Goal: Task Accomplishment & Management: Manage account settings

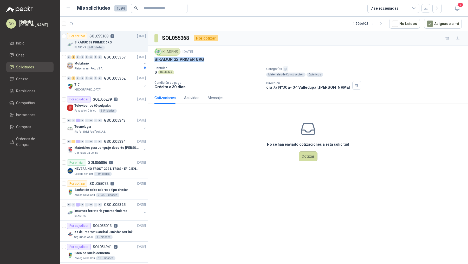
scroll to position [1, 0]
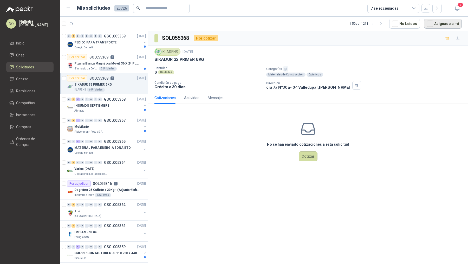
click at [438, 20] on button "Asignado a mi" at bounding box center [443, 24] width 38 height 10
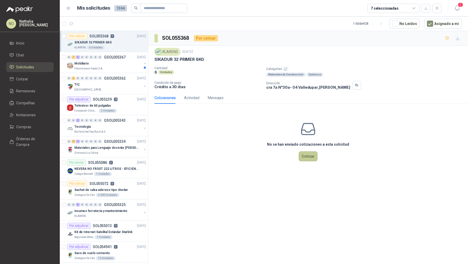
click at [313, 159] on button "Cotizar" at bounding box center [308, 156] width 19 height 10
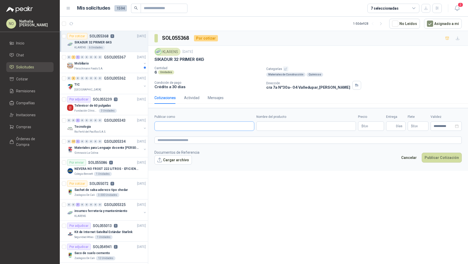
click at [207, 123] on input "Publicar como" at bounding box center [204, 126] width 99 height 9
type input "**********"
click at [192, 136] on div "Homecenter NIT : 800242106" at bounding box center [204, 138] width 91 height 6
type input "**********"
click at [280, 123] on input "Nombre del producto" at bounding box center [306, 125] width 100 height 9
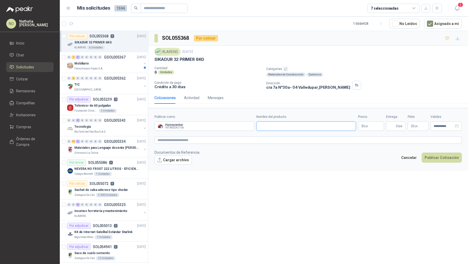
paste input "**********"
click at [259, 125] on input "**********" at bounding box center [306, 125] width 100 height 9
type input "**********"
click at [244, 138] on textarea at bounding box center [307, 139] width 307 height 7
type textarea "*"
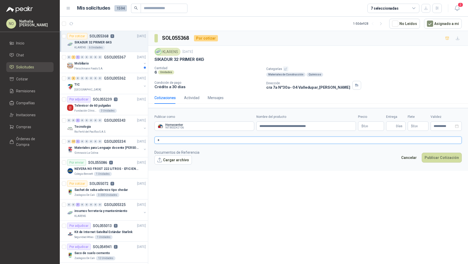
type textarea "**"
type textarea "****"
type textarea "*****"
type textarea "******"
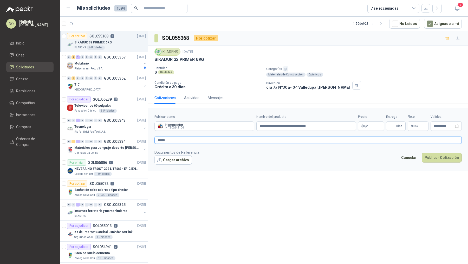
type textarea "*******"
type textarea "********"
type textarea "*********"
type textarea "**********"
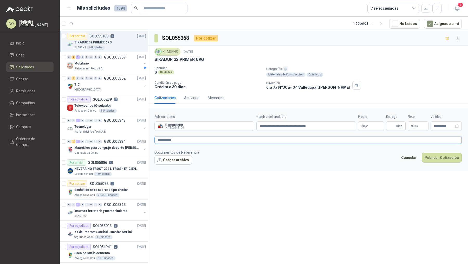
type textarea "**********"
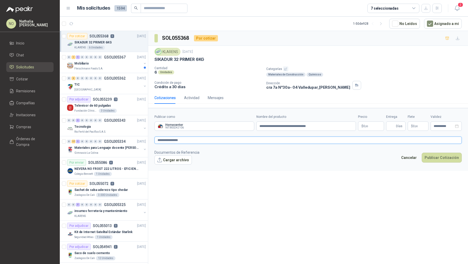
type textarea "**********"
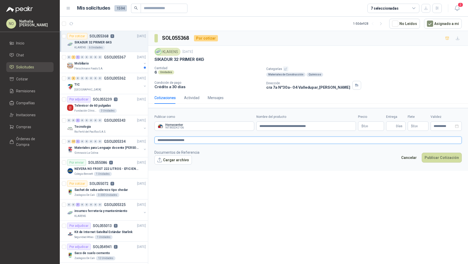
paste textarea "**********"
type textarea "**********"
click at [111, 88] on div "[GEOGRAPHIC_DATA]" at bounding box center [107, 90] width 67 height 4
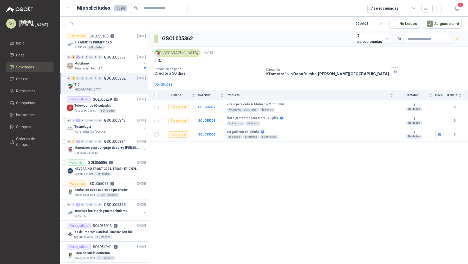
click at [111, 88] on div "[GEOGRAPHIC_DATA]" at bounding box center [107, 90] width 67 height 4
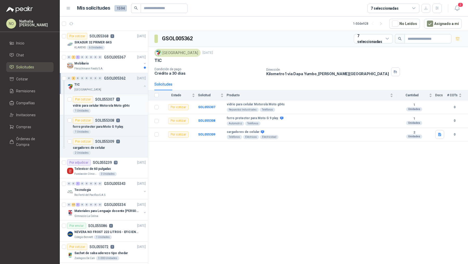
click at [123, 106] on p "vidrio para celular Motorola Moto g04s" at bounding box center [101, 105] width 57 height 5
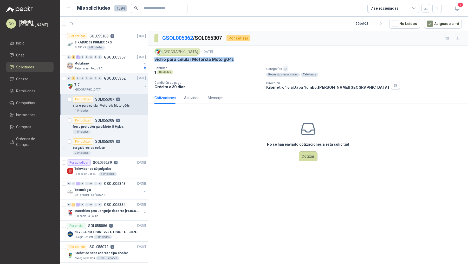
drag, startPoint x: 154, startPoint y: 61, endPoint x: 244, endPoint y: 62, distance: 89.7
click at [244, 62] on div "Colegio Jefferson [DATE] [PERSON_NAME] para celular Motorola Moto g04s Cantidad…" at bounding box center [307, 69] width 307 height 42
copy p "vidrio para celular Motorola Moto g04s"
click at [103, 130] on div "1 Unidades" at bounding box center [109, 132] width 73 height 4
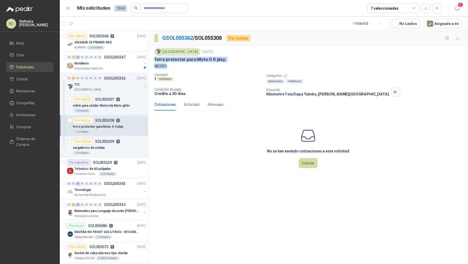
drag, startPoint x: 153, startPoint y: 60, endPoint x: 171, endPoint y: 65, distance: 19.1
click at [171, 65] on div "Colegio Jefferson [DATE] forro protector para Moto G 9 play. NEGRO Cantidad 1 U…" at bounding box center [308, 72] width 320 height 53
copy div "forro protector para Moto G 9 play. NEGRO"
click at [114, 147] on div "cargadores de celular" at bounding box center [109, 148] width 73 height 6
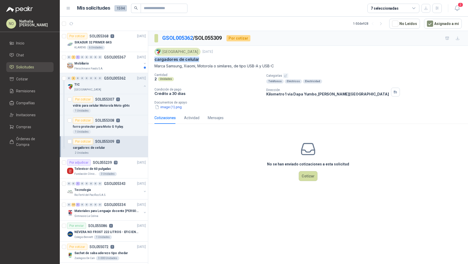
drag, startPoint x: 154, startPoint y: 59, endPoint x: 203, endPoint y: 58, distance: 48.6
click at [203, 58] on div "cargadores de celular" at bounding box center [307, 59] width 307 height 5
copy p "cargadores de celular"
click at [171, 106] on button "image (1).png" at bounding box center [168, 106] width 28 height 5
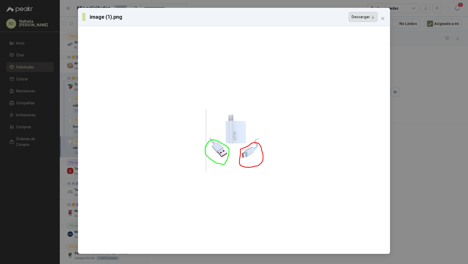
click at [363, 18] on button "Descargar" at bounding box center [363, 17] width 29 height 10
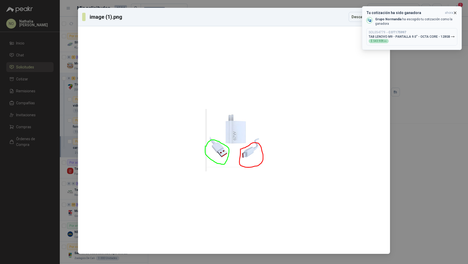
click at [456, 13] on icon "button" at bounding box center [455, 13] width 4 height 4
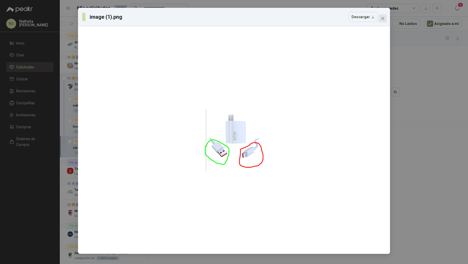
click at [384, 20] on icon "close" at bounding box center [383, 18] width 4 height 4
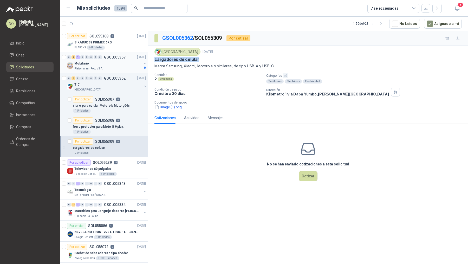
click at [115, 55] on p "GSOL005367" at bounding box center [115, 57] width 22 height 4
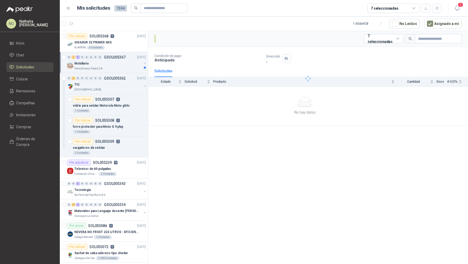
click at [116, 61] on div "Mobiliario" at bounding box center [107, 63] width 67 height 6
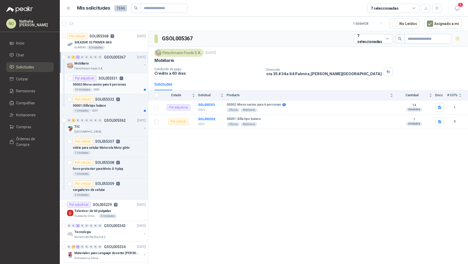
click at [118, 83] on p "00002 | [GEOGRAPHIC_DATA] para 6 personas" at bounding box center [99, 84] width 53 height 5
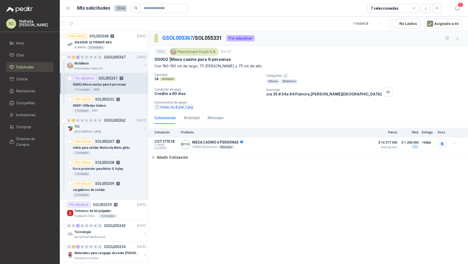
click at [173, 107] on button "mesa_cs_8_per_1.jpg" at bounding box center [173, 106] width 39 height 5
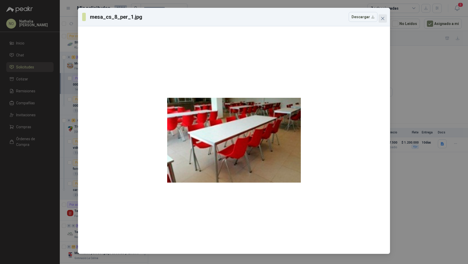
click at [382, 19] on icon "close" at bounding box center [383, 18] width 4 height 4
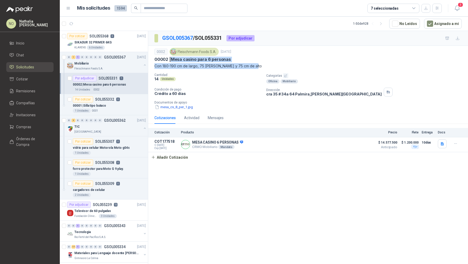
drag, startPoint x: 172, startPoint y: 59, endPoint x: 260, endPoint y: 65, distance: 88.3
click at [261, 65] on div "0002 [PERSON_NAME] Foods [DATE] 00002 | Mesa casino para 6 personas Con 180-190…" at bounding box center [307, 58] width 307 height 21
copy div "Mesa casino para 6 personas Con 180-190 cm de largo, 75 [PERSON_NAME] y 75 cm d…"
click at [171, 108] on button "mesa_cs_8_per_1.jpg" at bounding box center [173, 106] width 39 height 5
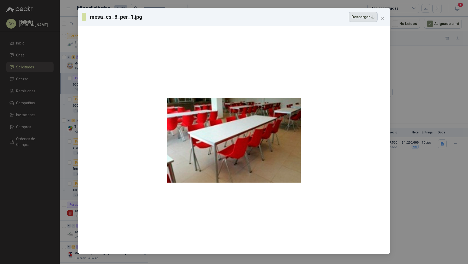
click at [367, 18] on button "Descargar" at bounding box center [363, 17] width 29 height 10
click at [383, 16] on icon "close" at bounding box center [383, 18] width 4 height 4
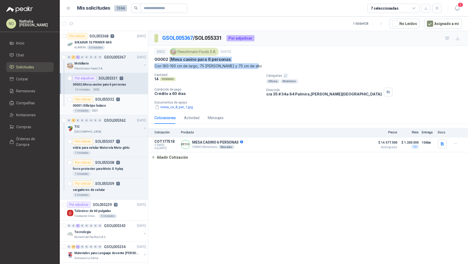
click at [118, 102] on div "00001 | Silla tipo butaco" at bounding box center [109, 105] width 73 height 6
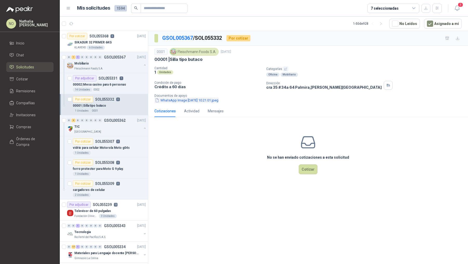
click at [192, 99] on button "WhatsApp Image [DATE] 10.21.01.jpeg" at bounding box center [186, 99] width 64 height 5
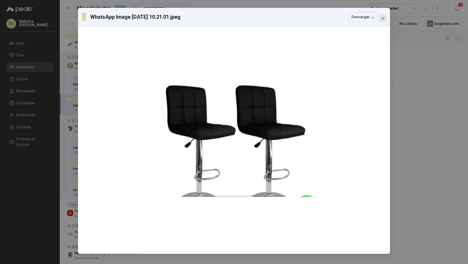
click at [382, 18] on icon "close" at bounding box center [383, 18] width 4 height 4
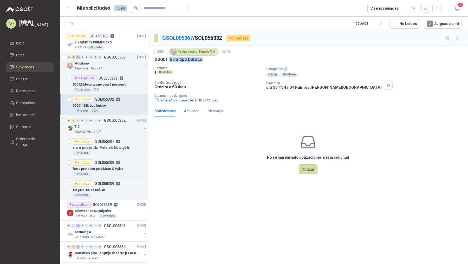
drag, startPoint x: 171, startPoint y: 58, endPoint x: 210, endPoint y: 58, distance: 38.7
click at [210, 58] on div "00001 | Silla tipo butaco" at bounding box center [307, 59] width 307 height 5
copy p "Silla tipo butaco"
click at [180, 100] on button "WhatsApp Image [DATE] 10.21.01.jpeg" at bounding box center [186, 99] width 64 height 5
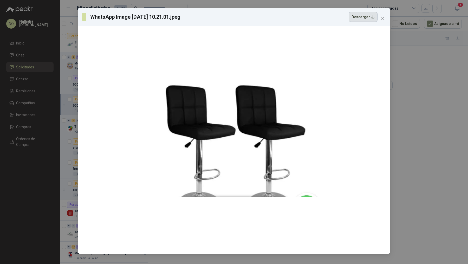
click at [365, 14] on button "Descargar" at bounding box center [363, 17] width 29 height 10
click at [383, 17] on icon "close" at bounding box center [383, 18] width 4 height 4
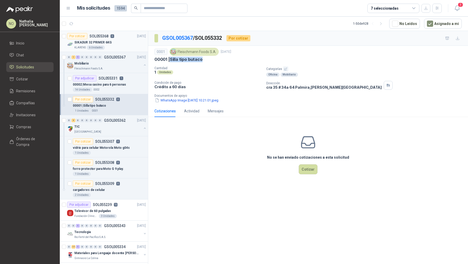
click at [119, 45] on div "SIKADUR 32 PRIMER 6KG" at bounding box center [109, 42] width 71 height 6
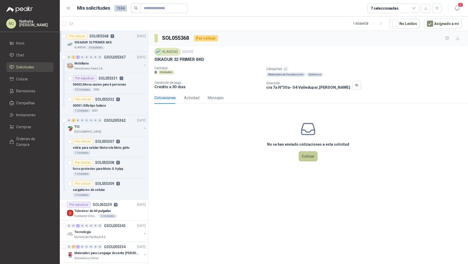
click at [307, 160] on button "Cotizar" at bounding box center [308, 156] width 19 height 10
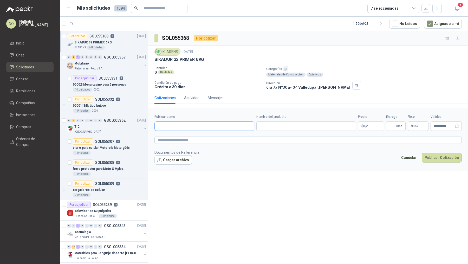
click at [192, 125] on input "Publicar como" at bounding box center [204, 126] width 99 height 9
type input "**********"
click at [191, 139] on div "Homecenter NIT : 800242106" at bounding box center [204, 138] width 91 height 6
type input "**********"
click at [308, 126] on input "Nombre del producto" at bounding box center [306, 125] width 100 height 9
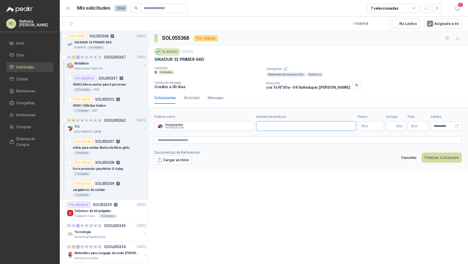
paste input "**********"
click at [258, 125] on input "**********" at bounding box center [306, 125] width 100 height 9
type input "**********"
click at [183, 140] on textarea at bounding box center [307, 139] width 307 height 7
type textarea "*"
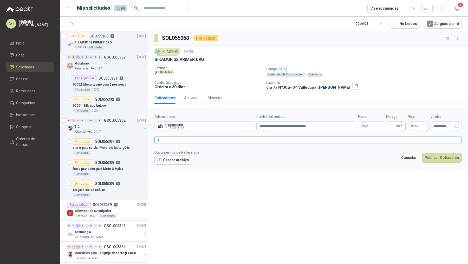
type textarea "**"
type textarea "*****"
type textarea "******"
type textarea "*******"
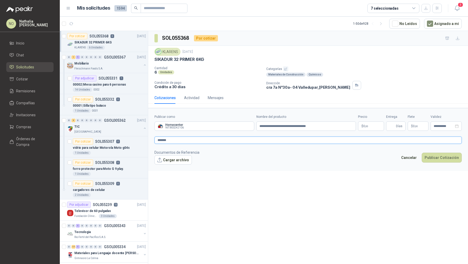
type textarea "******"
type textarea "*****"
type textarea "****"
type textarea "**"
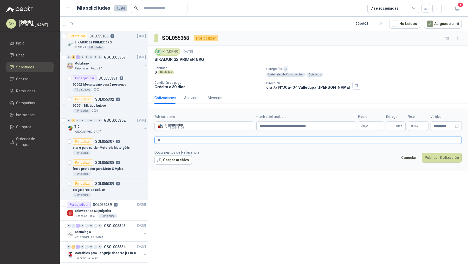
type textarea "*"
type textarea "**"
type textarea "****"
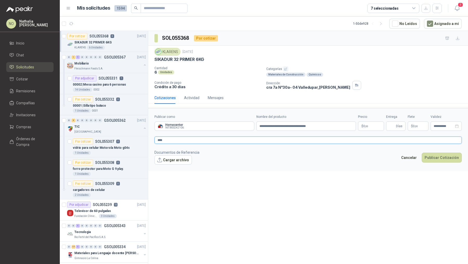
type textarea "*****"
type textarea "******"
type textarea "*******"
type textarea "********"
type textarea "*********"
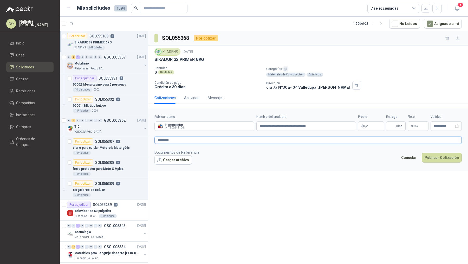
type textarea "**********"
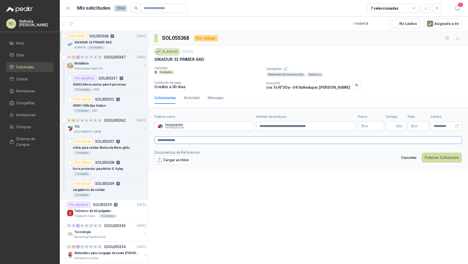
type textarea "**********"
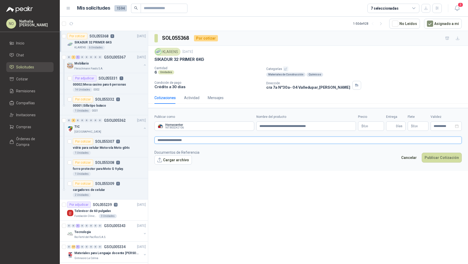
type textarea "**********"
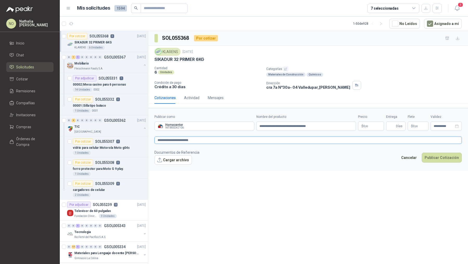
type textarea "**********"
paste textarea "**********"
type textarea "**********"
click at [376, 127] on body "NO [PERSON_NAME] Inicio Chat Solicitudes Cotizar Remisiones Compañías Invitacio…" at bounding box center [234, 132] width 468 height 264
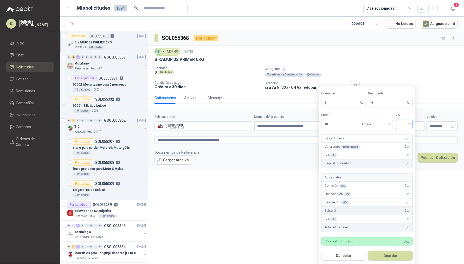
click at [400, 127] on span at bounding box center [404, 124] width 12 height 9
click at [400, 134] on div "19%" at bounding box center [404, 135] width 10 height 6
click at [372, 126] on span "Unitario" at bounding box center [375, 124] width 29 height 8
click at [376, 143] on div "Unitario con IVA" at bounding box center [375, 143] width 27 height 6
click at [333, 125] on input "***" at bounding box center [339, 124] width 36 height 9
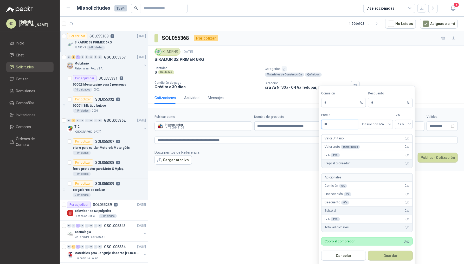
type input "*"
type input "*********"
click at [378, 103] on input "*" at bounding box center [388, 102] width 35 height 9
type input "*"
click at [395, 252] on button "Guardar" at bounding box center [390, 256] width 45 height 10
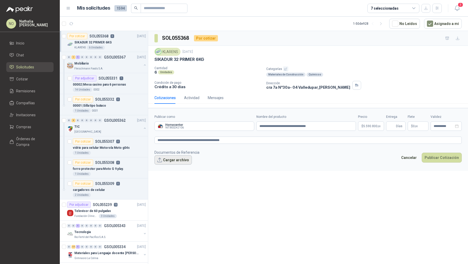
click at [173, 161] on button "Cargar archivo" at bounding box center [172, 159] width 37 height 9
click at [182, 159] on button "Cargar archivo" at bounding box center [172, 159] width 37 height 9
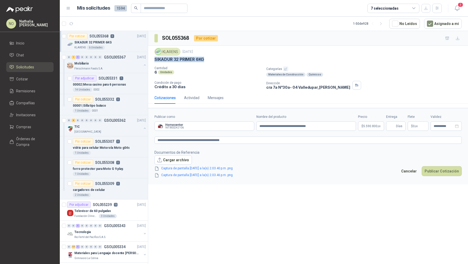
drag, startPoint x: 155, startPoint y: 57, endPoint x: 211, endPoint y: 58, distance: 55.9
click at [211, 58] on div "SIKADUR 32 PRIMER 6KG" at bounding box center [307, 59] width 307 height 5
copy p "SIKADUR 32 PRIMER 6KG"
click at [155, 60] on p "SIKADUR 32 PRIMER 6KG" at bounding box center [179, 59] width 50 height 5
drag, startPoint x: 155, startPoint y: 60, endPoint x: 207, endPoint y: 60, distance: 52.0
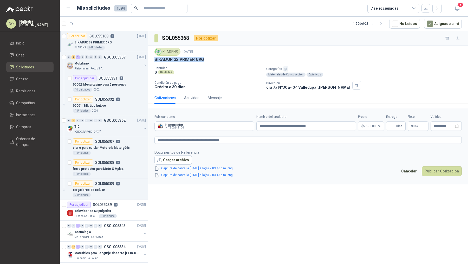
click at [207, 60] on div "SIKADUR 32 PRIMER 6KG" at bounding box center [307, 59] width 307 height 5
copy p "SIKADUR 32 PRIMER 6KG"
click at [114, 84] on p "00002 | [GEOGRAPHIC_DATA] para 6 personas" at bounding box center [99, 84] width 53 height 5
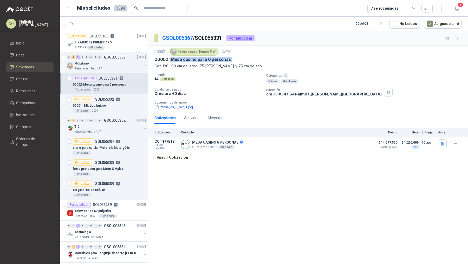
drag, startPoint x: 173, startPoint y: 59, endPoint x: 237, endPoint y: 62, distance: 64.3
click at [237, 62] on div "0002 [PERSON_NAME] Foods [DATE] 00002 | Mesa casino para 6 personas Con 180-190…" at bounding box center [307, 58] width 307 height 21
copy p "Mesa casino para 6 personas"
drag, startPoint x: 266, startPoint y: 94, endPoint x: 336, endPoint y: 96, distance: 69.7
click at [336, 96] on div "Cantidad 14 Unidades Categorías Oficina Mobiliario Condición de pago Crédito a …" at bounding box center [307, 91] width 307 height 37
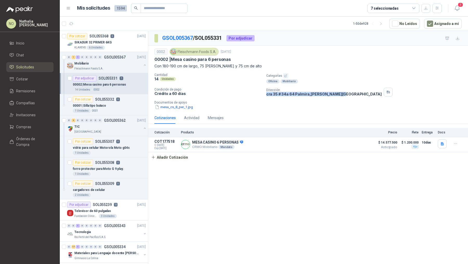
copy p "[STREET_ADDRESS][PERSON_NAME][PERSON_NAME]"
click at [113, 208] on div "Televisor de 60 pulgadas" at bounding box center [109, 211] width 71 height 6
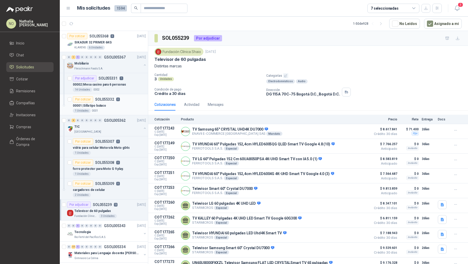
click at [109, 108] on div "00001 | Silla tipo butaco" at bounding box center [109, 105] width 73 height 6
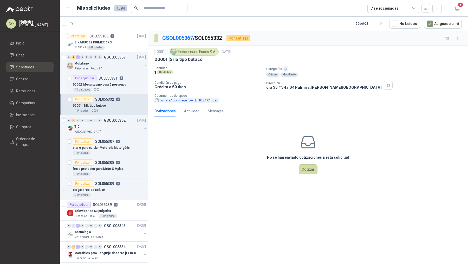
click at [203, 101] on button "WhatsApp Image [DATE] 10.21.01.jpeg" at bounding box center [186, 99] width 64 height 5
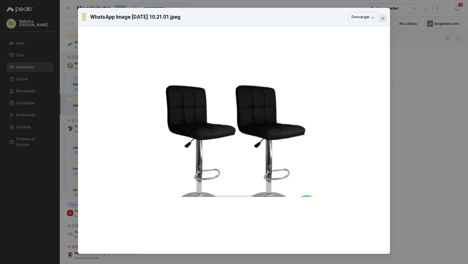
click at [381, 19] on icon "close" at bounding box center [383, 18] width 4 height 4
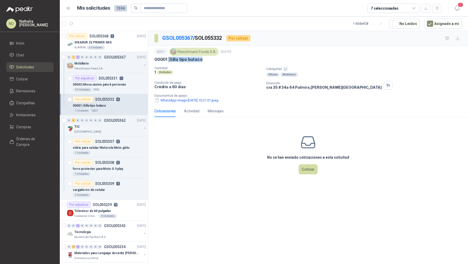
drag, startPoint x: 171, startPoint y: 58, endPoint x: 207, endPoint y: 59, distance: 36.4
click at [208, 60] on div "00001 | Silla tipo butaco" at bounding box center [307, 59] width 307 height 5
copy p "Silla tipo butaco"
click at [314, 165] on button "Cotizar" at bounding box center [308, 169] width 19 height 10
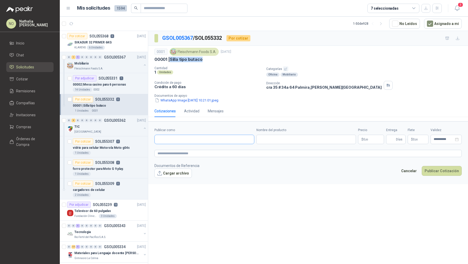
click at [185, 140] on input "Publicar como" at bounding box center [204, 139] width 99 height 9
type input "*******"
click at [190, 148] on div "Homecenter NIT : 800242106" at bounding box center [204, 151] width 91 height 6
type input "**********"
click at [274, 140] on input "Nombre del producto" at bounding box center [306, 139] width 100 height 9
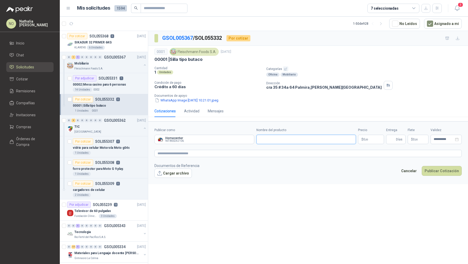
paste input "**********"
type input "**********"
click at [369, 138] on body "NO [PERSON_NAME] Inicio Chat Solicitudes Cotizar Remisiones Compañías Invitacio…" at bounding box center [234, 132] width 468 height 264
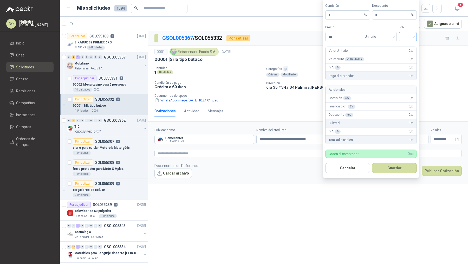
click at [406, 40] on input "search" at bounding box center [408, 36] width 12 height 8
click at [406, 47] on div "19%" at bounding box center [408, 48] width 10 height 6
click at [384, 38] on span "Unitario" at bounding box center [379, 37] width 29 height 8
click at [385, 58] on div "Unitario con IVA" at bounding box center [379, 57] width 27 height 6
click at [336, 39] on input "***" at bounding box center [343, 36] width 36 height 9
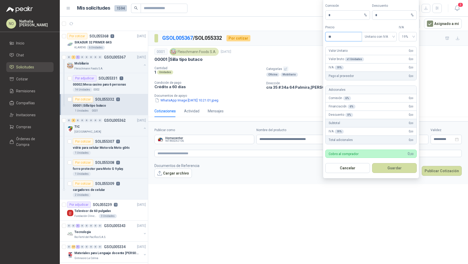
type input "*"
type input "*********"
click at [381, 17] on input "*" at bounding box center [392, 15] width 35 height 9
type input "*"
click at [398, 169] on button "Guardar" at bounding box center [394, 168] width 45 height 10
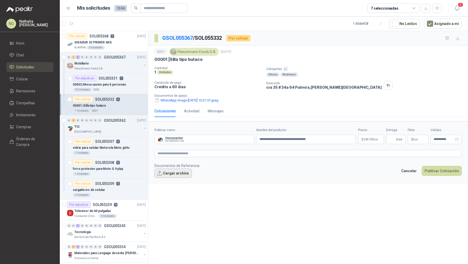
click at [181, 170] on button "Cargar archivo" at bounding box center [172, 172] width 37 height 9
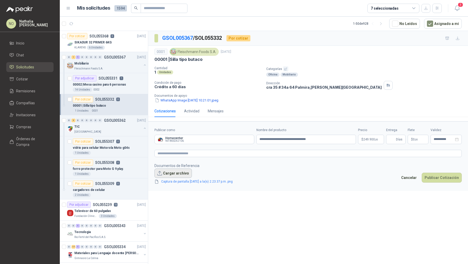
click at [165, 171] on button "Cargar archivo" at bounding box center [172, 172] width 37 height 9
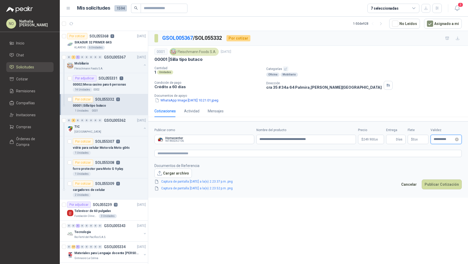
click at [435, 140] on input "**********" at bounding box center [444, 139] width 20 height 3
type input "**********"
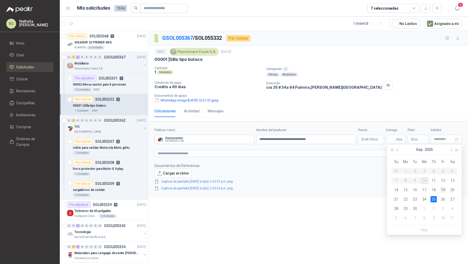
click at [443, 191] on div "19" at bounding box center [443, 190] width 6 height 6
click at [392, 139] on input "Entrega" at bounding box center [392, 139] width 6 height 9
type input "*"
click at [414, 139] on span "0 ,00" at bounding box center [415, 139] width 5 height 3
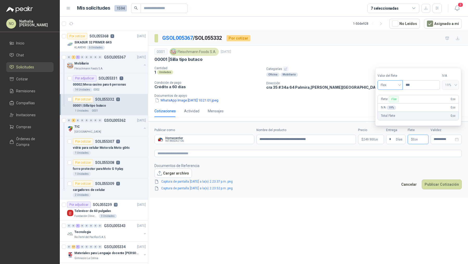
click at [394, 85] on span "Flex" at bounding box center [390, 85] width 19 height 8
click at [386, 114] on div "Fijo" at bounding box center [389, 113] width 17 height 6
click at [419, 87] on input "***" at bounding box center [421, 85] width 37 height 9
type input "*"
type input "*******"
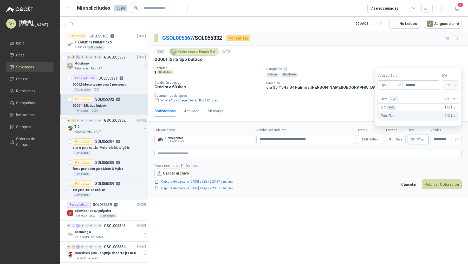
click at [351, 190] on form "**********" at bounding box center [308, 159] width 320 height 76
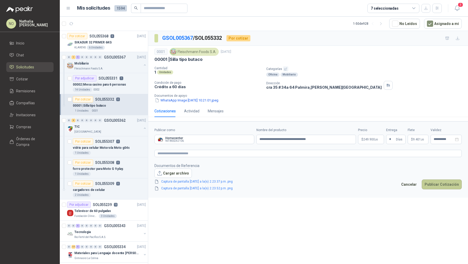
click at [433, 183] on button "Publicar Cotización" at bounding box center [442, 184] width 40 height 10
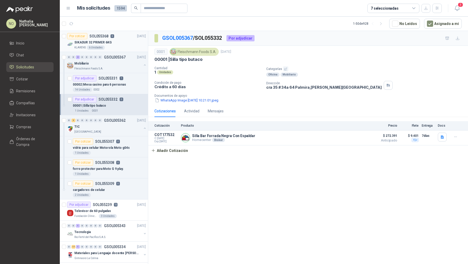
click at [113, 38] on div "Por cotizar SOL055368 0" at bounding box center [90, 36] width 47 height 6
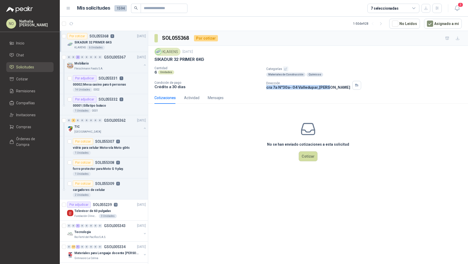
drag, startPoint x: 265, startPoint y: 87, endPoint x: 327, endPoint y: 88, distance: 62.1
click at [327, 88] on div "Cantidad 6 Unidades Categorías Materiales de Construcción Químicos Condición de…" at bounding box center [307, 77] width 307 height 23
click at [104, 40] on p "SIKADUR 32 PRIMER 6KG" at bounding box center [92, 42] width 37 height 5
click at [308, 154] on button "Cotizar" at bounding box center [308, 156] width 19 height 10
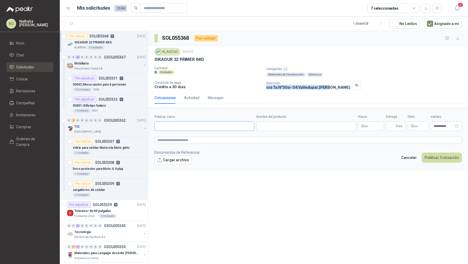
click at [203, 123] on input "Publicar como" at bounding box center [204, 126] width 99 height 9
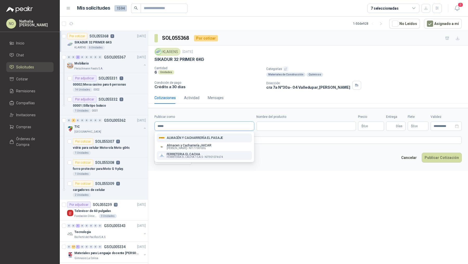
type input "*****"
click at [194, 155] on p "FERRETERIA EL CACHA" at bounding box center [195, 154] width 56 height 3
type input "**********"
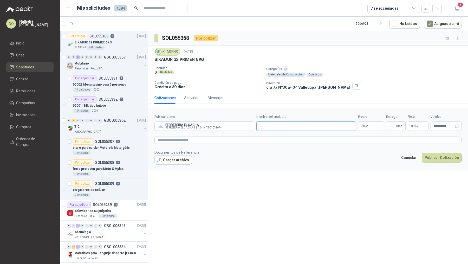
click at [265, 125] on input "Nombre del producto" at bounding box center [306, 125] width 100 height 9
paste input "**********"
click at [260, 126] on input "**********" at bounding box center [306, 125] width 100 height 9
type input "**********"
click at [437, 125] on input "**********" at bounding box center [444, 126] width 20 height 3
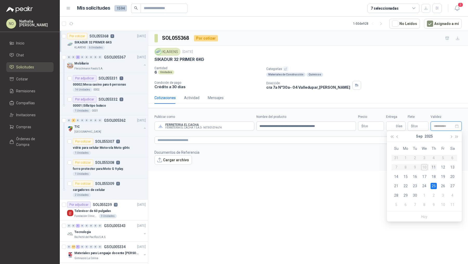
type input "**********"
click at [434, 167] on div "11" at bounding box center [433, 167] width 6 height 6
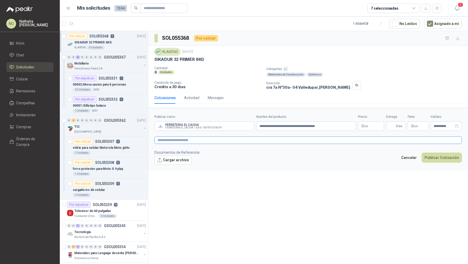
click at [234, 139] on textarea at bounding box center [307, 139] width 307 height 7
type textarea "*"
type textarea "**"
type textarea "****"
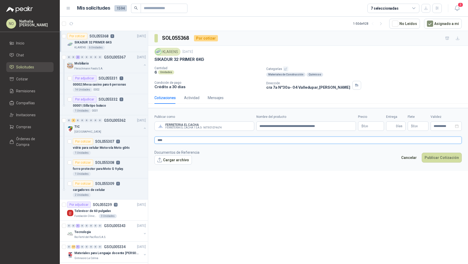
type textarea "*****"
type textarea "******"
type textarea "*******"
type textarea "********"
type textarea "*********"
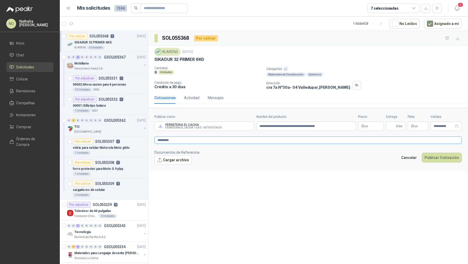
type textarea "**********"
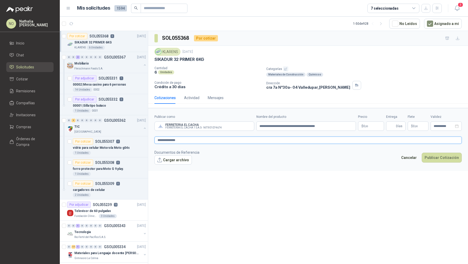
type textarea "**********"
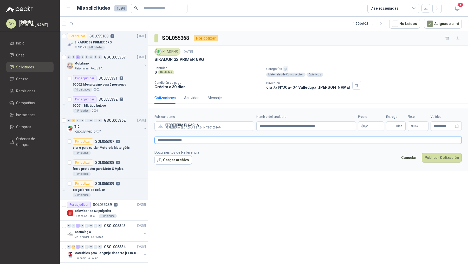
type textarea "**********"
paste textarea "**********"
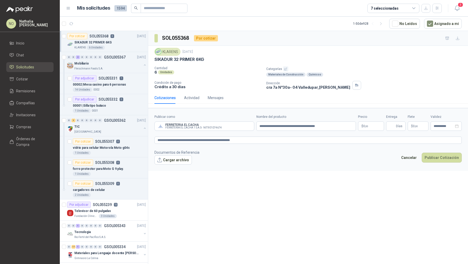
click at [368, 123] on body "NO [PERSON_NAME] Inicio Chat Solicitudes Cotizar Remisiones Compañías Invitacio…" at bounding box center [234, 132] width 468 height 264
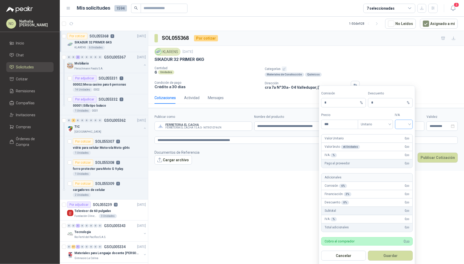
click at [405, 123] on input "search" at bounding box center [404, 124] width 12 height 8
click at [404, 134] on div "19%" at bounding box center [404, 135] width 10 height 6
drag, startPoint x: 404, startPoint y: 134, endPoint x: 399, endPoint y: 134, distance: 5.5
click at [401, 134] on div "Valor Unitario 0 ,00" at bounding box center [366, 138] width 91 height 8
click at [386, 126] on span "Unitario" at bounding box center [375, 124] width 29 height 8
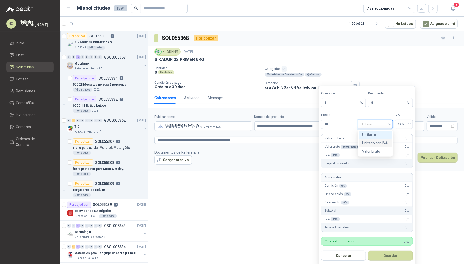
click at [383, 144] on div "Unitario con IVA" at bounding box center [375, 143] width 27 height 6
click at [332, 127] on input "***" at bounding box center [339, 124] width 36 height 9
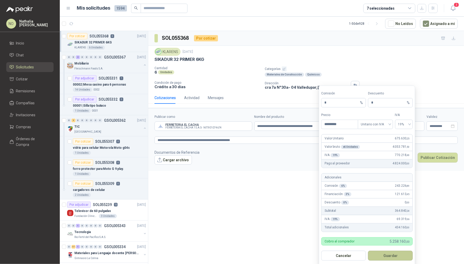
click at [397, 254] on button "Guardar" at bounding box center [390, 256] width 45 height 10
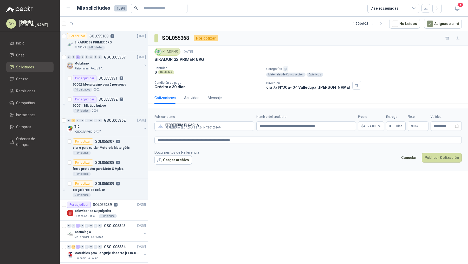
click at [365, 192] on div "**********" at bounding box center [308, 148] width 320 height 235
click at [420, 127] on p "$ 0 ,00" at bounding box center [418, 125] width 21 height 9
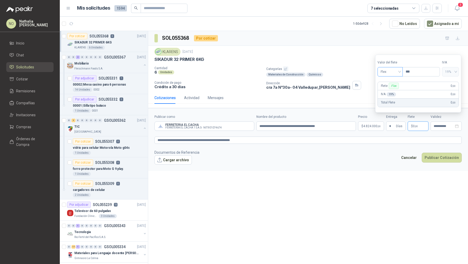
click at [393, 73] on span "Flex" at bounding box center [390, 72] width 19 height 8
click at [391, 94] on div "Incluido" at bounding box center [389, 91] width 17 height 6
click at [375, 164] on form "**********" at bounding box center [308, 139] width 320 height 63
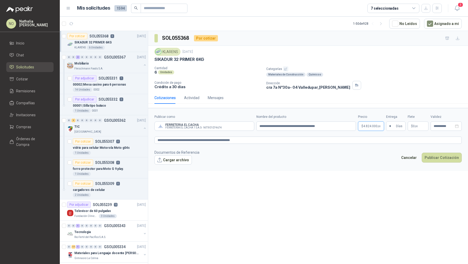
click at [370, 126] on body "NO [PERSON_NAME] Inicio Chat Solicitudes Cotizar Remisiones Compañías Invitacio…" at bounding box center [234, 132] width 468 height 264
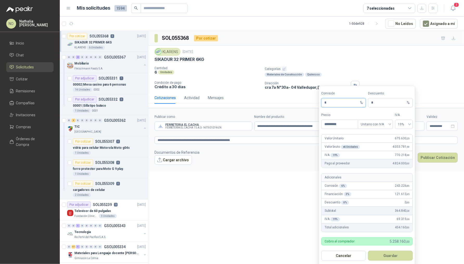
click at [336, 103] on input "*" at bounding box center [341, 102] width 35 height 9
click at [393, 255] on button "Guardar" at bounding box center [390, 256] width 45 height 10
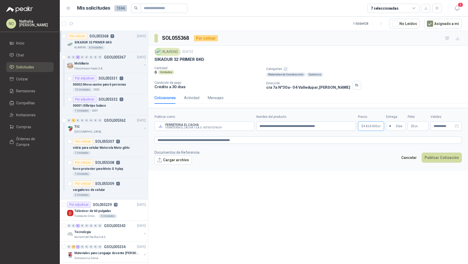
click at [367, 128] on body "NO [PERSON_NAME] Inicio Chat Solicitudes Cotizar Remisiones Compañías Invitacio…" at bounding box center [234, 132] width 468 height 264
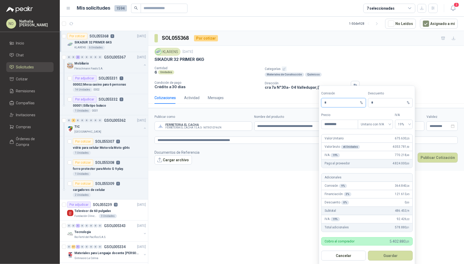
click at [332, 104] on input "*" at bounding box center [341, 102] width 35 height 9
click at [397, 253] on button "Guardar" at bounding box center [390, 256] width 45 height 10
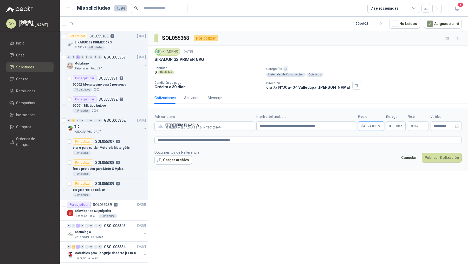
click at [366, 127] on body "NO [PERSON_NAME] Inicio Chat Solicitudes Cotizar Remisiones Compañías Invitacio…" at bounding box center [234, 132] width 468 height 264
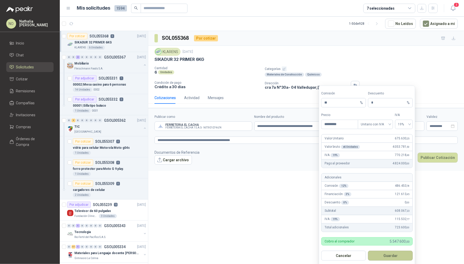
click at [387, 255] on button "Guardar" at bounding box center [390, 256] width 45 height 10
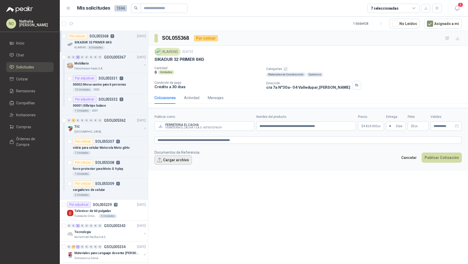
click at [176, 159] on button "Cargar archivo" at bounding box center [172, 159] width 37 height 9
click at [373, 125] on body "NO [PERSON_NAME] Inicio Chat Solicitudes Cotizar Remisiones Compañías Invitacio…" at bounding box center [234, 132] width 468 height 264
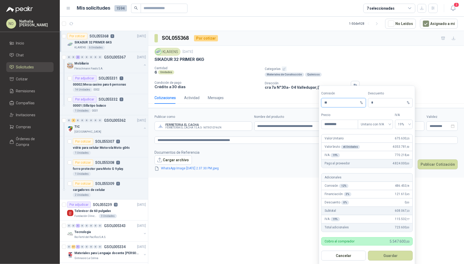
click at [342, 104] on input "**" at bounding box center [341, 102] width 35 height 9
click at [400, 256] on button "Guardar" at bounding box center [390, 256] width 45 height 10
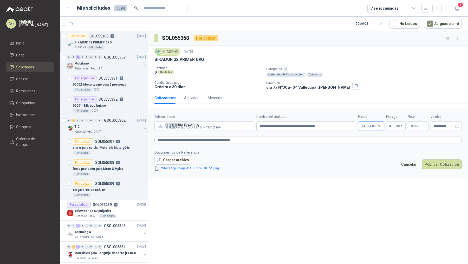
click at [371, 127] on body "NO [PERSON_NAME] Inicio Chat Solicitudes Cotizar Remisiones Compañías Invitacio…" at bounding box center [234, 132] width 468 height 264
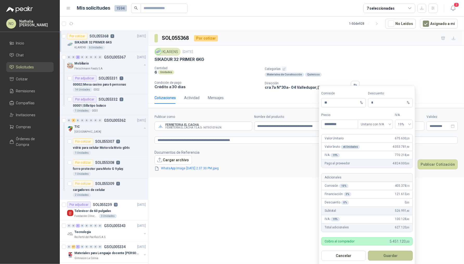
click at [388, 251] on button "Guardar" at bounding box center [390, 256] width 45 height 10
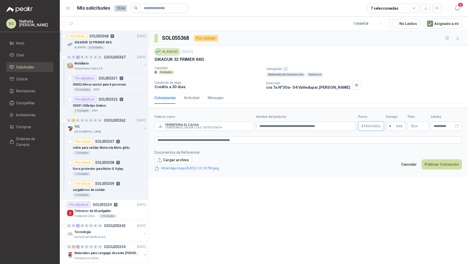
click at [371, 123] on body "NO [PERSON_NAME] Inicio Chat Solicitudes Cotizar Remisiones Compañías Invitacio…" at bounding box center [234, 132] width 468 height 264
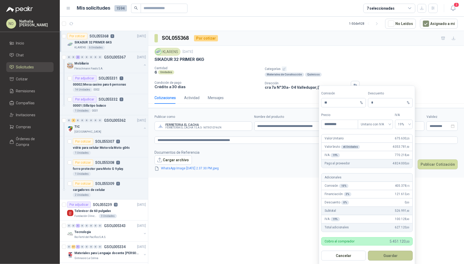
click at [396, 254] on button "Guardar" at bounding box center [390, 256] width 45 height 10
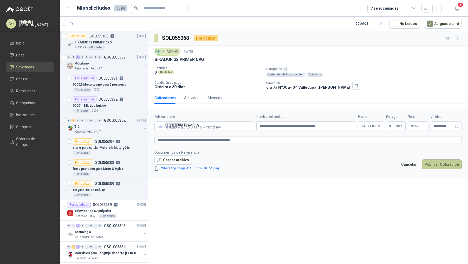
click at [446, 163] on button "Publicar Cotización" at bounding box center [442, 164] width 40 height 10
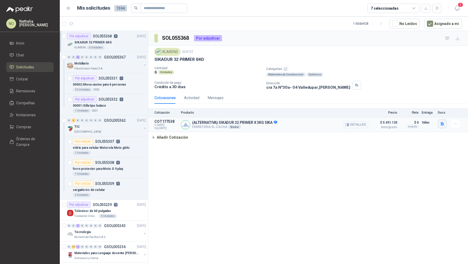
click at [440, 122] on icon "button" at bounding box center [442, 124] width 4 height 4
click at [410, 112] on button "WhatsApp Image [DATE] 2.37.30 PM.jpeg" at bounding box center [408, 111] width 69 height 5
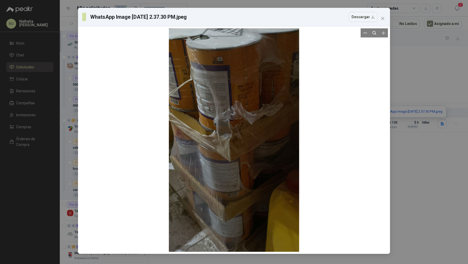
click at [286, 104] on div at bounding box center [234, 139] width 130 height 223
click at [383, 19] on icon "close" at bounding box center [383, 18] width 4 height 4
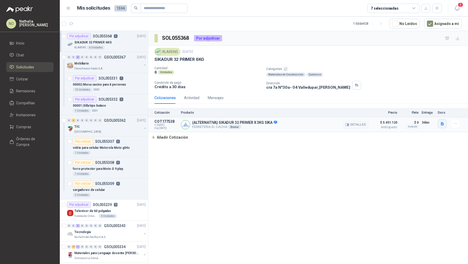
click at [442, 123] on icon "button" at bounding box center [442, 123] width 3 height 3
click at [395, 112] on button "WhatsApp Image [DATE] 2.37.30 PM.jpeg" at bounding box center [408, 111] width 69 height 5
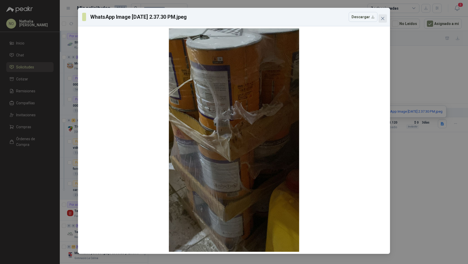
click at [383, 19] on icon "close" at bounding box center [382, 18] width 3 height 3
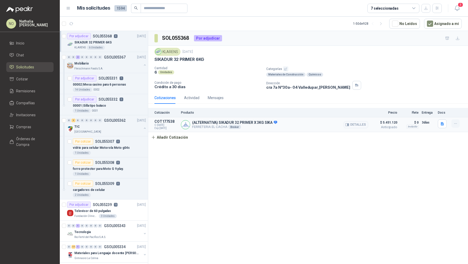
click at [457, 122] on icon "button" at bounding box center [455, 123] width 4 height 4
click at [436, 100] on button "Editar" at bounding box center [445, 102] width 42 height 8
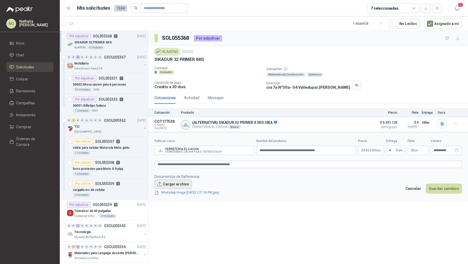
click at [172, 184] on button "Cargar archivo" at bounding box center [172, 183] width 37 height 9
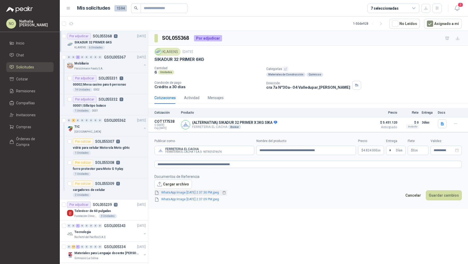
click at [192, 192] on link "WhatsApp Image [DATE] 2.37.30 PM.jpeg" at bounding box center [190, 192] width 62 height 5
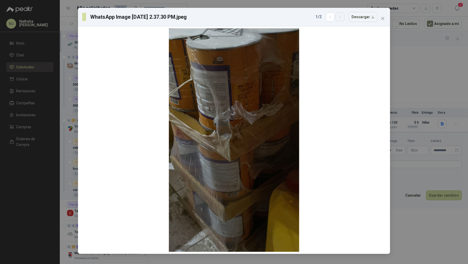
click at [342, 18] on icon "button" at bounding box center [340, 17] width 4 height 4
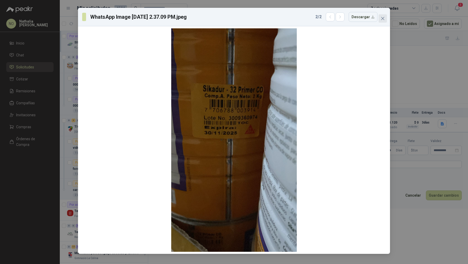
click at [382, 19] on icon "close" at bounding box center [382, 18] width 3 height 3
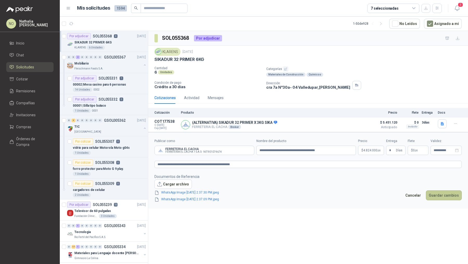
click at [441, 193] on button "Guardar cambios" at bounding box center [444, 195] width 36 height 10
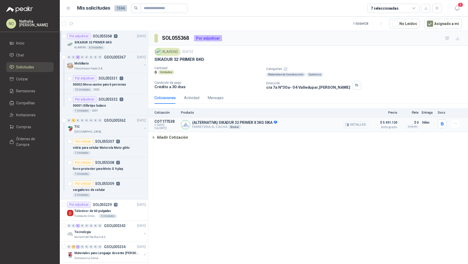
click at [356, 122] on button "Detalles" at bounding box center [356, 124] width 24 height 7
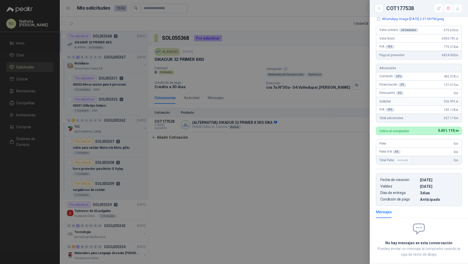
scroll to position [68, 0]
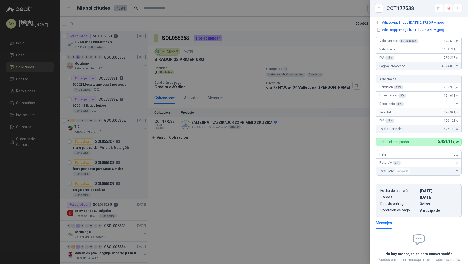
click at [338, 106] on div at bounding box center [234, 132] width 468 height 264
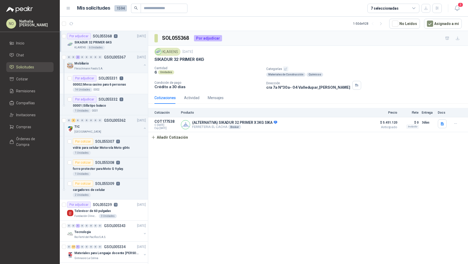
click at [118, 86] on div "00002 | [GEOGRAPHIC_DATA] para 6 personas" at bounding box center [109, 84] width 73 height 6
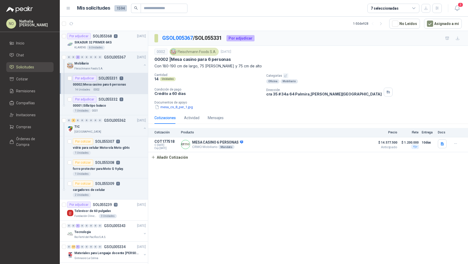
click at [121, 41] on div "SIKADUR 32 PRIMER 6KG" at bounding box center [109, 42] width 71 height 6
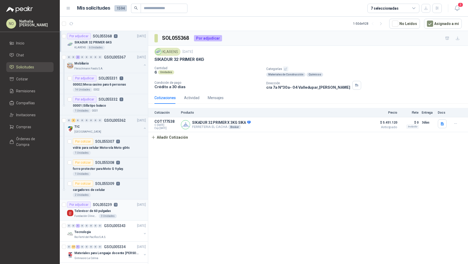
click at [115, 201] on div "Por adjudicar SOL055239 13" at bounding box center [92, 204] width 50 height 6
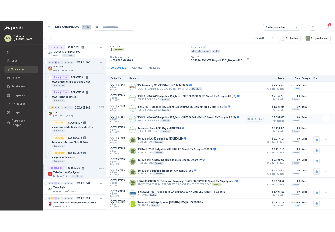
scroll to position [60, 0]
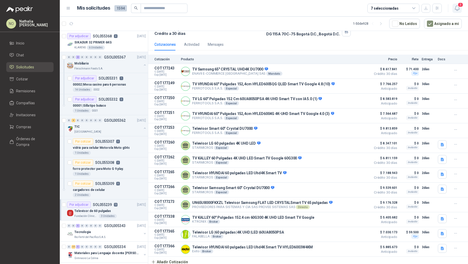
click at [457, 9] on icon "button" at bounding box center [457, 8] width 6 height 6
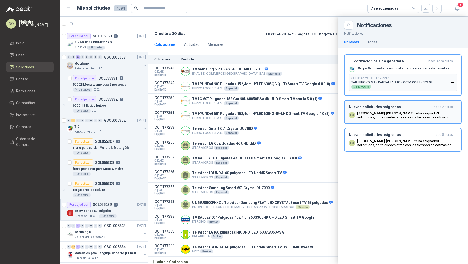
click at [396, 116] on p "[PERSON_NAME] [PERSON_NAME] ha asignado 3 solicitudes , no te quedes atrás con …" at bounding box center [407, 115] width 100 height 8
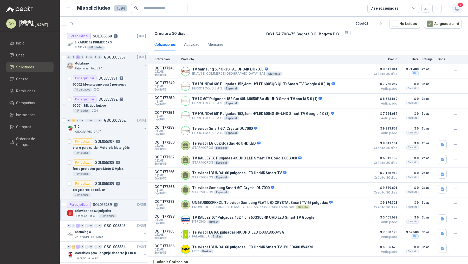
click at [457, 8] on icon "button" at bounding box center [457, 8] width 6 height 6
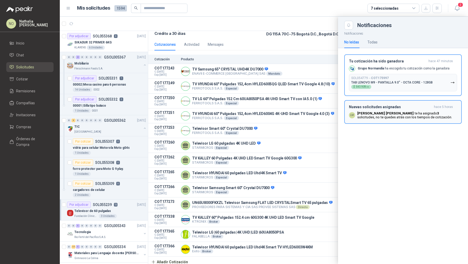
click at [391, 116] on p "[PERSON_NAME] [PERSON_NAME] ha asignado 3 solicitudes , no te quedes atrás con …" at bounding box center [407, 115] width 100 height 8
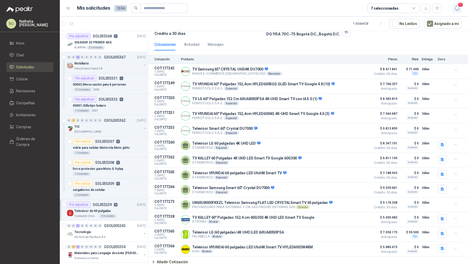
click at [458, 6] on span "1" at bounding box center [460, 4] width 6 height 5
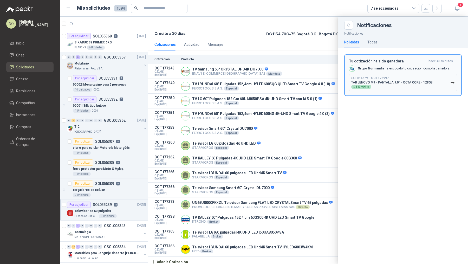
click at [410, 71] on div "Grupo [PERSON_NAME] escogido tu cotización como la ganadora" at bounding box center [399, 69] width 101 height 6
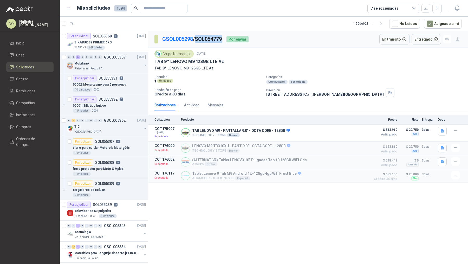
drag, startPoint x: 198, startPoint y: 38, endPoint x: 225, endPoint y: 38, distance: 26.8
click at [222, 38] on p "GSOL005298 / SOL054779" at bounding box center [192, 39] width 60 height 8
drag, startPoint x: 192, startPoint y: 129, endPoint x: 283, endPoint y: 132, distance: 91.3
click at [283, 132] on p "TAB LENOVO M9 - PANTALLA 9.0" - OCTA CORE - 128GB" at bounding box center [241, 130] width 98 height 5
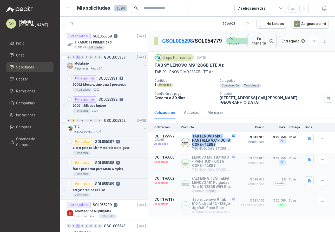
click at [168, 45] on p "GSOL005298 / SOL054779" at bounding box center [192, 41] width 60 height 8
drag, startPoint x: 162, startPoint y: 45, endPoint x: 192, endPoint y: 45, distance: 30.4
click at [192, 45] on section "GSOL005298 / SOL054779" at bounding box center [188, 41] width 68 height 8
drag, startPoint x: 193, startPoint y: 146, endPoint x: 221, endPoint y: 147, distance: 28.6
click at [221, 147] on div "TAB LENOVO M9 - PANTALLA 9.0" - OCTA CORE - 128GB TECHNOLOGY STORE Broker Detal…" at bounding box center [213, 142] width 43 height 17
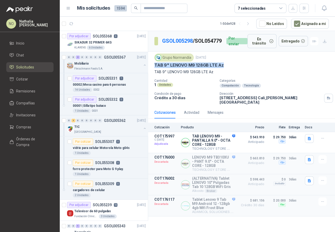
drag, startPoint x: 155, startPoint y: 66, endPoint x: 232, endPoint y: 67, distance: 76.9
click at [232, 67] on div "TAB 9" LENOVO M9 128GB LTE Az" at bounding box center [241, 64] width 174 height 5
click at [325, 9] on icon "button" at bounding box center [324, 8] width 4 height 5
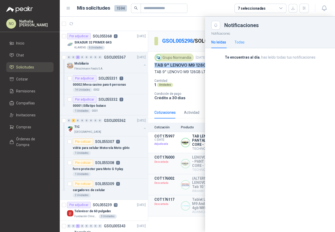
click at [242, 47] on div "Todas" at bounding box center [239, 42] width 10 height 12
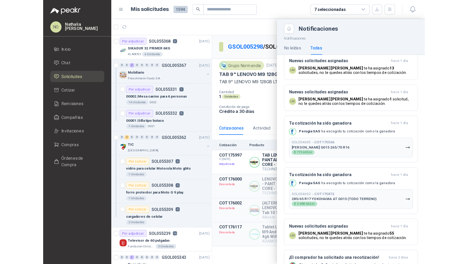
scroll to position [184, 0]
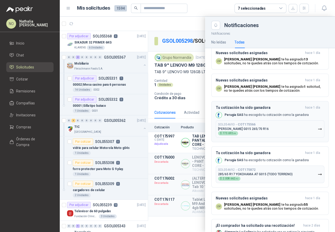
click at [253, 127] on p "[PERSON_NAME] G015 265/70 R16" at bounding box center [243, 129] width 51 height 4
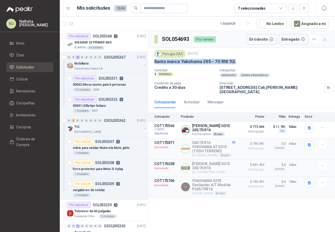
drag, startPoint x: 154, startPoint y: 60, endPoint x: 241, endPoint y: 62, distance: 87.4
click at [241, 62] on div "Perugia SAS [DATE] llanta marca Yokohama 265 – 70 R16 112. Cantidad 1 Unidades …" at bounding box center [241, 72] width 187 height 48
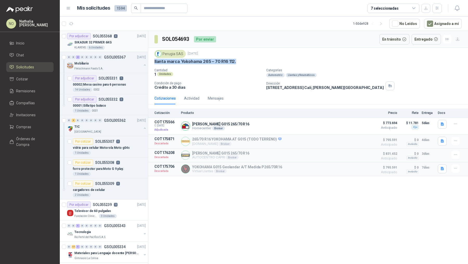
click at [118, 40] on div "SIKADUR 32 PRIMER 6KG" at bounding box center [109, 42] width 71 height 6
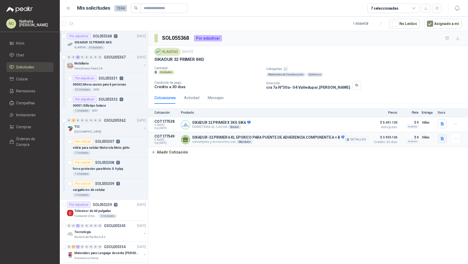
click at [441, 138] on icon "button" at bounding box center [442, 138] width 3 height 3
click at [432, 126] on button "image.png" at bounding box center [431, 125] width 23 height 5
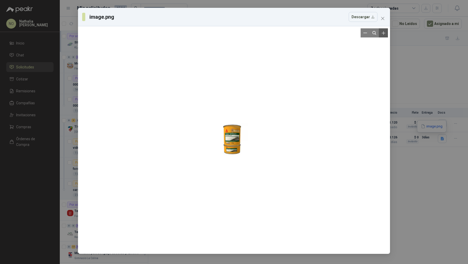
click at [385, 34] on icon "Zoom in" at bounding box center [383, 32] width 5 height 5
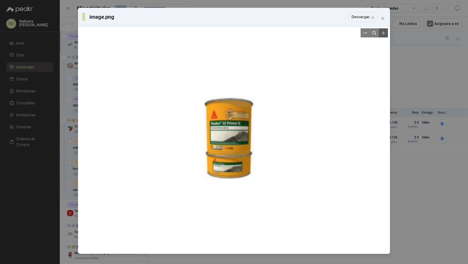
click at [385, 34] on icon "Zoom in" at bounding box center [383, 32] width 5 height 5
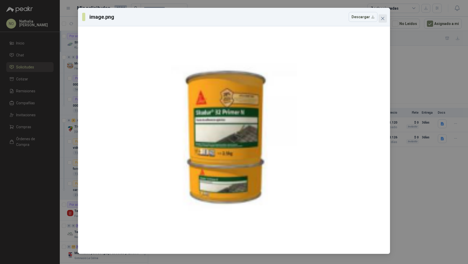
click at [384, 18] on icon "close" at bounding box center [383, 18] width 4 height 4
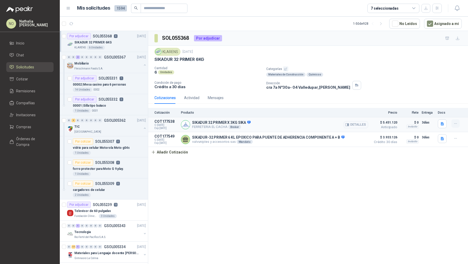
click at [454, 124] on icon "button" at bounding box center [455, 123] width 4 height 4
click at [429, 103] on button "Editar" at bounding box center [445, 102] width 42 height 8
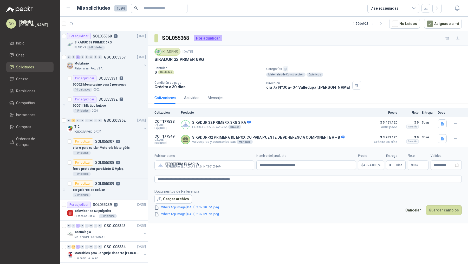
click at [374, 165] on body "NO [PERSON_NAME] Inicio Chat Solicitudes Cotizar Remisiones Compañías Invitacio…" at bounding box center [234, 132] width 468 height 264
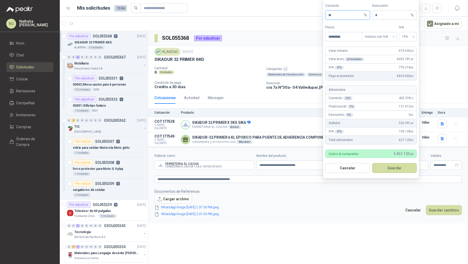
click at [336, 17] on input "**" at bounding box center [345, 15] width 35 height 9
click at [395, 172] on button "Guardar" at bounding box center [394, 168] width 45 height 10
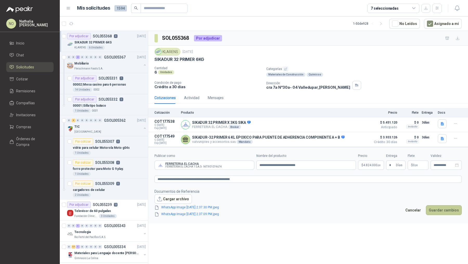
click at [457, 211] on button "Guardar cambios" at bounding box center [444, 210] width 36 height 10
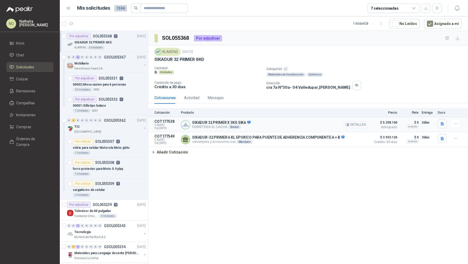
click at [351, 123] on button "Detalles" at bounding box center [356, 124] width 24 height 7
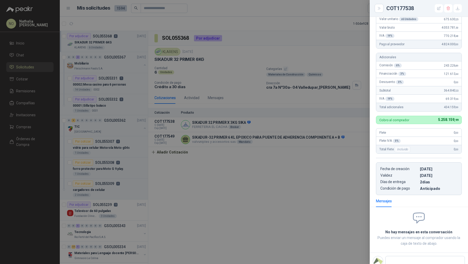
scroll to position [81, 0]
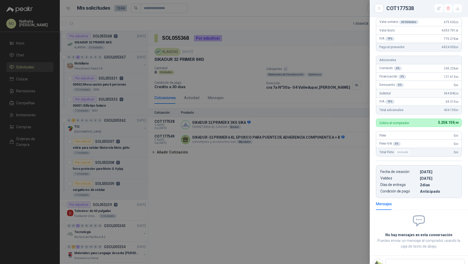
click at [272, 117] on div at bounding box center [234, 132] width 468 height 264
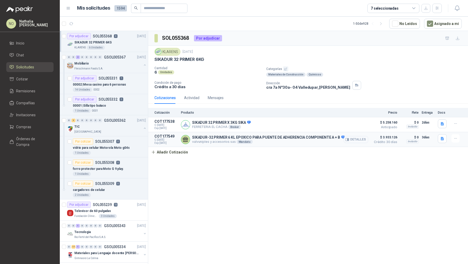
click at [355, 137] on button "Detalles" at bounding box center [356, 139] width 24 height 7
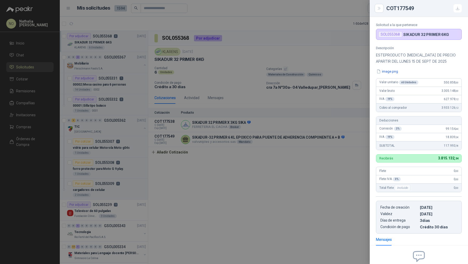
scroll to position [30, 0]
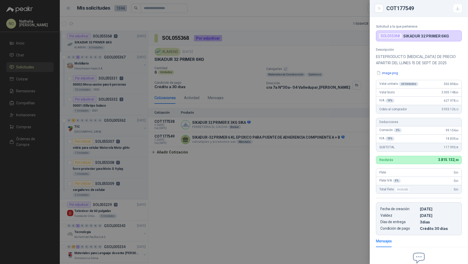
click at [257, 114] on div at bounding box center [234, 132] width 468 height 264
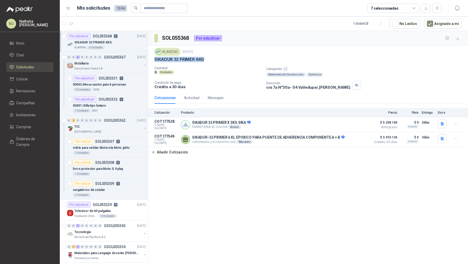
drag, startPoint x: 153, startPoint y: 58, endPoint x: 217, endPoint y: 60, distance: 64.2
click at [218, 61] on div "KLARENS [DATE] SIKADUR 32 PRIMER 6KG Cantidad 6 Unidades Categorías Materiales …" at bounding box center [308, 69] width 320 height 46
click at [70, 25] on icon "button" at bounding box center [71, 24] width 4 height 4
click at [120, 103] on div "00001 | Silla tipo butaco" at bounding box center [109, 105] width 73 height 6
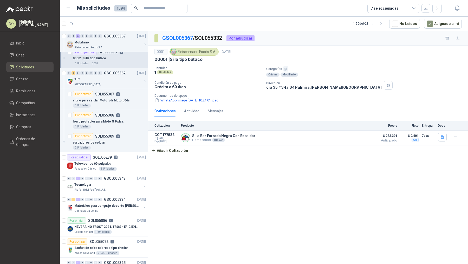
scroll to position [49, 0]
click at [114, 159] on div "Televisor de 60 pulgadas" at bounding box center [109, 162] width 71 height 6
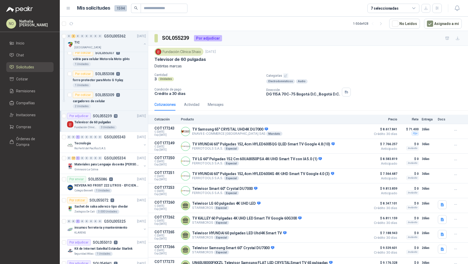
scroll to position [93, 0]
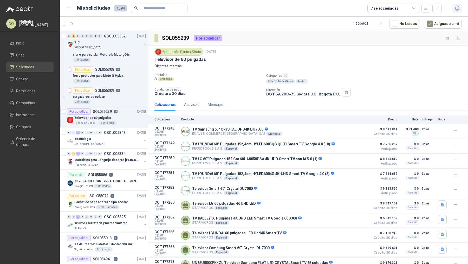
click at [457, 9] on icon "button" at bounding box center [457, 8] width 6 height 6
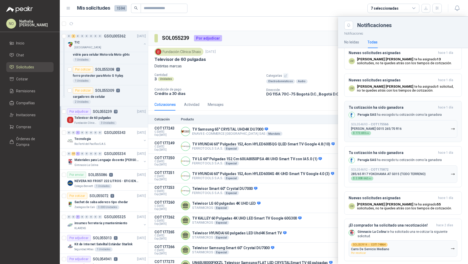
scroll to position [0, 0]
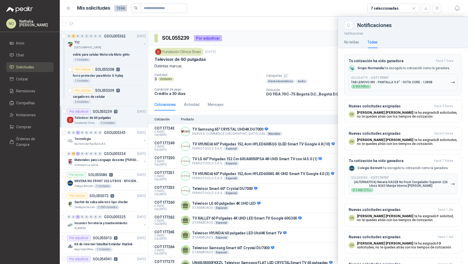
click at [391, 87] on div "SOL054779 → COT175997 TAB LENOVO M9 - PANTALLA 9.0" - OCTA CORE - 128GB $ 543.9…" at bounding box center [391, 82] width 81 height 13
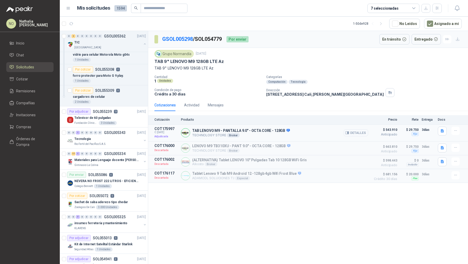
click at [356, 132] on button "Detalles" at bounding box center [356, 132] width 24 height 7
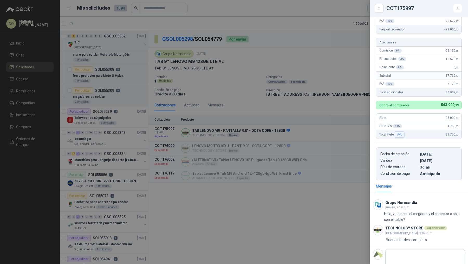
scroll to position [107, 0]
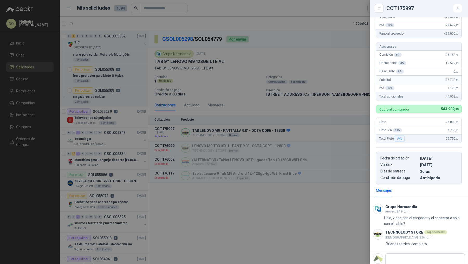
click at [280, 121] on div at bounding box center [234, 132] width 468 height 264
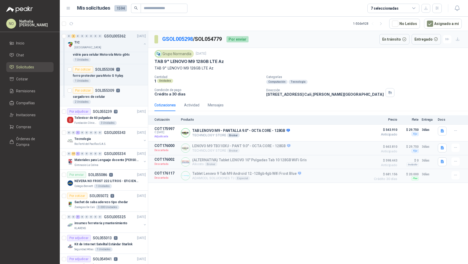
scroll to position [0, 0]
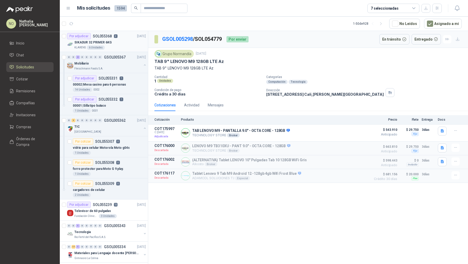
click at [114, 40] on div "SIKADUR 32 PRIMER 6KG" at bounding box center [109, 42] width 71 height 6
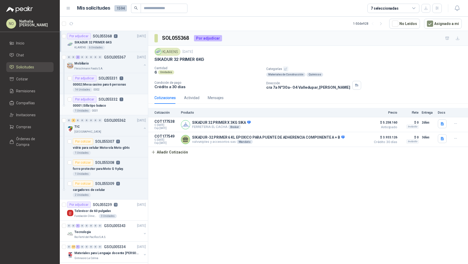
click at [104, 110] on div "1 Unidades 0001" at bounding box center [109, 111] width 73 height 4
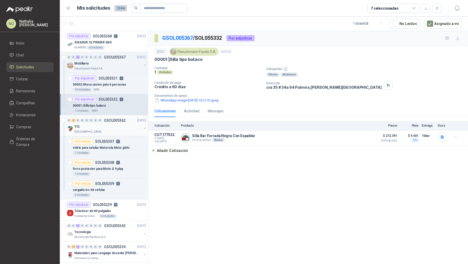
click at [111, 130] on div "[GEOGRAPHIC_DATA]" at bounding box center [107, 132] width 67 height 4
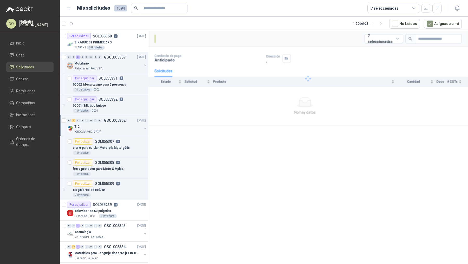
click at [111, 130] on div "[GEOGRAPHIC_DATA]" at bounding box center [107, 132] width 67 height 4
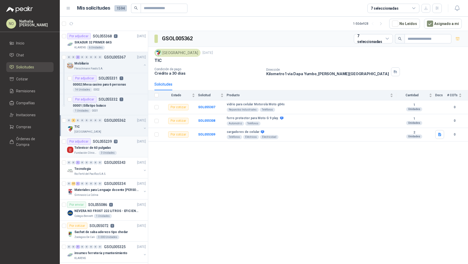
click at [114, 151] on div "3 Unidades" at bounding box center [108, 153] width 18 height 4
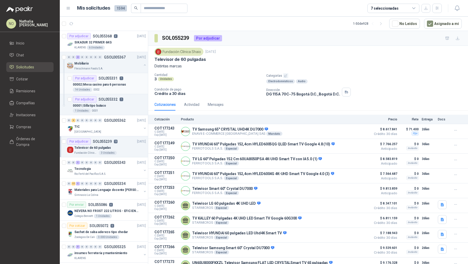
click at [117, 84] on p "00002 | [GEOGRAPHIC_DATA] para 6 personas" at bounding box center [99, 84] width 53 height 5
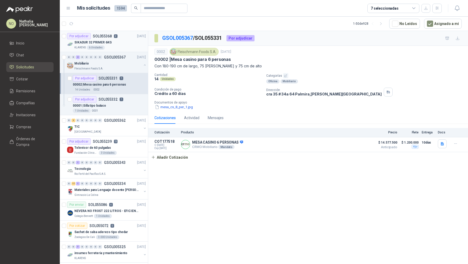
click at [121, 47] on div "KLARENS 6 Unidades" at bounding box center [109, 47] width 71 height 4
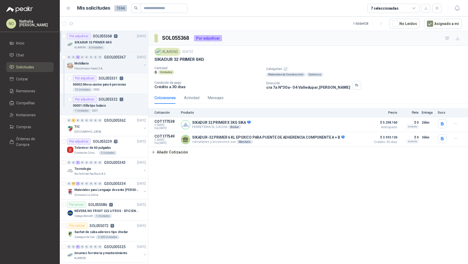
click at [113, 88] on div "14 Unidades 0002" at bounding box center [109, 90] width 73 height 4
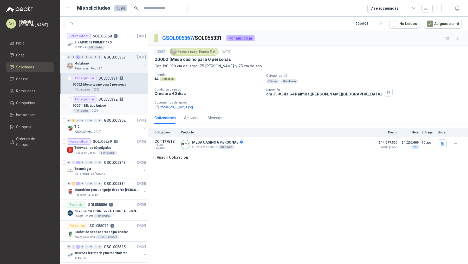
click at [111, 104] on div "00001 | Silla tipo butaco" at bounding box center [109, 105] width 73 height 6
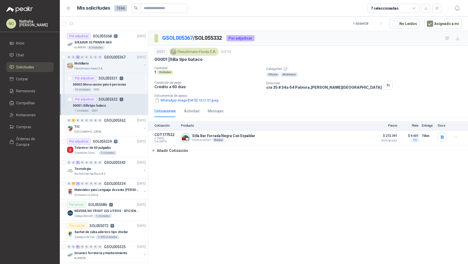
click at [108, 107] on div "00001 | Silla tipo butaco" at bounding box center [109, 105] width 73 height 6
drag, startPoint x: 171, startPoint y: 58, endPoint x: 214, endPoint y: 58, distance: 43.7
click at [214, 58] on div "00001 | Silla tipo butaco" at bounding box center [307, 59] width 307 height 5
click at [179, 149] on button "Añadir Cotización" at bounding box center [169, 150] width 43 height 10
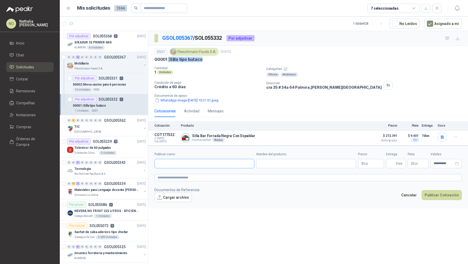
click at [202, 163] on input "Publicar como" at bounding box center [204, 163] width 99 height 9
click at [199, 177] on div "Homecenter NIT : 800242106" at bounding box center [204, 175] width 91 height 6
click at [275, 159] on input "Nombre del producto" at bounding box center [306, 163] width 100 height 9
paste input "**********"
click at [375, 162] on body "NO [PERSON_NAME] Inicio Chat Solicitudes Cotizar Remisiones Compañías Invitacio…" at bounding box center [234, 132] width 468 height 264
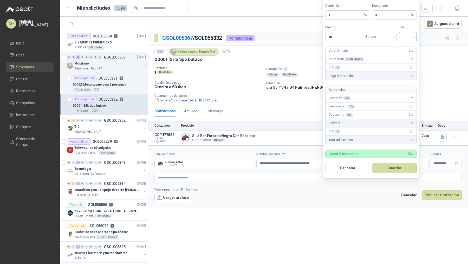
click at [404, 36] on input "search" at bounding box center [408, 36] width 12 height 8
click at [405, 47] on div "19%" at bounding box center [408, 48] width 10 height 6
click at [375, 36] on span "Unitario" at bounding box center [379, 37] width 29 height 8
click at [382, 56] on div "Unitario con IVA" at bounding box center [379, 57] width 27 height 6
click at [347, 39] on input "***" at bounding box center [343, 36] width 36 height 9
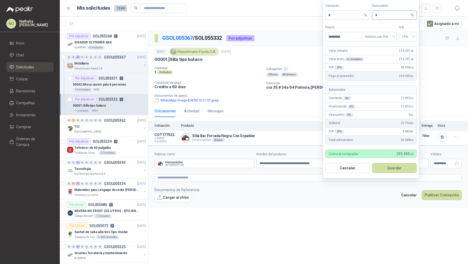
click at [385, 17] on input "*" at bounding box center [392, 15] width 35 height 9
click at [396, 169] on button "Guardar" at bounding box center [394, 168] width 45 height 10
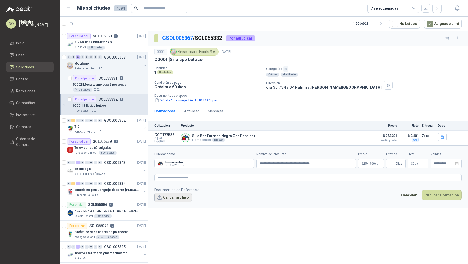
click at [167, 200] on button "Cargar archivo" at bounding box center [172, 197] width 37 height 9
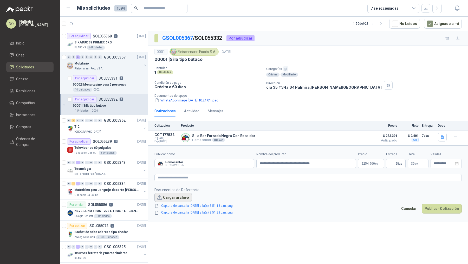
click at [166, 194] on button "Cargar archivo" at bounding box center [172, 197] width 37 height 9
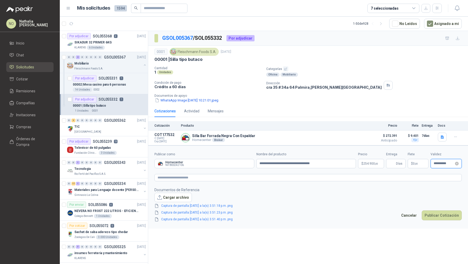
click at [437, 163] on input "**********" at bounding box center [444, 163] width 20 height 3
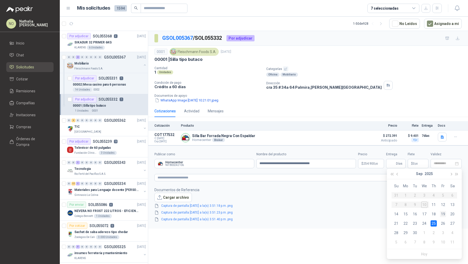
click at [441, 214] on div "19" at bounding box center [443, 214] width 6 height 6
click at [392, 165] on input "Entrega" at bounding box center [392, 163] width 6 height 9
click at [417, 162] on span ",00" at bounding box center [416, 163] width 3 height 3
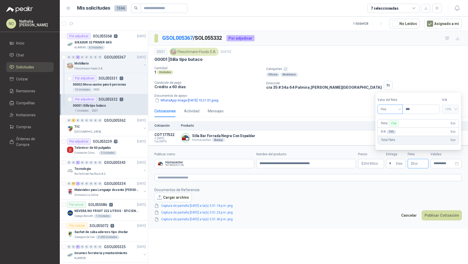
click at [389, 110] on span "Flex" at bounding box center [390, 109] width 19 height 8
click at [389, 136] on div "Fijo" at bounding box center [389, 137] width 17 height 6
click at [412, 110] on input "***" at bounding box center [421, 109] width 37 height 9
click at [384, 193] on footer "Documentos de Referencia Cargar archivo Captura de pantalla [DATE] a la(s) 3.51…" at bounding box center [307, 204] width 307 height 35
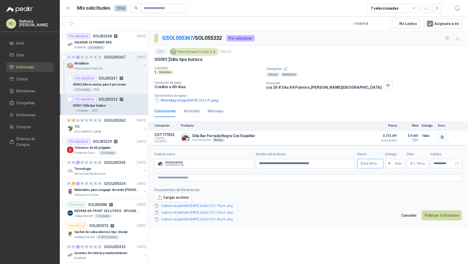
click at [370, 167] on body "NO [PERSON_NAME] Inicio Chat Solicitudes Cotizar Remisiones Compañías Invitacio…" at bounding box center [234, 132] width 468 height 264
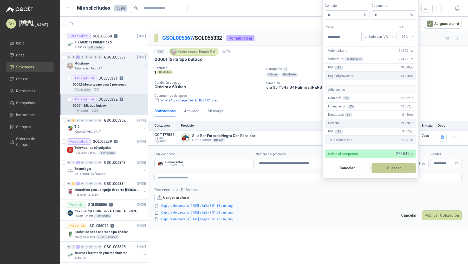
click at [391, 171] on button "Guardar" at bounding box center [393, 168] width 45 height 10
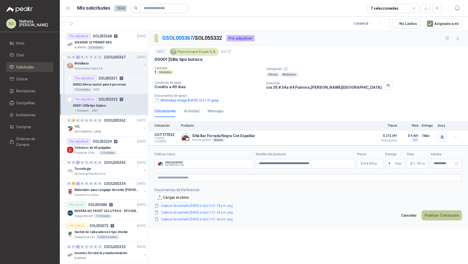
click at [438, 215] on button "Publicar Cotización" at bounding box center [442, 215] width 40 height 10
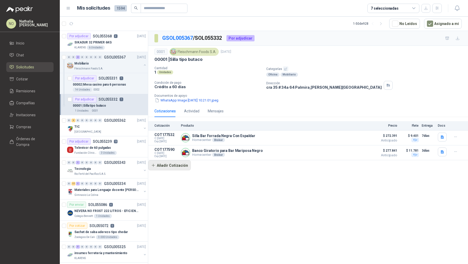
click at [177, 164] on button "Añadir Cotización" at bounding box center [169, 165] width 43 height 10
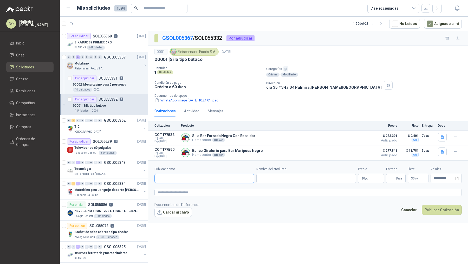
click at [185, 178] on input "Publicar como" at bounding box center [204, 178] width 99 height 9
click at [182, 190] on span "NIT : 800242106" at bounding box center [176, 191] width 18 height 3
click at [288, 178] on input "Nombre del producto" at bounding box center [306, 178] width 100 height 9
paste input "**********"
click at [373, 177] on body "NO [PERSON_NAME] Inicio Chat Solicitudes Cotizar Remisiones Compañías Invitacio…" at bounding box center [234, 132] width 468 height 264
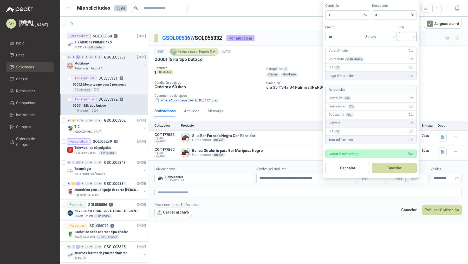
click at [411, 36] on input "search" at bounding box center [408, 36] width 12 height 8
click at [409, 49] on div "19%" at bounding box center [408, 48] width 10 height 6
click at [368, 38] on span "Unitario" at bounding box center [379, 37] width 29 height 8
click at [383, 58] on div "Unitario con IVA" at bounding box center [379, 57] width 27 height 6
click at [346, 43] on form "Comisión * % Descuento * % Precio *** Tipo Unitario con IVA Unitario con IVA IV…" at bounding box center [371, 88] width 96 height 180
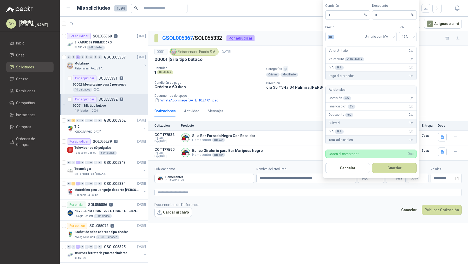
click at [346, 43] on form "Comisión * % Descuento * % Precio *** Tipo Unitario con IVA IVA 19% Valor Unita…" at bounding box center [371, 88] width 96 height 180
click at [338, 35] on input "***" at bounding box center [343, 36] width 36 height 9
click at [340, 37] on input "***" at bounding box center [343, 36] width 36 height 9
click at [385, 17] on input "*" at bounding box center [392, 15] width 35 height 9
click at [398, 168] on button "Guardar" at bounding box center [394, 168] width 45 height 10
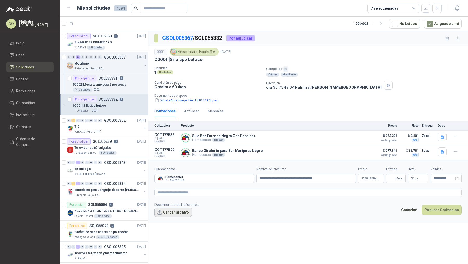
click at [179, 213] on button "Cargar archivo" at bounding box center [172, 211] width 37 height 9
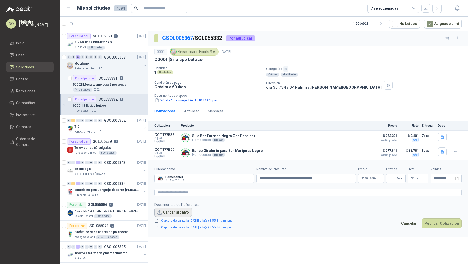
click at [165, 211] on button "Cargar archivo" at bounding box center [172, 211] width 37 height 9
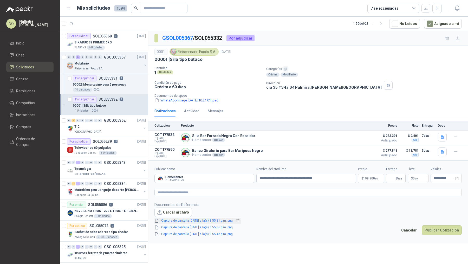
click at [220, 218] on div "Captura de pantalla [DATE] a la(s) 3.55.31 p.m..png" at bounding box center [197, 221] width 87 height 6
click at [220, 219] on link "Captura de pantalla [DATE] a la(s) 3.55.31 p.m..png" at bounding box center [197, 220] width 76 height 5
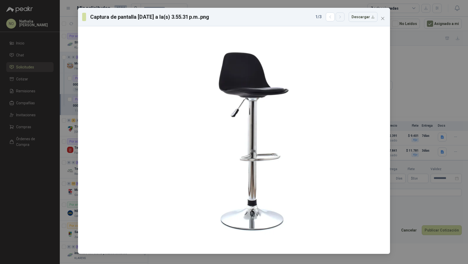
click at [341, 18] on icon "button" at bounding box center [339, 17] width 1 height 3
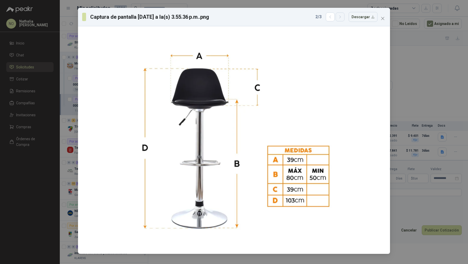
click at [341, 18] on icon "button" at bounding box center [339, 17] width 1 height 3
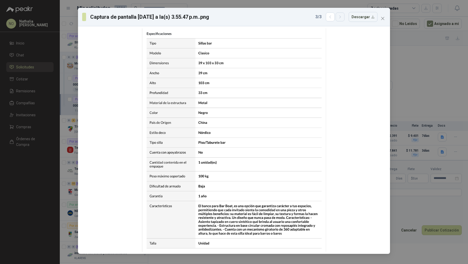
click at [341, 18] on icon "button" at bounding box center [339, 17] width 1 height 3
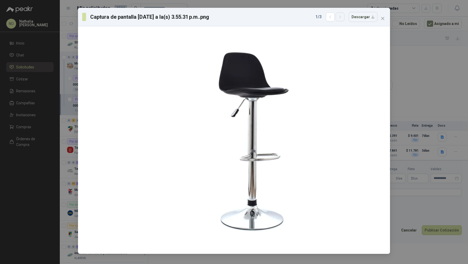
click at [341, 18] on icon "button" at bounding box center [339, 17] width 1 height 3
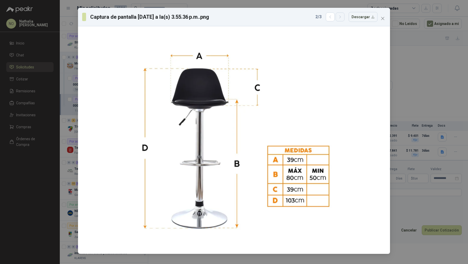
click at [341, 18] on icon "button" at bounding box center [339, 17] width 1 height 3
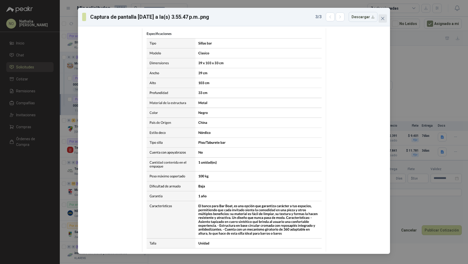
click at [382, 19] on icon "close" at bounding box center [383, 18] width 4 height 4
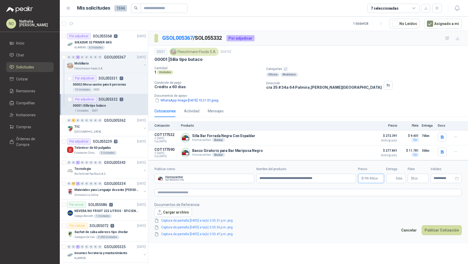
click at [372, 180] on p "$ 199.900 ,00" at bounding box center [371, 178] width 26 height 9
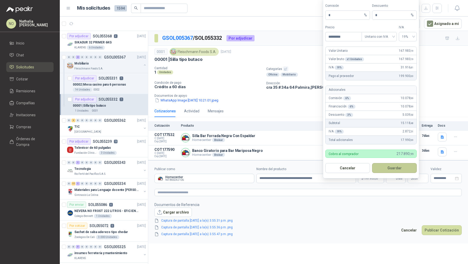
click at [403, 166] on button "Guardar" at bounding box center [394, 168] width 45 height 10
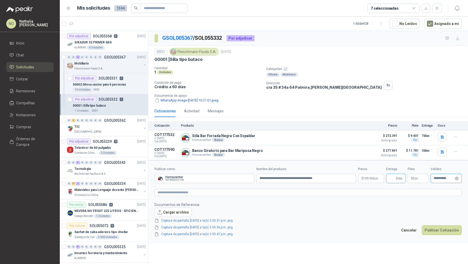
click at [438, 174] on div "**********" at bounding box center [445, 178] width 31 height 9
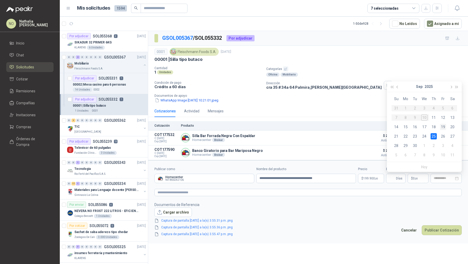
click at [443, 127] on div "19" at bounding box center [443, 127] width 6 height 6
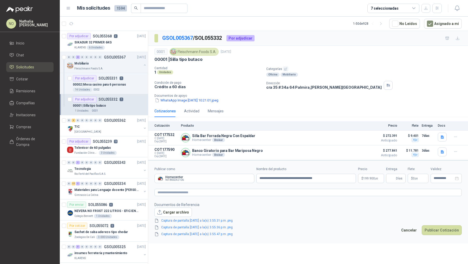
click at [420, 180] on p "$ 0 ,00" at bounding box center [418, 178] width 21 height 9
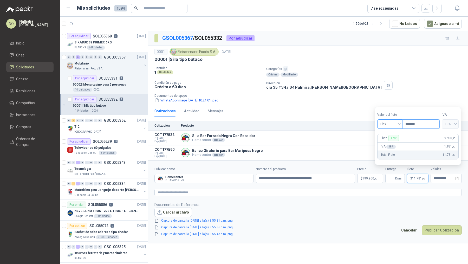
click at [393, 125] on span "Flex" at bounding box center [389, 124] width 19 height 8
click at [390, 153] on div "Fijo" at bounding box center [389, 152] width 17 height 6
click at [392, 178] on input "Entrega" at bounding box center [391, 178] width 6 height 9
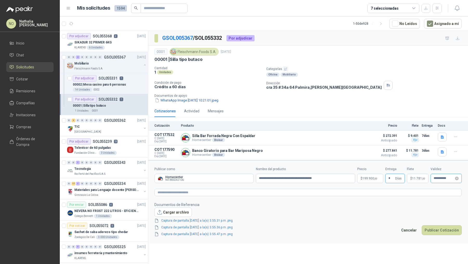
click at [442, 175] on div "**********" at bounding box center [445, 178] width 31 height 9
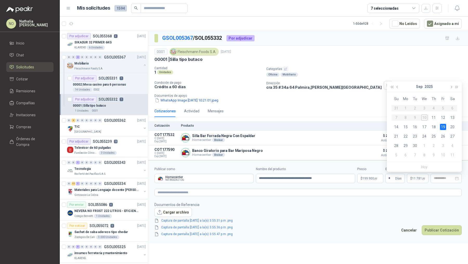
click at [444, 126] on div "19" at bounding box center [443, 127] width 6 height 6
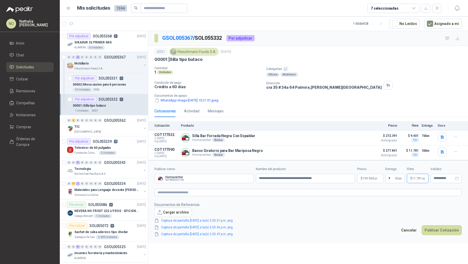
click at [419, 178] on span "11.781 ,00" at bounding box center [418, 178] width 13 height 3
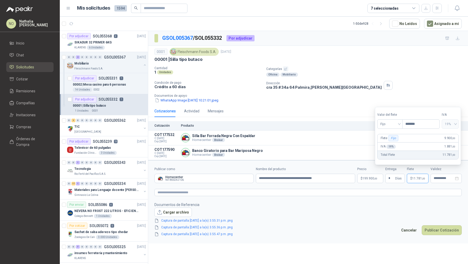
click at [394, 211] on footer "Documentos de Referencia Cargar archivo Captura de pantalla [DATE] a la(s) 3.55…" at bounding box center [307, 219] width 307 height 35
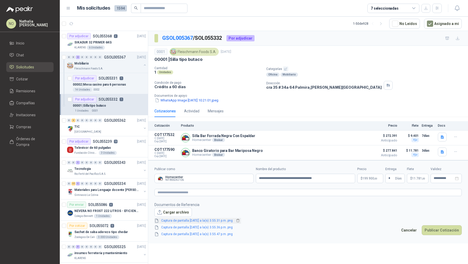
click at [228, 219] on link "Captura de pantalla [DATE] a la(s) 3.55.31 p.m..png" at bounding box center [197, 220] width 76 height 5
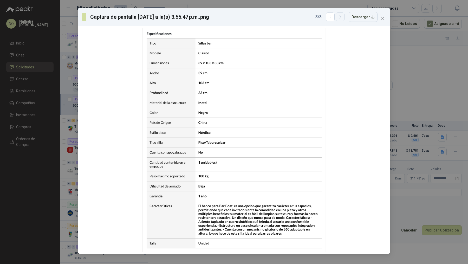
click at [341, 17] on icon "button" at bounding box center [340, 17] width 4 height 4
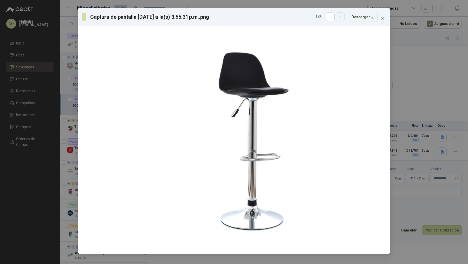
click at [341, 17] on icon "button" at bounding box center [340, 17] width 4 height 4
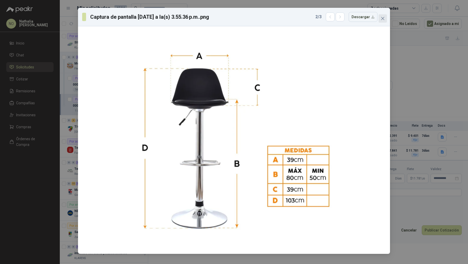
click at [384, 17] on icon "close" at bounding box center [383, 18] width 4 height 4
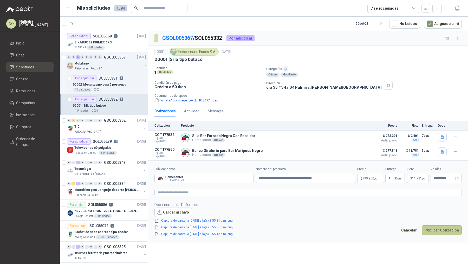
click at [451, 227] on button "Publicar Cotización" at bounding box center [442, 230] width 40 height 10
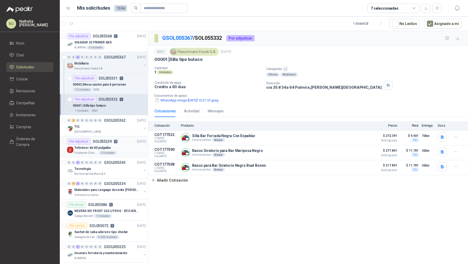
click at [109, 147] on div "Televisor de 60 pulgadas" at bounding box center [109, 148] width 71 height 6
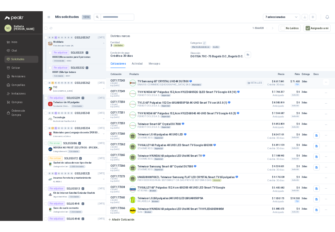
scroll to position [60, 0]
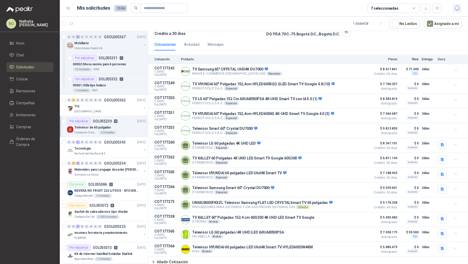
click at [455, 8] on icon "button" at bounding box center [457, 8] width 4 height 5
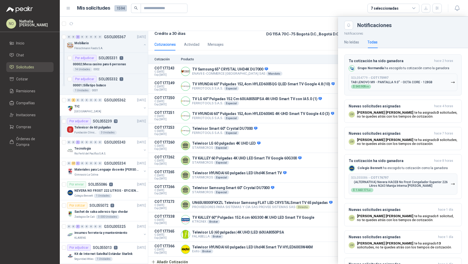
click at [395, 84] on div "SOL054779 → COT175997 TAB LENOVO M9 - PANTALLA 9.0" - OCTA CORE - 128GB $ 543.9…" at bounding box center [391, 82] width 81 height 13
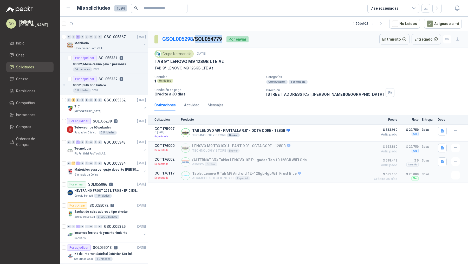
drag, startPoint x: 199, startPoint y: 39, endPoint x: 226, endPoint y: 41, distance: 27.6
click at [226, 41] on div "GSOL005298 / SOL054779 Por enviar" at bounding box center [201, 39] width 94 height 10
click at [110, 62] on p "00002 | [GEOGRAPHIC_DATA] para 6 personas" at bounding box center [99, 64] width 53 height 5
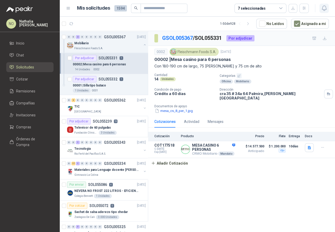
click at [324, 10] on icon "button" at bounding box center [324, 8] width 6 height 6
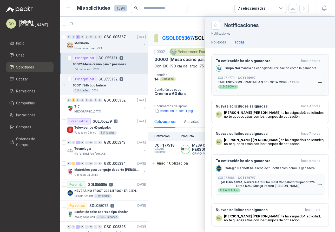
click at [270, 84] on div "SOL054779 → COT175997 TAB LENOVO M9 - PANTALLA 9.0" - OCTA CORE - 128GB $ 543.9…" at bounding box center [258, 82] width 81 height 13
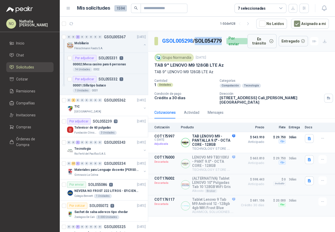
drag, startPoint x: 164, startPoint y: 46, endPoint x: 189, endPoint y: 46, distance: 25.2
click at [189, 45] on p "GSOL005298 / SOL054779" at bounding box center [192, 41] width 60 height 8
drag, startPoint x: 162, startPoint y: 60, endPoint x: 192, endPoint y: 60, distance: 30.4
click at [192, 60] on div "Grupo Normandía" at bounding box center [173, 58] width 39 height 8
drag, startPoint x: 163, startPoint y: 58, endPoint x: 191, endPoint y: 59, distance: 28.1
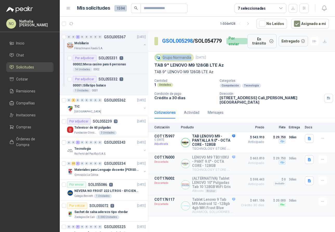
click at [191, 59] on div "Grupo Normandía" at bounding box center [173, 58] width 39 height 8
drag, startPoint x: 219, startPoint y: 100, endPoint x: 300, endPoint y: 103, distance: 81.2
click at [300, 103] on div "Grupo Normandía [DATE] TAB 9" LENOVO M9 128GB LTE Az TAB 9" LENOVO M9 128GB LT…" at bounding box center [241, 78] width 187 height 55
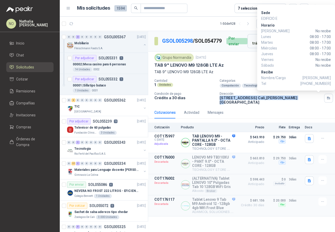
drag, startPoint x: 311, startPoint y: 84, endPoint x: 331, endPoint y: 84, distance: 20.3
click at [331, 84] on div "Sede EDIFICIO E [PERSON_NAME] No recibe Lunes 08:00 - 17:00 Martes 08:00 - 17:0…" at bounding box center [296, 48] width 78 height 86
drag, startPoint x: 310, startPoint y: 84, endPoint x: 326, endPoint y: 83, distance: 16.6
click at [326, 83] on span "[PHONE_NUMBER]" at bounding box center [315, 84] width 30 height 6
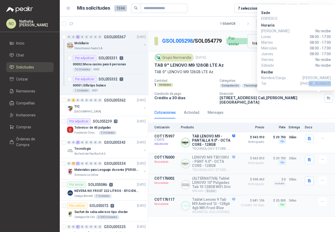
drag, startPoint x: 311, startPoint y: 84, endPoint x: 330, endPoint y: 84, distance: 19.2
click at [330, 84] on span "[PHONE_NUMBER]" at bounding box center [315, 84] width 30 height 6
drag, startPoint x: 300, startPoint y: 78, endPoint x: 331, endPoint y: 78, distance: 30.2
click at [331, 78] on span "[PERSON_NAME]" at bounding box center [317, 78] width 28 height 6
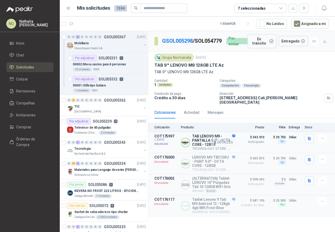
click at [223, 141] on button "Detalles" at bounding box center [223, 142] width 24 height 7
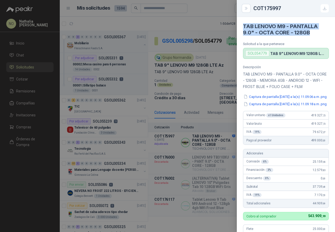
drag, startPoint x: 244, startPoint y: 25, endPoint x: 316, endPoint y: 34, distance: 72.7
click at [316, 34] on h4 "TAB LENOVO M9 - PANTALLA 9.0" - OCTA CORE - 128GB" at bounding box center [286, 29] width 86 height 12
click at [215, 47] on div at bounding box center [167, 116] width 335 height 232
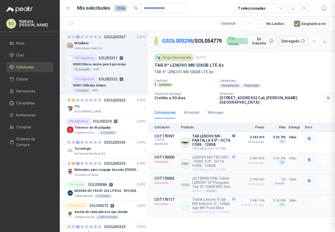
scroll to position [160, 0]
drag, startPoint x: 162, startPoint y: 44, endPoint x: 192, endPoint y: 45, distance: 29.6
click at [192, 45] on p "GSOL005298 / SOL054779" at bounding box center [192, 41] width 60 height 8
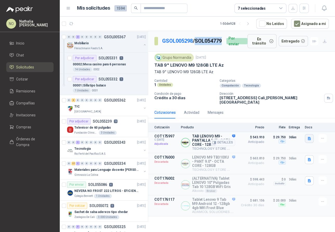
click at [312, 139] on button "button" at bounding box center [309, 138] width 9 height 9
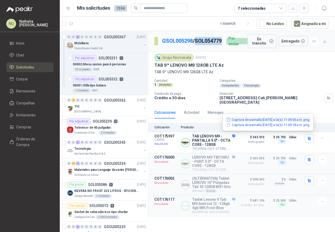
click at [290, 121] on button "Captura de pantalla [DATE] a la(s) 11.09.06 a.m..png" at bounding box center [268, 119] width 84 height 5
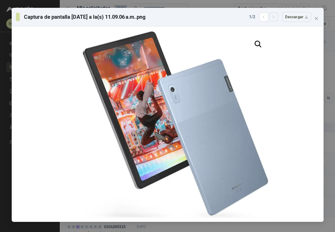
click at [277, 21] on button "button" at bounding box center [273, 16] width 9 height 9
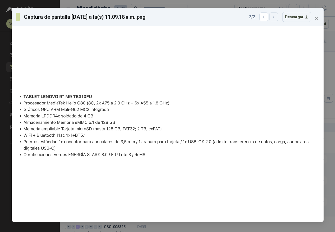
click at [277, 21] on button "button" at bounding box center [273, 16] width 9 height 9
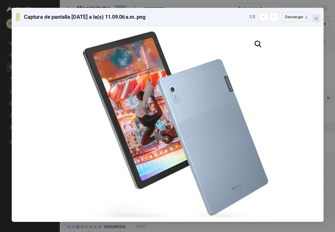
click at [316, 18] on icon "close" at bounding box center [316, 18] width 4 height 4
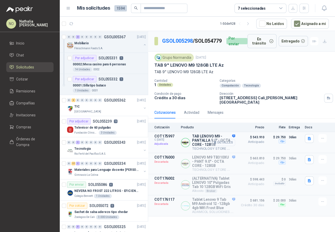
click at [226, 141] on button "Detalles" at bounding box center [223, 142] width 24 height 7
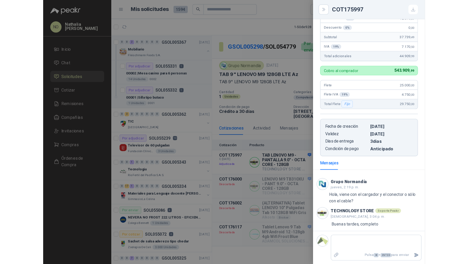
scroll to position [0, 0]
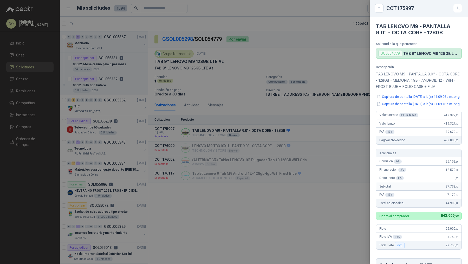
click at [226, 150] on div at bounding box center [234, 132] width 468 height 264
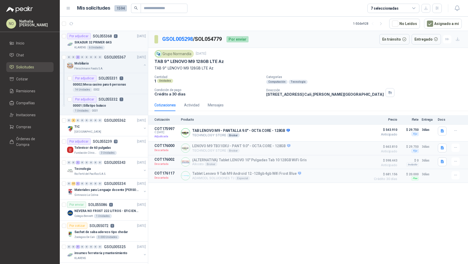
click at [116, 43] on div "SIKADUR 32 PRIMER 6KG" at bounding box center [109, 42] width 71 height 6
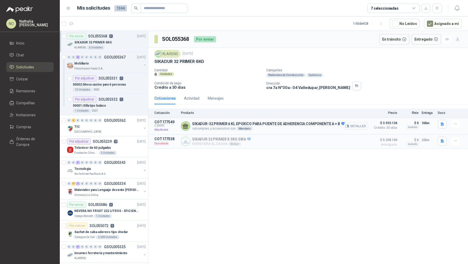
click at [356, 123] on button "Detalles" at bounding box center [356, 125] width 24 height 7
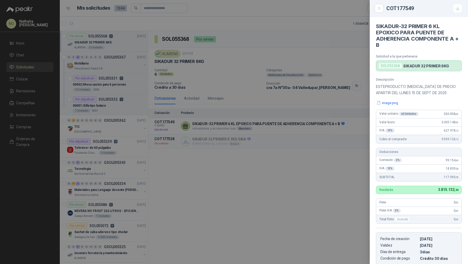
click at [288, 113] on div at bounding box center [234, 132] width 468 height 264
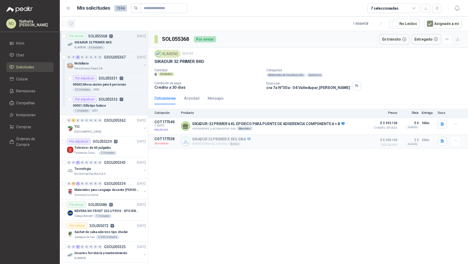
click at [69, 24] on icon "button" at bounding box center [71, 23] width 4 height 3
click at [122, 65] on div "Mobiliario" at bounding box center [107, 63] width 67 height 6
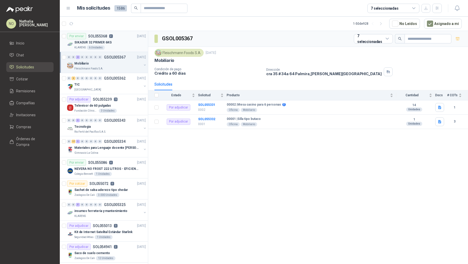
click at [120, 44] on div "SIKADUR 32 PRIMER 6KG" at bounding box center [109, 42] width 71 height 6
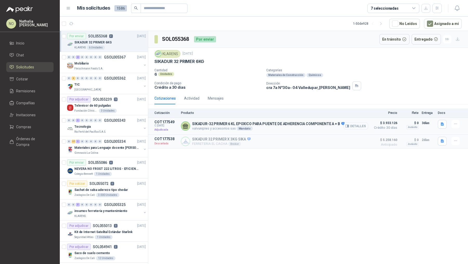
click at [361, 124] on button "Detalles" at bounding box center [356, 125] width 24 height 7
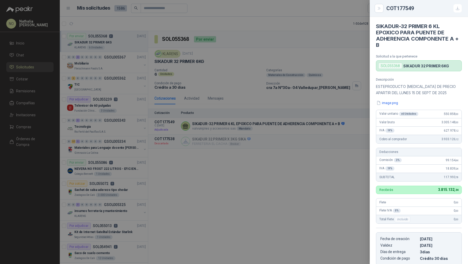
click at [296, 119] on div at bounding box center [234, 132] width 468 height 264
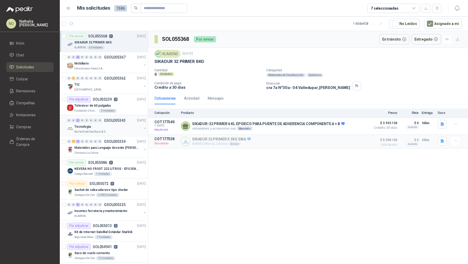
click at [125, 130] on div "Rio Fertil del Pacífico S.A.S." at bounding box center [107, 132] width 67 height 4
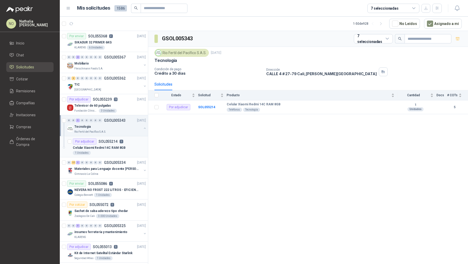
click at [126, 141] on div "Por adjudicar SOL055214 5" at bounding box center [109, 141] width 73 height 6
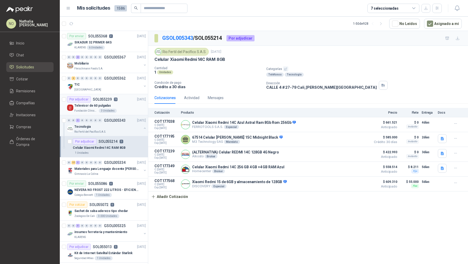
click at [119, 100] on div "Por adjudicar SOL055239 13 [DATE]" at bounding box center [106, 99] width 79 height 6
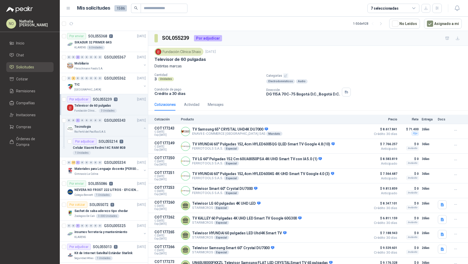
scroll to position [60, 0]
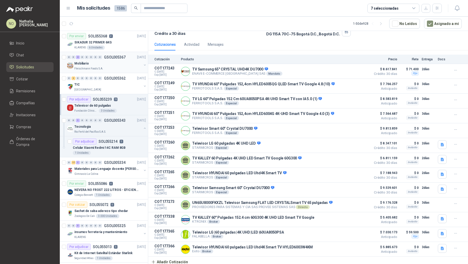
click at [116, 67] on div "Fleischmann Foods S.A." at bounding box center [107, 69] width 67 height 4
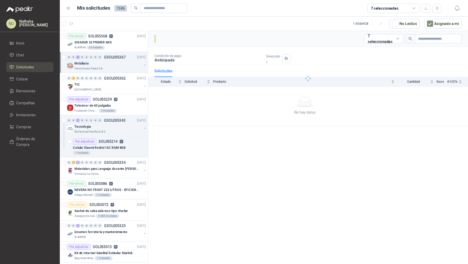
click at [116, 67] on div "Fleischmann Foods S.A." at bounding box center [107, 69] width 67 height 4
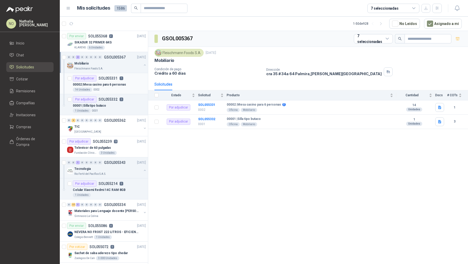
click at [119, 82] on p "00002 | [GEOGRAPHIC_DATA] para 6 personas" at bounding box center [99, 84] width 53 height 5
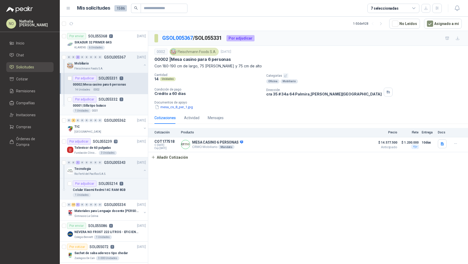
click at [116, 109] on div "1 Unidades 0001" at bounding box center [109, 111] width 73 height 4
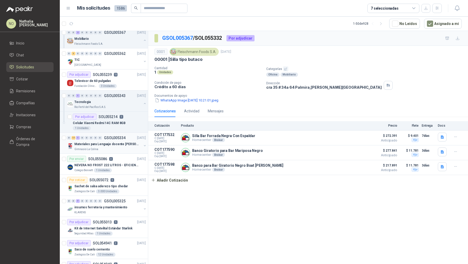
scroll to position [73, 0]
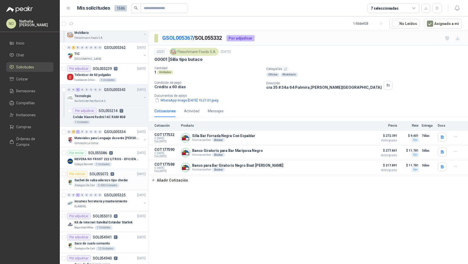
click at [119, 171] on div "Por cotizar SOL055072 0 [DATE]" at bounding box center [106, 174] width 79 height 6
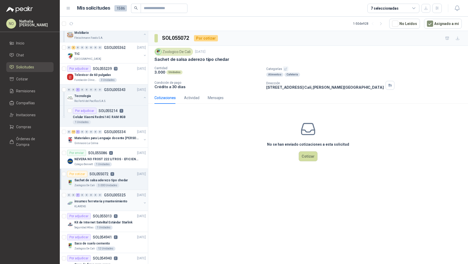
click at [124, 202] on div "insumos ferreteria y mantenimiento" at bounding box center [107, 201] width 67 height 6
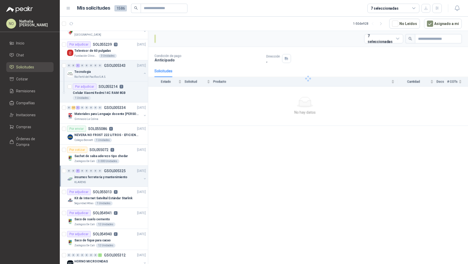
scroll to position [104, 0]
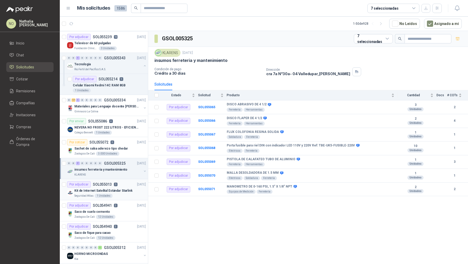
click at [126, 182] on div "Por adjudicar SOL055013 5 05/09/25" at bounding box center [106, 184] width 79 height 6
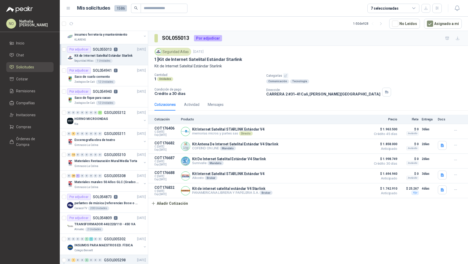
scroll to position [256, 0]
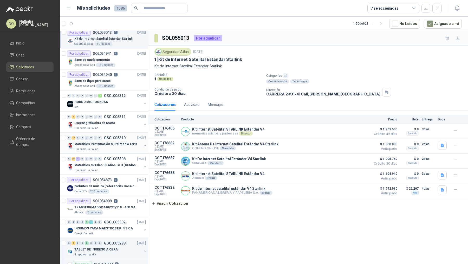
click at [106, 138] on div "0 13 0 0 0 0 0 0 GSOL005310 04/09/25" at bounding box center [107, 138] width 80 height 6
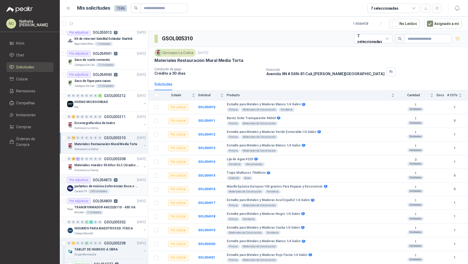
click at [114, 178] on p "8" at bounding box center [116, 180] width 4 height 4
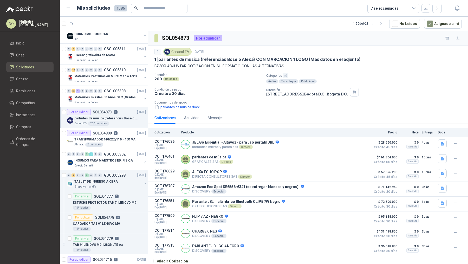
scroll to position [325, 0]
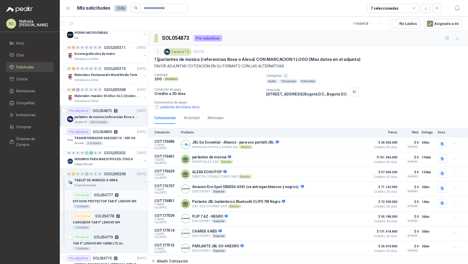
click at [119, 204] on div "1 Unidades" at bounding box center [109, 206] width 73 height 4
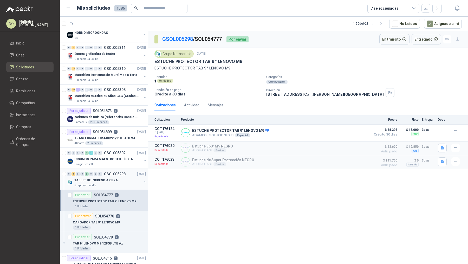
click at [123, 180] on div "TABLET DE INGRESO A OBRA" at bounding box center [107, 180] width 67 height 6
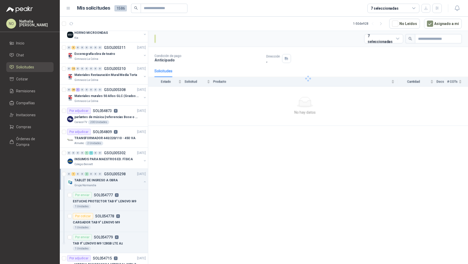
click at [123, 180] on div "TABLET DE INGRESO A OBRA" at bounding box center [107, 180] width 67 height 6
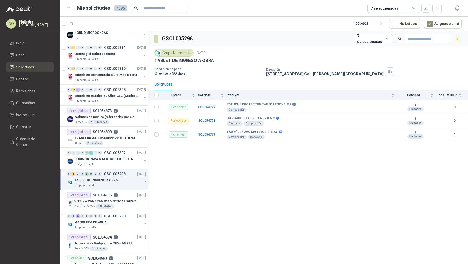
scroll to position [350, 0]
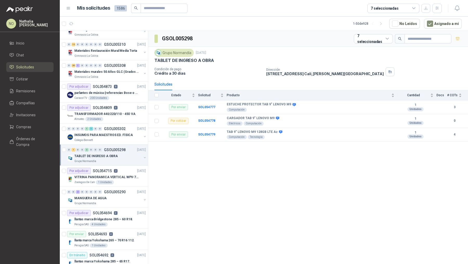
click at [123, 180] on div "Zoologico De Cali 1 Unidades" at bounding box center [109, 182] width 71 height 4
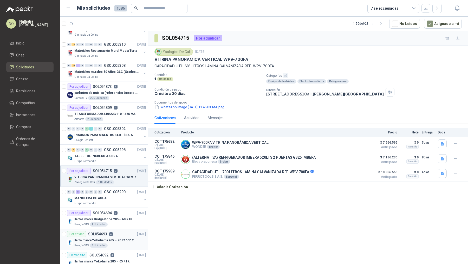
click at [126, 233] on div "Por enviar SOL054693 4 03/09/25" at bounding box center [106, 234] width 79 height 6
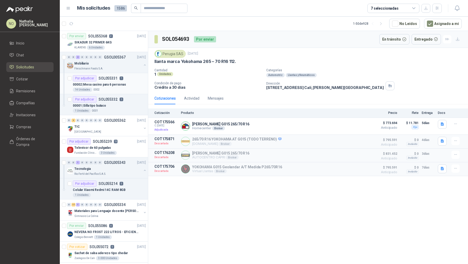
click at [112, 77] on p "SOL055331" at bounding box center [108, 78] width 19 height 4
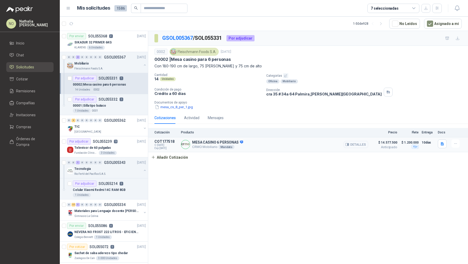
click at [349, 143] on icon "button" at bounding box center [347, 144] width 1 height 2
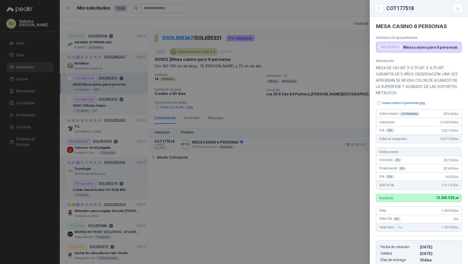
click at [349, 143] on div at bounding box center [234, 132] width 468 height 264
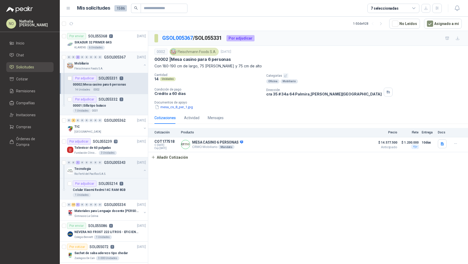
click at [108, 63] on div "Mobiliario" at bounding box center [107, 63] width 67 height 6
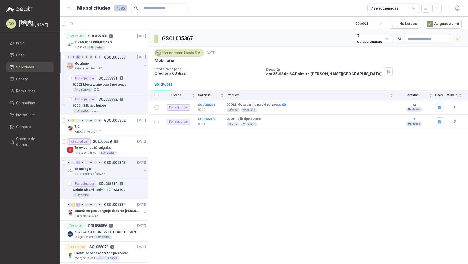
click at [108, 63] on div "Mobiliario" at bounding box center [107, 63] width 67 height 6
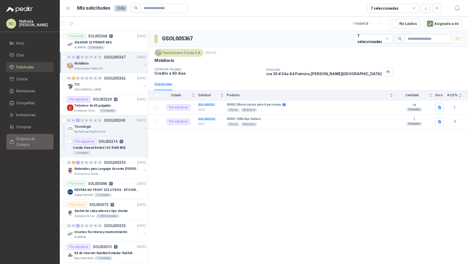
click at [31, 139] on span "Órdenes de Compra" at bounding box center [32, 141] width 32 height 11
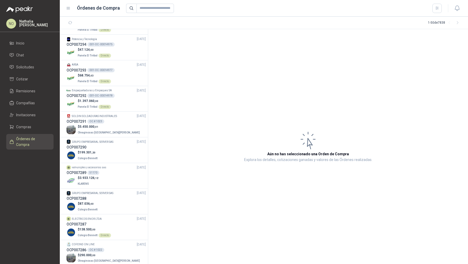
scroll to position [239, 0]
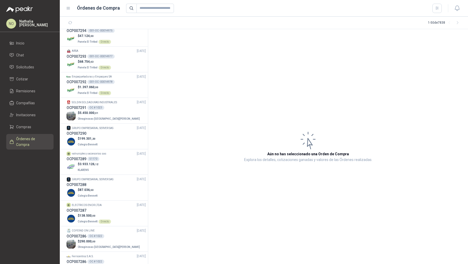
click at [125, 114] on div "$ 5.450.000 ,01 Oleaginosas San Fernando" at bounding box center [106, 115] width 79 height 11
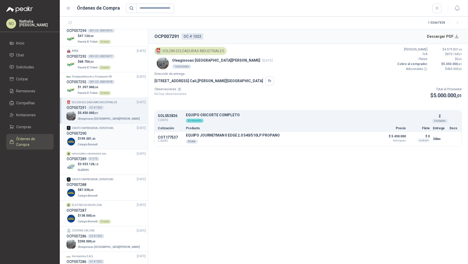
click at [120, 136] on div "$ 199.301 ,20 Colegio Bennett" at bounding box center [106, 141] width 79 height 11
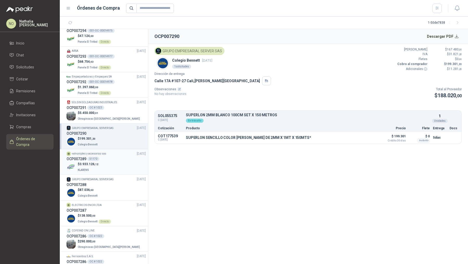
click at [124, 167] on div "$ 3.933.126 ,12 KLARENS" at bounding box center [106, 167] width 79 height 11
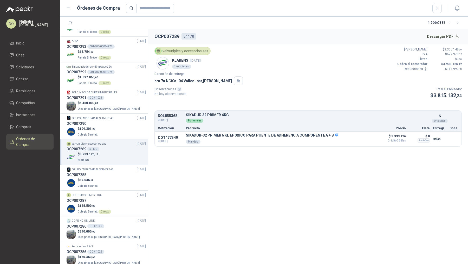
scroll to position [251, 0]
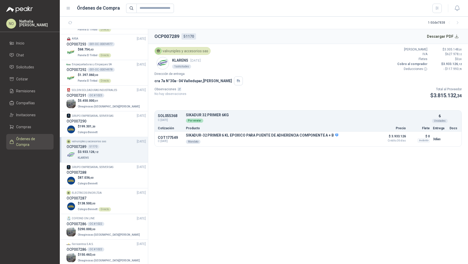
click at [124, 167] on div "GRUPO EMPRESARIAL SERVER SAS 10/09/25" at bounding box center [106, 167] width 79 height 5
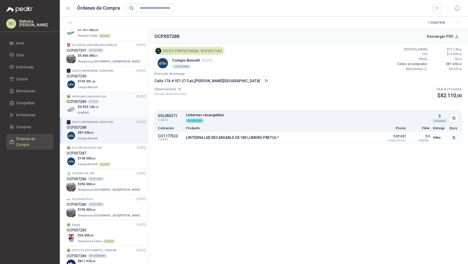
scroll to position [299, 0]
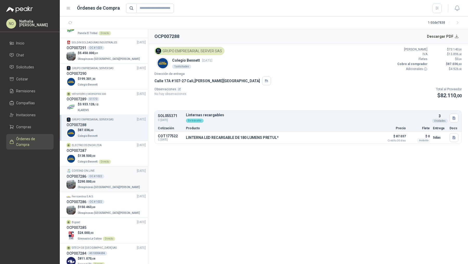
click at [124, 174] on div "OCP007286 OC # 1022" at bounding box center [106, 176] width 79 height 6
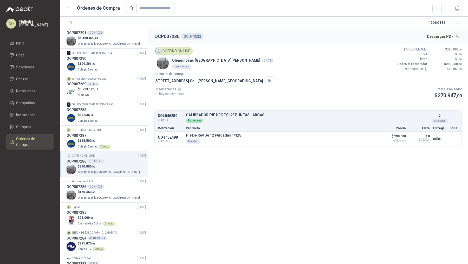
scroll to position [316, 0]
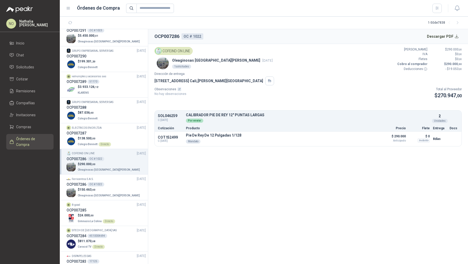
click at [124, 174] on li "Ferricentros S.A.S. 10/09/25 OCP007286 OC # 1022 $ 150.463 ,60 Oleaginosas San …" at bounding box center [104, 187] width 88 height 26
click at [124, 182] on div "OCP007286 OC # 1022" at bounding box center [106, 184] width 79 height 6
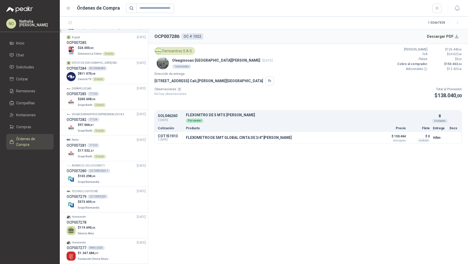
scroll to position [519, 0]
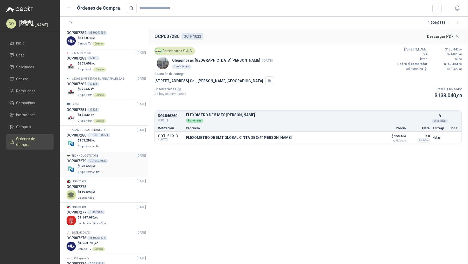
click at [124, 164] on div "$ 573.659 ,99 Grupo Normandía" at bounding box center [106, 169] width 79 height 11
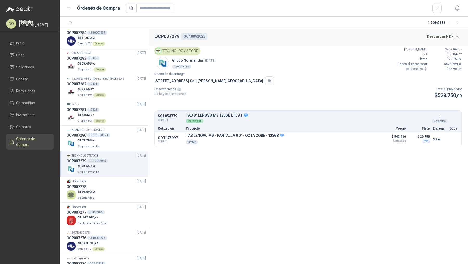
scroll to position [521, 0]
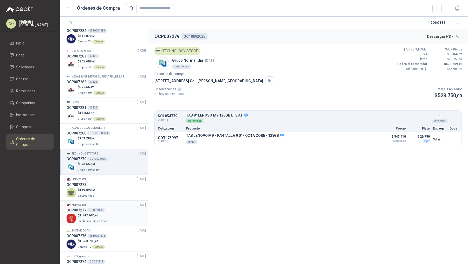
click at [125, 213] on div "$ 1.347.686 ,97 Fundación Clínica Shaio" at bounding box center [106, 218] width 79 height 11
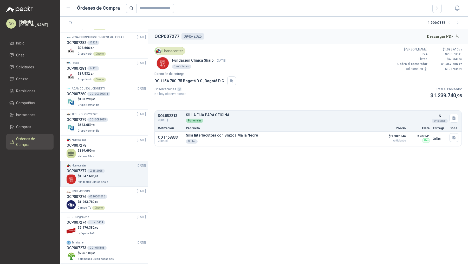
scroll to position [561, 0]
click at [129, 219] on div "OCP007274 OC 261414" at bounding box center [106, 222] width 79 height 6
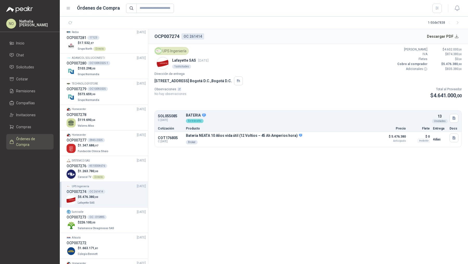
scroll to position [599, 0]
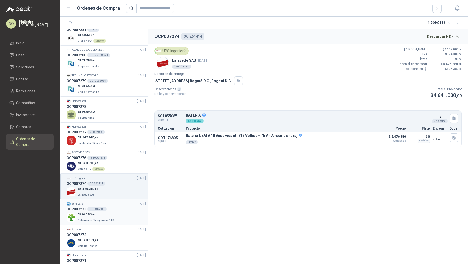
click at [133, 212] on div "$ 226.100 ,00 Salamanca Oleaginosas SAS" at bounding box center [106, 217] width 79 height 11
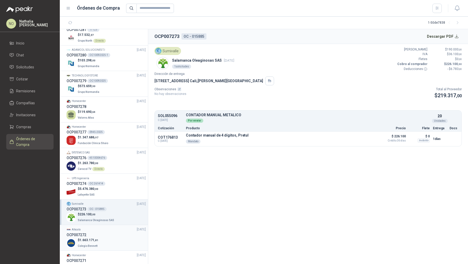
click at [130, 232] on div "OCP007272" at bounding box center [106, 235] width 79 height 6
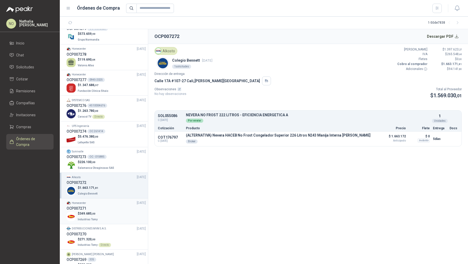
scroll to position [661, 0]
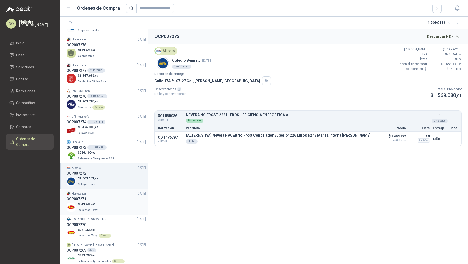
click at [128, 196] on div "OCP007271" at bounding box center [106, 199] width 79 height 6
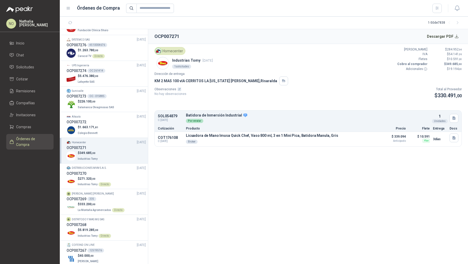
scroll to position [712, 0]
click at [128, 196] on div "OCP007269 335" at bounding box center [106, 199] width 79 height 6
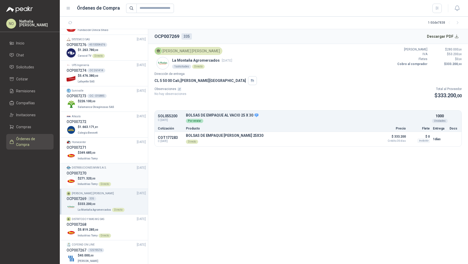
click at [120, 176] on div "$ 271.320 ,00 Industrias Tomy Directo" at bounding box center [106, 181] width 79 height 11
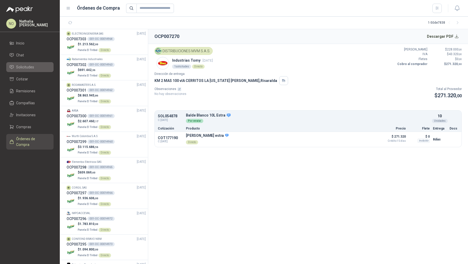
click at [38, 70] on link "Solicitudes" at bounding box center [29, 67] width 47 height 10
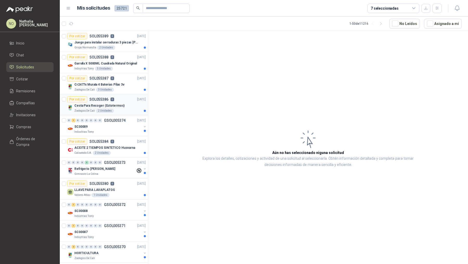
click at [123, 108] on div "Cesta Para Recoger (Ectotermos)" at bounding box center [109, 105] width 71 height 6
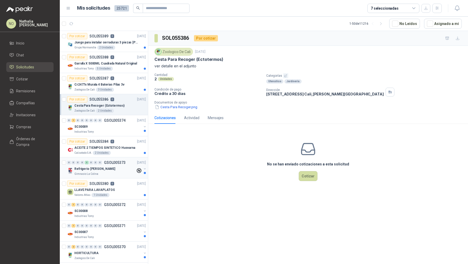
click at [121, 163] on p "GSOL005373" at bounding box center [115, 163] width 22 height 4
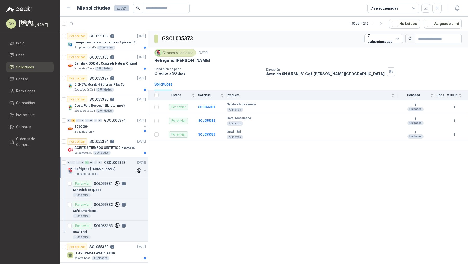
click at [121, 163] on p "GSOL005373" at bounding box center [115, 163] width 22 height 4
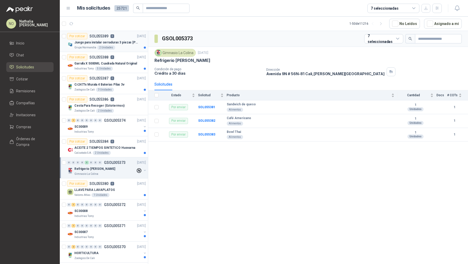
click at [115, 41] on p "Juego para instalar cerraduras 3 piezas de acero al carbono - Pretul" at bounding box center [106, 42] width 65 height 5
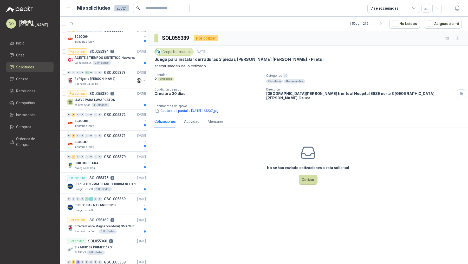
scroll to position [163, 0]
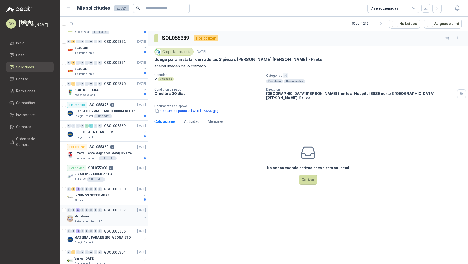
click at [116, 215] on div "Mobiliario" at bounding box center [107, 216] width 67 height 6
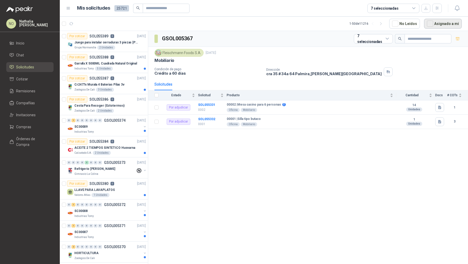
click at [437, 25] on button "Asignado a mi" at bounding box center [443, 24] width 38 height 10
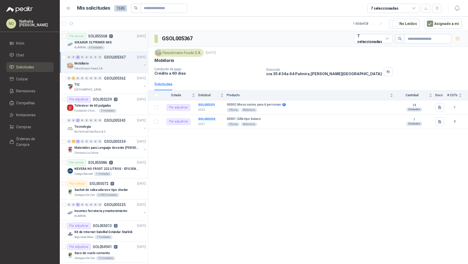
click at [126, 42] on div "SIKADUR 32 PRIMER 6KG" at bounding box center [109, 42] width 71 height 6
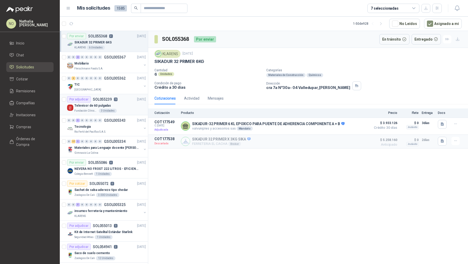
click at [113, 104] on div "Televisor de 60 pulgadas" at bounding box center [109, 105] width 71 height 6
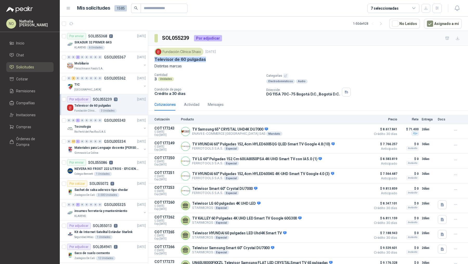
drag, startPoint x: 155, startPoint y: 59, endPoint x: 217, endPoint y: 60, distance: 62.1
click at [217, 60] on div "Televisor de 60 pulgadas" at bounding box center [307, 59] width 307 height 5
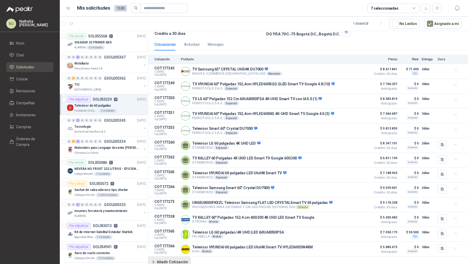
click at [176, 261] on button "Añadir Cotización" at bounding box center [169, 262] width 43 height 10
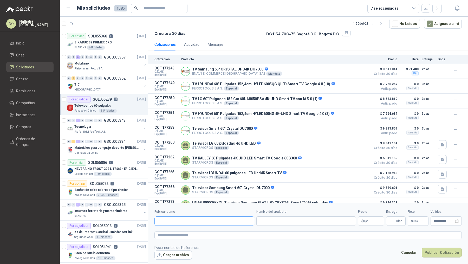
click at [215, 217] on input "Publicar como" at bounding box center [204, 221] width 99 height 9
type input "**********"
click at [200, 233] on div "Homecenter NIT : 800242106" at bounding box center [204, 234] width 91 height 6
type input "**********"
click at [272, 223] on input "Nombre del producto" at bounding box center [306, 220] width 100 height 9
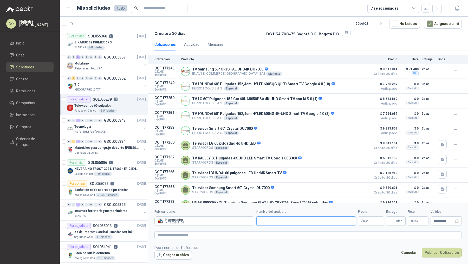
paste input "**********"
type input "**********"
click at [372, 224] on p "$ 0 ,00" at bounding box center [371, 220] width 26 height 9
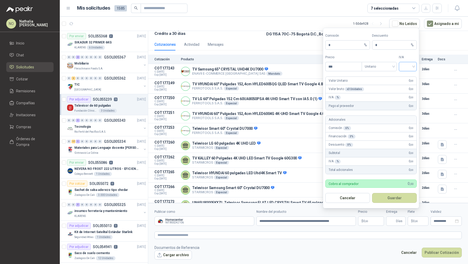
click at [409, 69] on input "search" at bounding box center [408, 66] width 12 height 8
click at [409, 74] on div "19%" at bounding box center [408, 78] width 16 height 8
click at [367, 70] on span "Unitario" at bounding box center [379, 67] width 29 height 8
click at [379, 86] on div "Unitario con IVA" at bounding box center [379, 87] width 27 height 6
click at [341, 70] on input "***" at bounding box center [343, 66] width 36 height 9
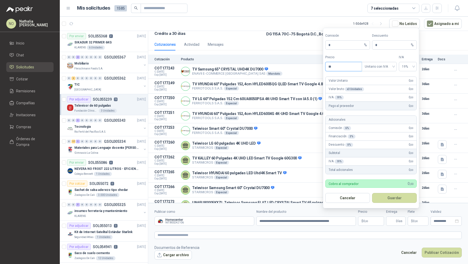
type input "*"
type input "**********"
click at [381, 45] on input "*" at bounding box center [392, 45] width 35 height 9
type input "*"
click at [399, 198] on button "Guardar" at bounding box center [394, 198] width 45 height 10
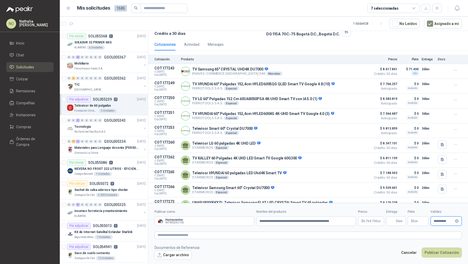
click at [437, 222] on input "**********" at bounding box center [444, 220] width 20 height 3
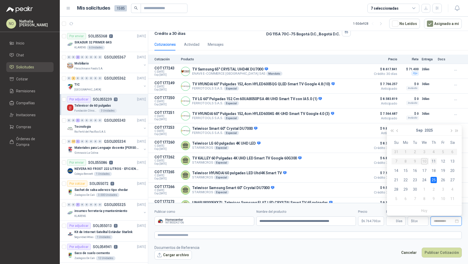
type input "**********"
click at [435, 160] on div "11" at bounding box center [433, 161] width 6 height 6
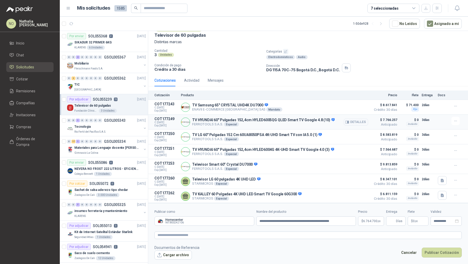
scroll to position [0, 0]
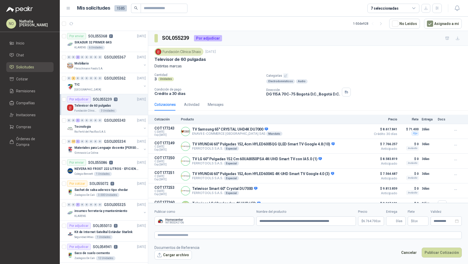
click at [393, 225] on div "Entrega Días" at bounding box center [395, 217] width 19 height 16
click at [393, 223] on input "Entrega" at bounding box center [392, 221] width 6 height 9
type input "*"
click at [418, 219] on p "$ 0 ,00" at bounding box center [418, 220] width 21 height 9
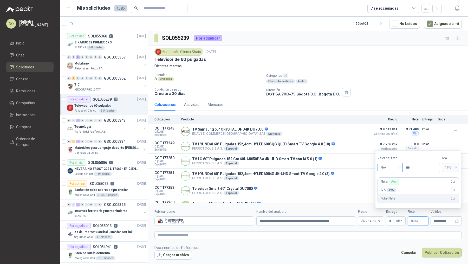
click at [390, 166] on span "Flex" at bounding box center [390, 167] width 19 height 8
click at [393, 184] on div "Incluido" at bounding box center [389, 187] width 23 height 8
click at [179, 256] on button "Cargar archivo" at bounding box center [172, 254] width 37 height 9
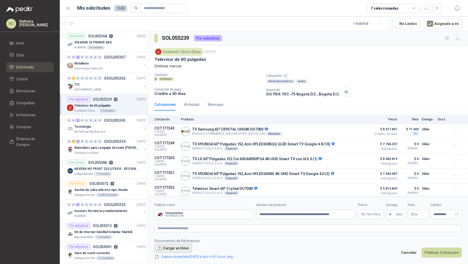
click at [174, 245] on button "Cargar archivo" at bounding box center [172, 248] width 37 height 9
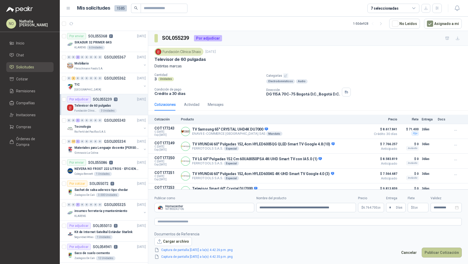
click at [441, 251] on button "Publicar Cotización" at bounding box center [442, 252] width 40 height 10
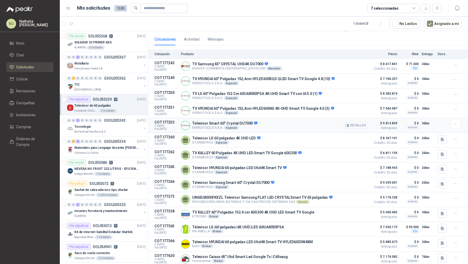
scroll to position [75, 0]
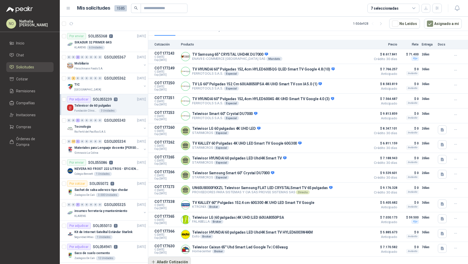
click at [171, 261] on button "Añadir Cotización" at bounding box center [169, 262] width 43 height 10
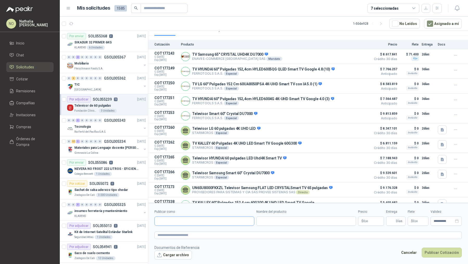
click at [193, 222] on input "Publicar como" at bounding box center [204, 221] width 99 height 9
type input "**********"
click at [189, 232] on div "Homecenter NIT : 800242106" at bounding box center [204, 234] width 91 height 6
type input "**********"
click at [285, 221] on input "Nombre del producto" at bounding box center [306, 220] width 100 height 9
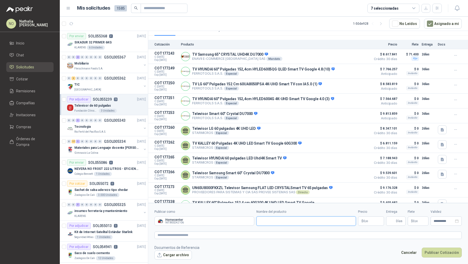
paste input "**********"
type input "**********"
click at [370, 218] on p "$ 0 ,00" at bounding box center [371, 220] width 26 height 9
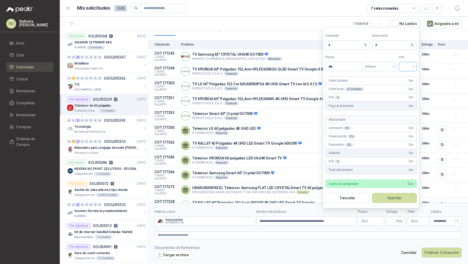
click at [408, 64] on input "search" at bounding box center [408, 66] width 12 height 8
click at [408, 76] on div "19%" at bounding box center [408, 78] width 10 height 6
click at [386, 69] on span "Unitario" at bounding box center [379, 67] width 29 height 8
click at [385, 86] on div "Unitario con IVA" at bounding box center [379, 87] width 27 height 6
click at [340, 69] on input "***" at bounding box center [343, 66] width 36 height 9
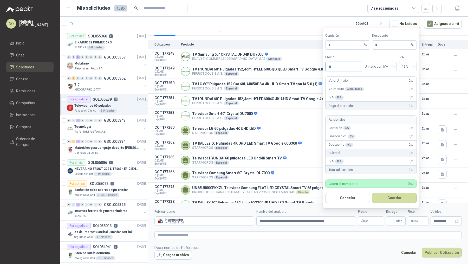
type input "*"
type input "**********"
click at [384, 45] on input "*" at bounding box center [392, 45] width 35 height 9
type input "*"
click at [402, 196] on button "Guardar" at bounding box center [394, 198] width 45 height 10
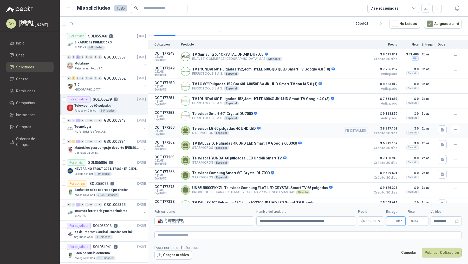
scroll to position [127, 0]
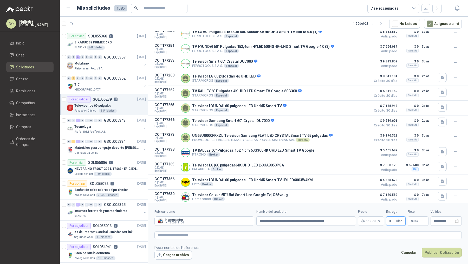
type input "*"
click at [376, 243] on form "**********" at bounding box center [308, 234] width 320 height 63
click at [417, 221] on span ",00" at bounding box center [416, 221] width 3 height 3
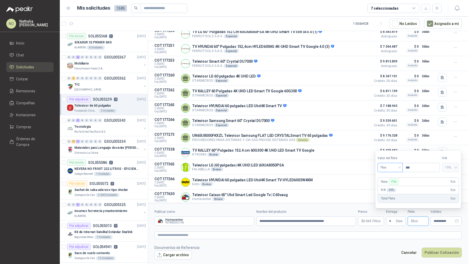
click at [394, 167] on span "Flex" at bounding box center [390, 167] width 19 height 8
click at [392, 190] on div "Incluido" at bounding box center [389, 187] width 23 height 8
click at [436, 220] on input "**********" at bounding box center [444, 220] width 20 height 3
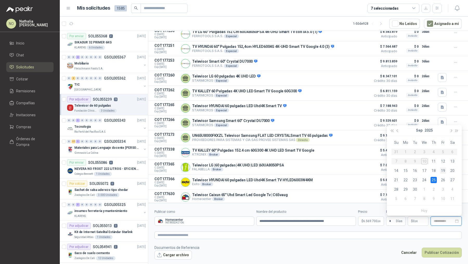
type input "**********"
click at [444, 171] on div "19" at bounding box center [443, 170] width 6 height 6
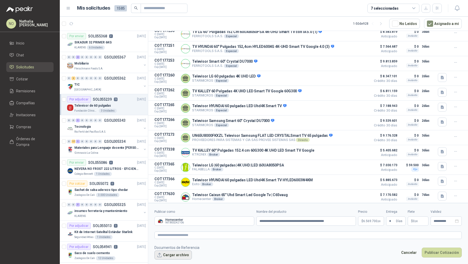
click at [178, 255] on button "Cargar archivo" at bounding box center [172, 254] width 37 height 9
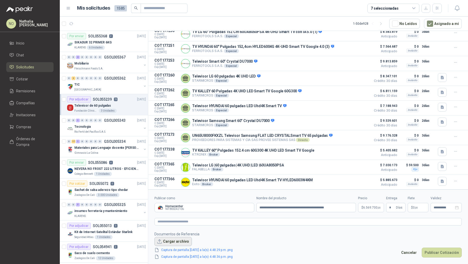
click at [172, 239] on button "Cargar archivo" at bounding box center [172, 241] width 37 height 9
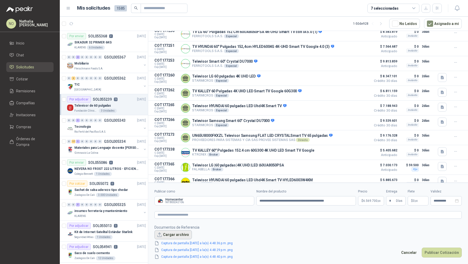
click at [169, 236] on button "Cargar archivo" at bounding box center [172, 234] width 37 height 9
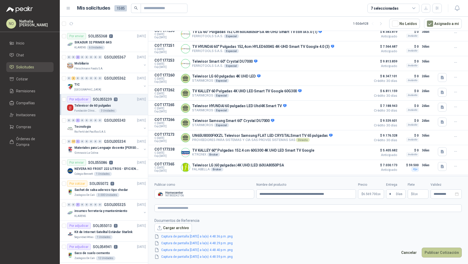
click at [441, 256] on button "Publicar Cotización" at bounding box center [442, 252] width 40 height 10
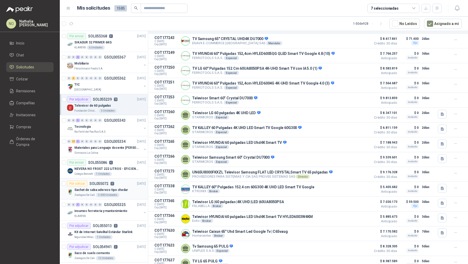
scroll to position [119, 0]
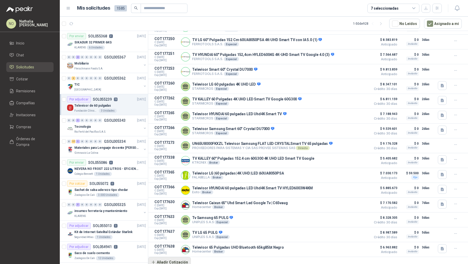
click at [177, 257] on button "Añadir Cotización" at bounding box center [169, 262] width 43 height 10
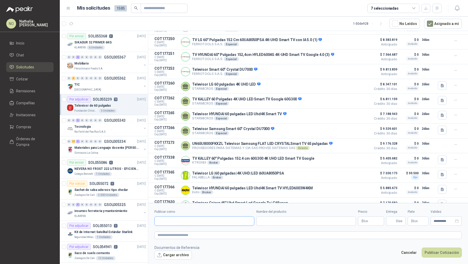
click at [181, 221] on input "Publicar como" at bounding box center [204, 221] width 99 height 9
type input "**********"
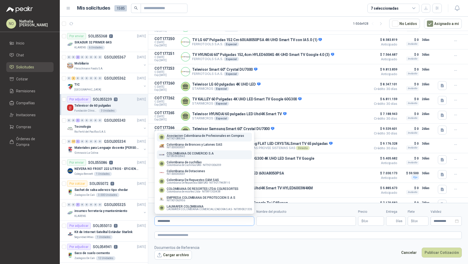
type input "**********"
click at [200, 152] on p "COLOMBIANA DE COMERCIO S.A" at bounding box center [190, 153] width 47 height 3
type input "**********"
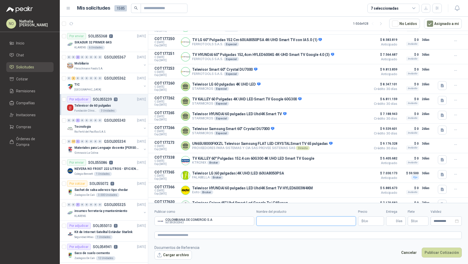
click at [277, 221] on input "Nombre del producto" at bounding box center [306, 220] width 100 height 9
paste input "**********"
type input "**********"
click at [395, 219] on input "Entrega" at bounding box center [392, 221] width 6 height 9
type input "*"
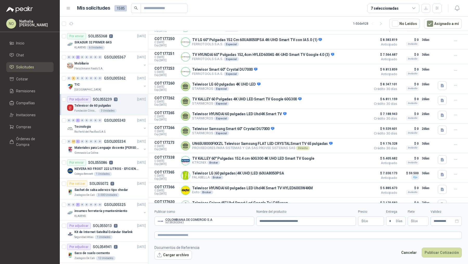
click at [415, 220] on span ",00" at bounding box center [416, 221] width 3 height 3
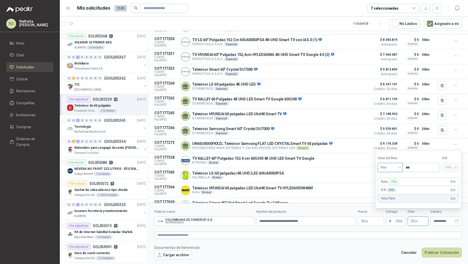
click at [391, 168] on span "Flex" at bounding box center [390, 167] width 19 height 8
click at [394, 187] on div "Incluido" at bounding box center [389, 187] width 17 height 6
click at [442, 221] on input "**********" at bounding box center [444, 220] width 20 height 3
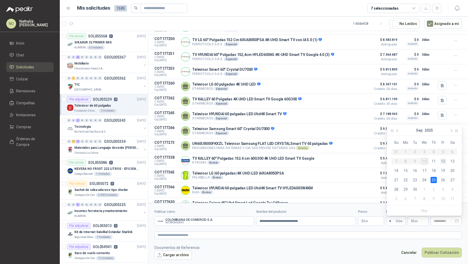
click at [443, 161] on div "12" at bounding box center [443, 161] width 6 height 6
type input "**********"
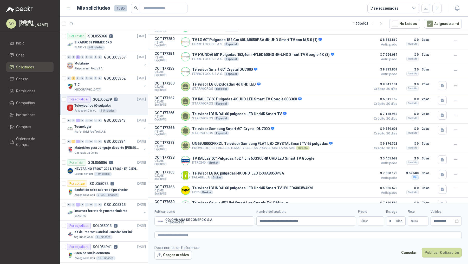
click at [364, 224] on p "$ 0 ,00" at bounding box center [371, 220] width 26 height 9
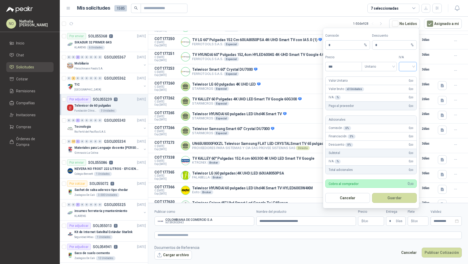
click at [410, 69] on input "search" at bounding box center [408, 66] width 12 height 8
click at [410, 77] on div "19%" at bounding box center [408, 78] width 10 height 6
click at [378, 63] on span "Unitario" at bounding box center [379, 67] width 29 height 8
click at [380, 84] on div "Unitario con IVA" at bounding box center [379, 87] width 27 height 6
click at [343, 71] on input "***" at bounding box center [343, 66] width 36 height 9
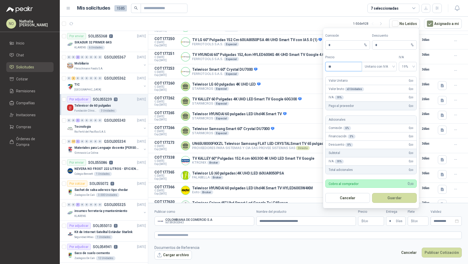
type input "*"
type input "**********"
click at [384, 46] on input "*" at bounding box center [392, 45] width 35 height 9
type input "*"
click at [400, 198] on button "Guardar" at bounding box center [394, 198] width 45 height 10
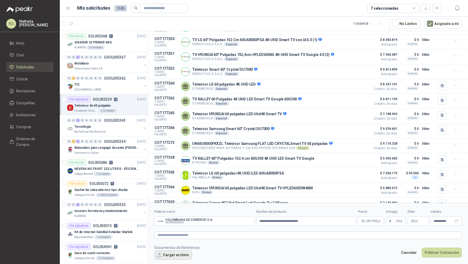
click at [172, 252] on button "Cargar archivo" at bounding box center [172, 254] width 37 height 9
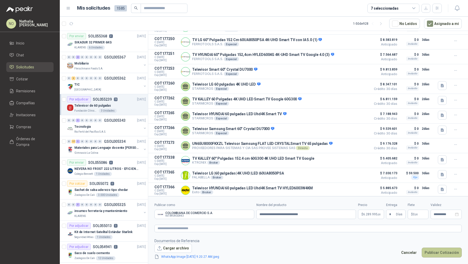
click at [430, 250] on button "Publicar Cotización" at bounding box center [442, 252] width 40 height 10
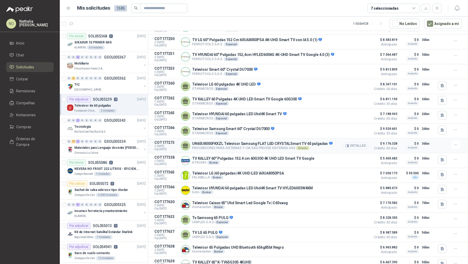
scroll to position [134, 0]
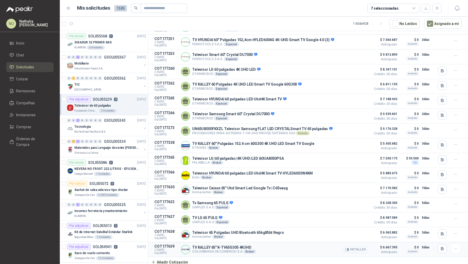
click at [349, 249] on button "Detalles" at bounding box center [356, 249] width 24 height 7
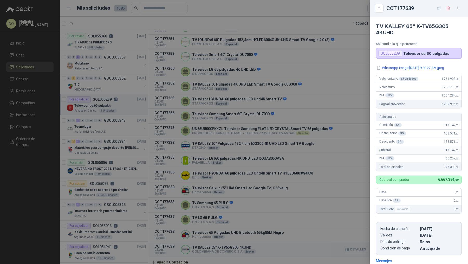
scroll to position [73, 0]
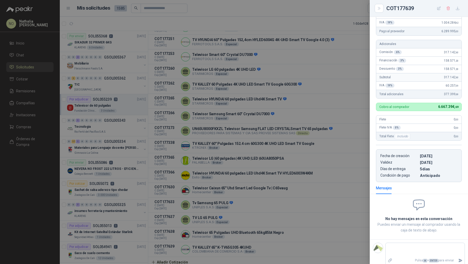
click at [267, 184] on div at bounding box center [234, 132] width 468 height 264
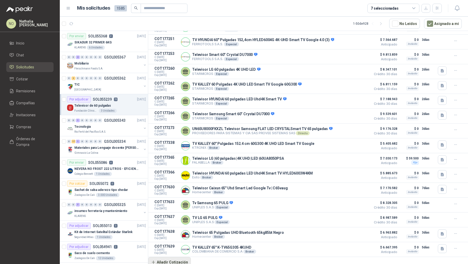
click at [169, 261] on button "Añadir Cotización" at bounding box center [169, 262] width 43 height 10
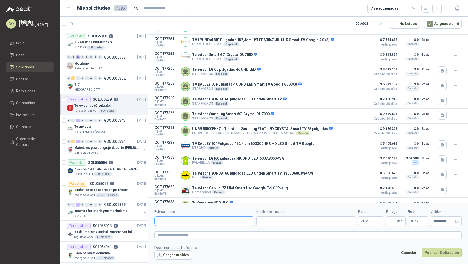
click at [193, 219] on input "Publicar como" at bounding box center [204, 221] width 99 height 9
type input "**********"
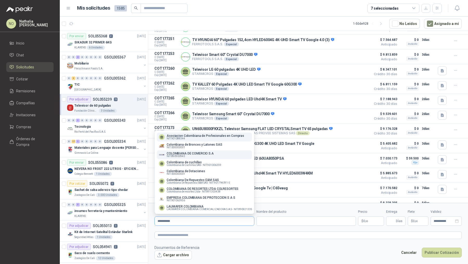
type input "**********"
click at [188, 157] on p "NIT : 890900943" at bounding box center [190, 156] width 47 height 3
type input "**********"
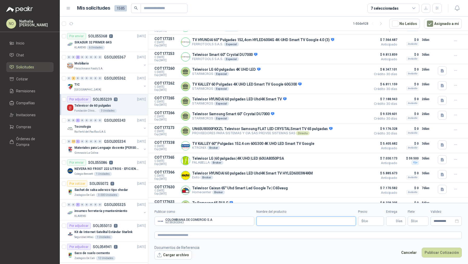
click at [276, 221] on input "Nombre del producto" at bounding box center [306, 220] width 100 height 9
paste input "**********"
type input "**********"
click at [371, 221] on p "$ 0 ,00" at bounding box center [371, 220] width 26 height 9
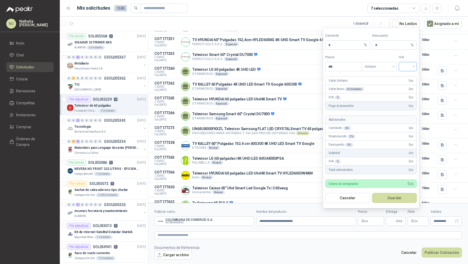
click at [406, 68] on input "search" at bounding box center [408, 66] width 12 height 8
click at [408, 76] on div "19%" at bounding box center [408, 78] width 10 height 6
click at [378, 64] on span "Unitario" at bounding box center [379, 67] width 29 height 8
click at [383, 85] on div "Unitario con IVA" at bounding box center [379, 87] width 27 height 6
click at [342, 67] on input "***" at bounding box center [343, 66] width 36 height 9
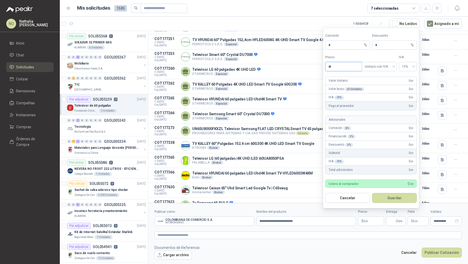
type input "*"
type input "**********"
click at [382, 47] on input "*" at bounding box center [392, 45] width 35 height 9
type input "*"
click at [396, 195] on button "Guardar" at bounding box center [394, 198] width 45 height 10
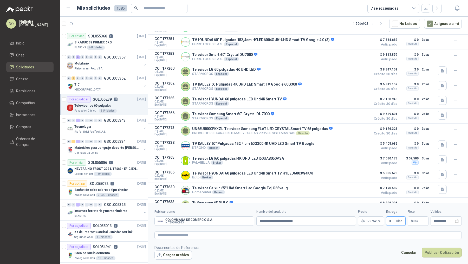
type input "*"
click at [360, 252] on footer "Documentos de Referencia Cargar archivo Cancelar Publicar Cotización" at bounding box center [307, 252] width 307 height 15
click at [417, 219] on p "$ 0 ,00" at bounding box center [418, 220] width 21 height 9
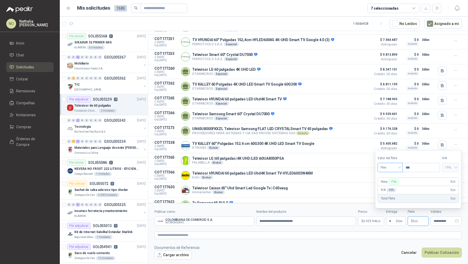
click at [390, 167] on span "Flex" at bounding box center [390, 167] width 19 height 8
click at [394, 187] on div "Incluido" at bounding box center [389, 187] width 17 height 6
click at [436, 220] on input "**********" at bounding box center [444, 220] width 20 height 3
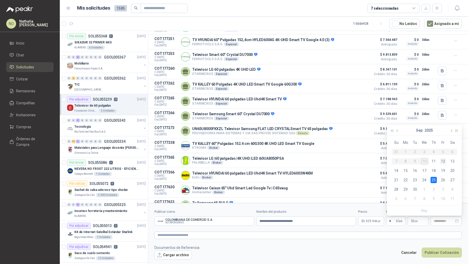
click at [446, 159] on td "12" at bounding box center [442, 160] width 9 height 9
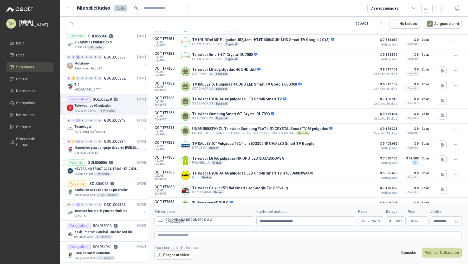
type input "**********"
click at [168, 253] on button "Cargar archivo" at bounding box center [172, 254] width 37 height 9
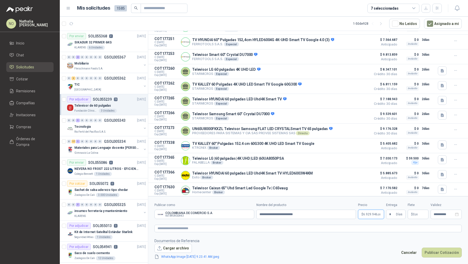
click at [369, 212] on p "$ 6.929.946 ,00" at bounding box center [371, 214] width 26 height 9
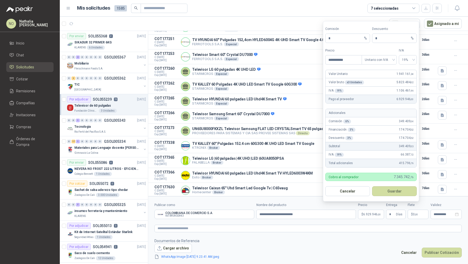
click at [397, 186] on form "**********" at bounding box center [371, 111] width 96 height 180
click at [397, 190] on button "Guardar" at bounding box center [394, 191] width 45 height 10
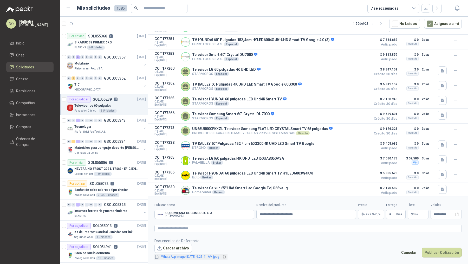
click at [195, 255] on link "WhatsApp Image 2025-09-10 at 9.23.41 AM.jpeg" at bounding box center [190, 256] width 62 height 5
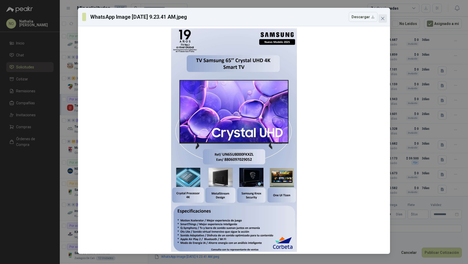
click at [383, 19] on icon "close" at bounding box center [383, 18] width 4 height 4
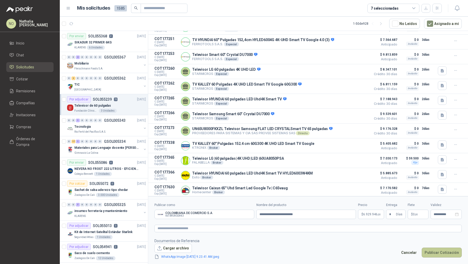
click at [436, 250] on button "Publicar Cotización" at bounding box center [442, 252] width 40 height 10
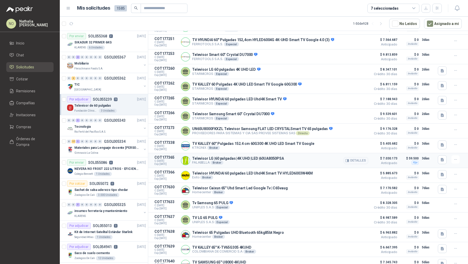
scroll to position [149, 0]
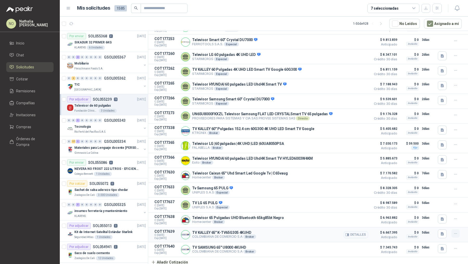
click at [453, 233] on icon "button" at bounding box center [455, 233] width 4 height 4
click at [440, 211] on button "Editar" at bounding box center [445, 211] width 42 height 8
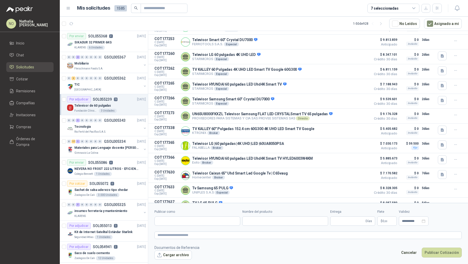
type input "**********"
type input "*"
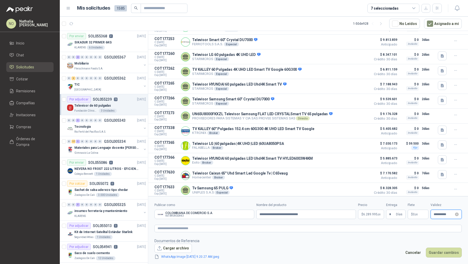
click at [436, 213] on input "**********" at bounding box center [444, 214] width 20 height 3
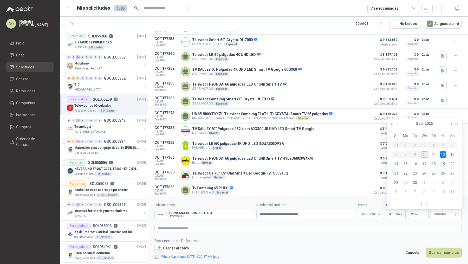
click at [443, 163] on div "19" at bounding box center [443, 164] width 6 height 6
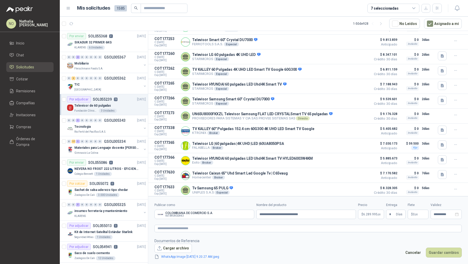
type input "**********"
click at [441, 251] on button "Guardar cambios" at bounding box center [444, 252] width 36 height 10
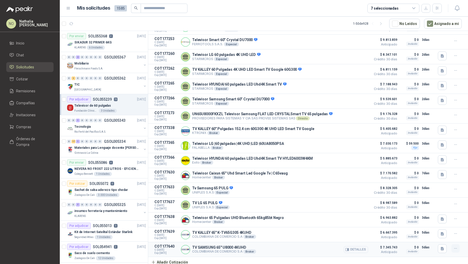
click at [451, 249] on button "button" at bounding box center [455, 248] width 8 height 8
click at [444, 224] on button "Editar" at bounding box center [445, 226] width 42 height 8
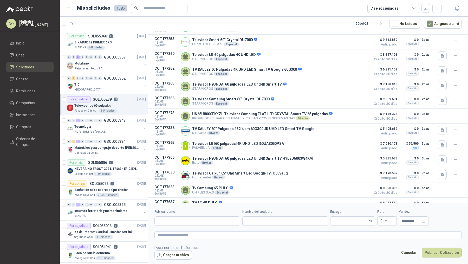
type input "**********"
type input "*"
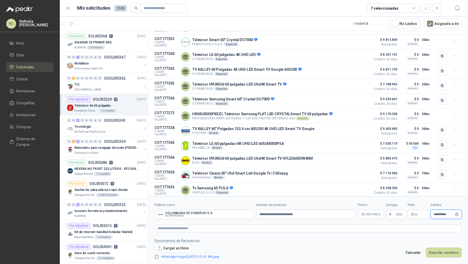
click at [436, 214] on input "**********" at bounding box center [444, 214] width 20 height 3
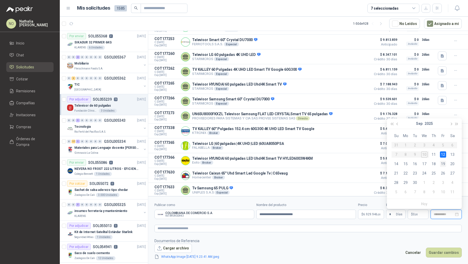
type input "**********"
click at [445, 165] on div "19" at bounding box center [443, 164] width 6 height 6
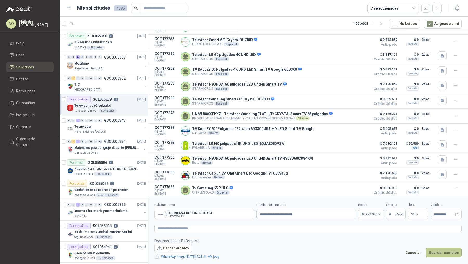
click at [437, 251] on button "Guardar cambios" at bounding box center [444, 252] width 36 height 10
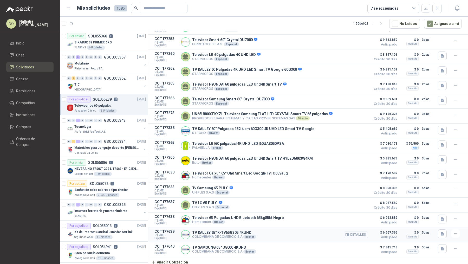
click at [360, 232] on button "Detalles" at bounding box center [356, 234] width 24 height 7
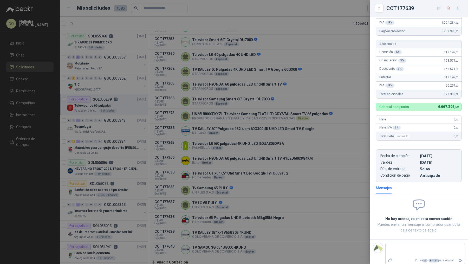
scroll to position [30, 0]
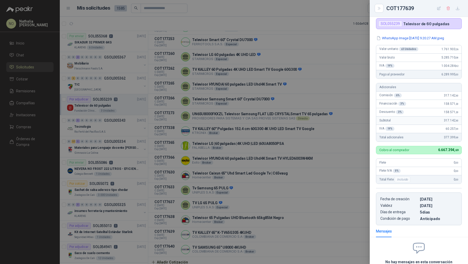
click at [330, 190] on div at bounding box center [234, 132] width 468 height 264
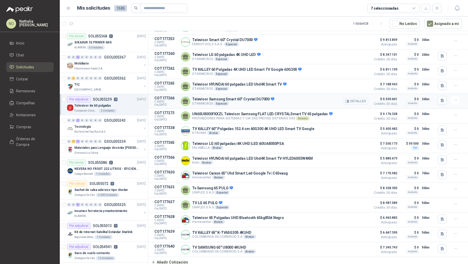
scroll to position [0, 0]
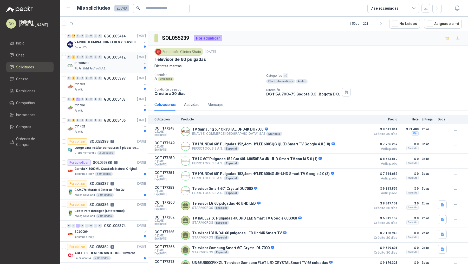
click at [106, 61] on div "PICHINDE" at bounding box center [107, 63] width 67 height 6
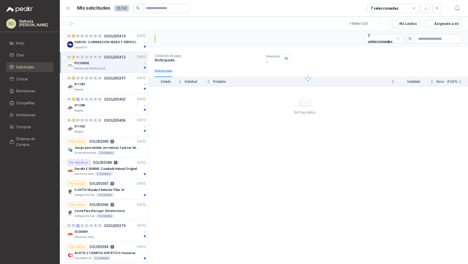
click at [106, 61] on div "PICHINDE" at bounding box center [107, 63] width 67 height 6
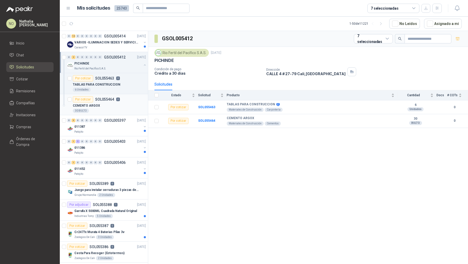
click at [105, 109] on div "30 BULTO" at bounding box center [109, 111] width 73 height 4
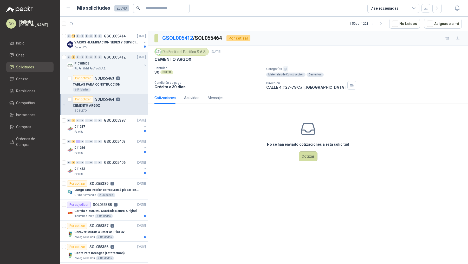
click at [158, 71] on p "30" at bounding box center [156, 72] width 5 height 4
click at [123, 46] on div "Caracol TV" at bounding box center [107, 47] width 67 height 4
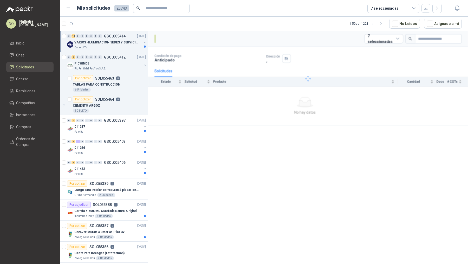
click at [123, 46] on div "Caracol TV" at bounding box center [107, 47] width 67 height 4
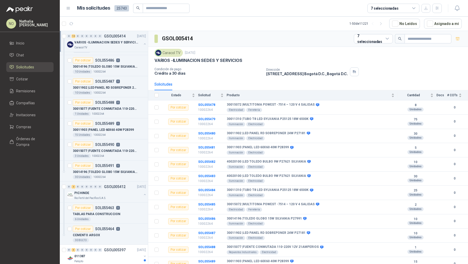
scroll to position [166, 0]
click at [120, 42] on p "VARIOS -ILUMINACION SEDES Y SERVICIOS" at bounding box center [106, 42] width 65 height 5
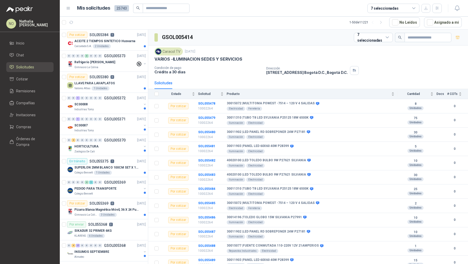
scroll to position [253, 0]
click at [95, 139] on div "0 2 0 0 0 0 0 0 GSOL005370 10/09/25" at bounding box center [107, 139] width 80 height 6
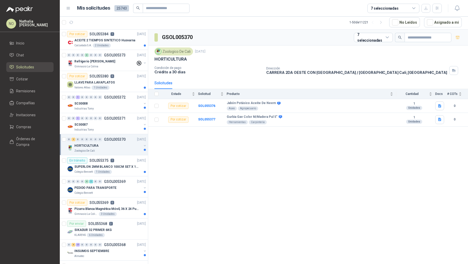
click at [95, 139] on div "0 2 0 0 0 0 0 0 GSOL005370 10/09/25" at bounding box center [107, 139] width 80 height 6
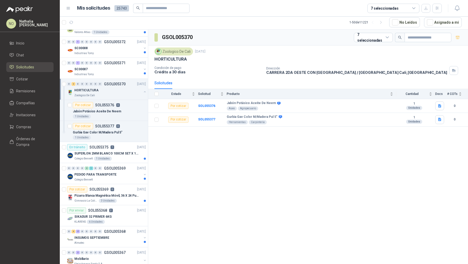
scroll to position [311, 0]
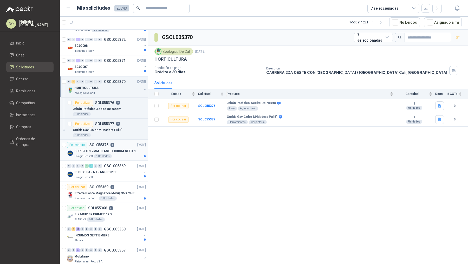
click at [116, 149] on p "SUPERLON 2MM BLANCO 100CM SET X 150 METROS" at bounding box center [106, 151] width 65 height 5
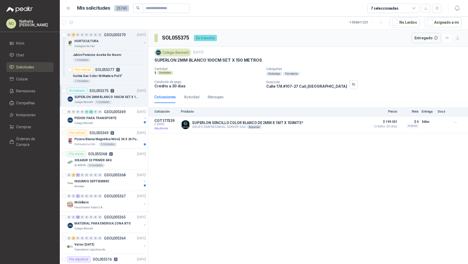
scroll to position [369, 0]
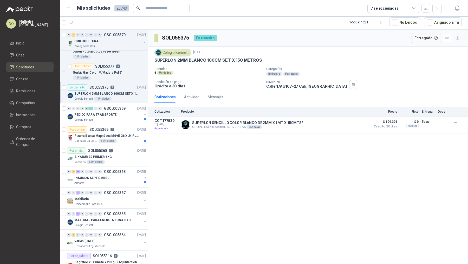
click at [116, 147] on div "Por enviar SOL055368 2 10/09/25" at bounding box center [106, 150] width 79 height 6
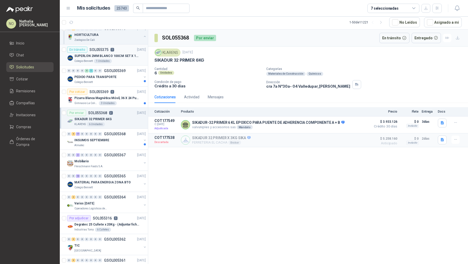
scroll to position [416, 0]
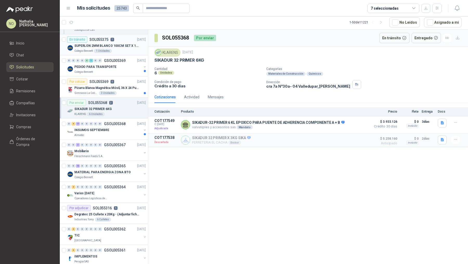
click at [116, 148] on div "Mobiliario" at bounding box center [107, 151] width 67 height 6
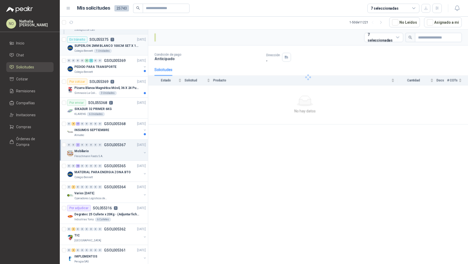
click at [116, 148] on div "Mobiliario" at bounding box center [107, 151] width 67 height 6
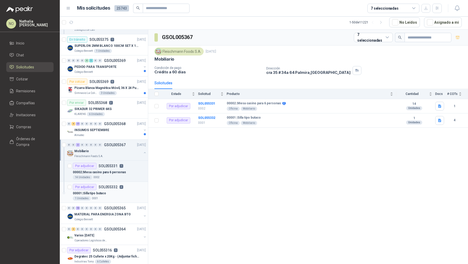
click at [115, 185] on p "SOL055332" at bounding box center [108, 187] width 19 height 4
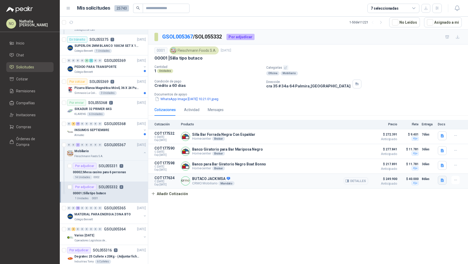
click at [440, 176] on button "button" at bounding box center [442, 180] width 9 height 9
click at [424, 168] on button "BUTACO JACK MSA.jpg" at bounding box center [421, 167] width 43 height 5
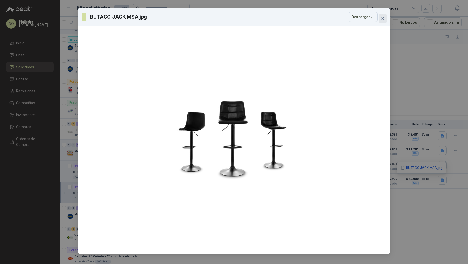
click at [383, 20] on icon "close" at bounding box center [383, 18] width 4 height 4
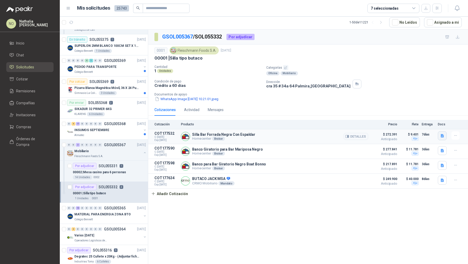
click at [439, 131] on button "button" at bounding box center [442, 135] width 9 height 9
click at [420, 119] on button "Captura de pantalla [DATE] a la(s) 2.23.37 p.m..png" at bounding box center [401, 117] width 83 height 5
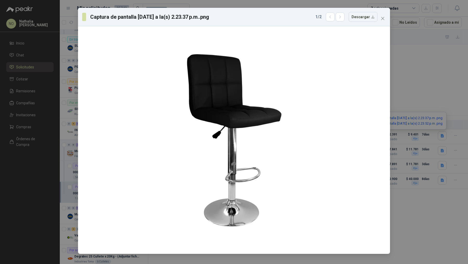
click at [441, 152] on div "Captura de pantalla 2025-09-10 a la(s) 2.23.37 p.m..png 1 / 2 Descargar" at bounding box center [234, 132] width 468 height 264
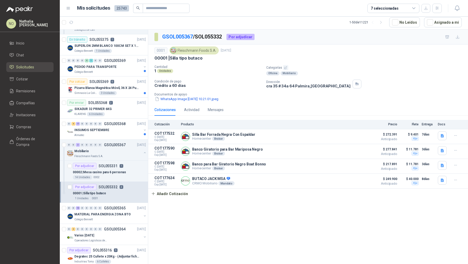
click at [441, 152] on button "button" at bounding box center [442, 150] width 9 height 9
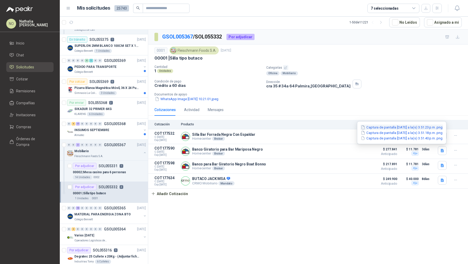
click at [407, 127] on button "Captura de pantalla [DATE] a la(s) 3.51.23 p.m..png" at bounding box center [401, 127] width 83 height 5
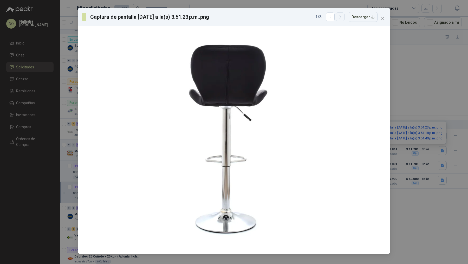
click at [344, 19] on button "button" at bounding box center [340, 16] width 9 height 9
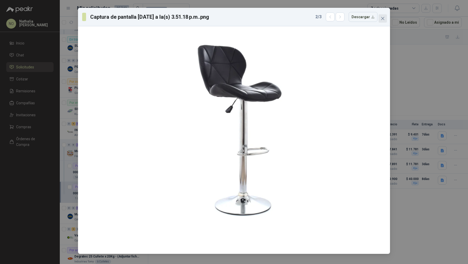
click at [384, 19] on icon "close" at bounding box center [383, 18] width 4 height 4
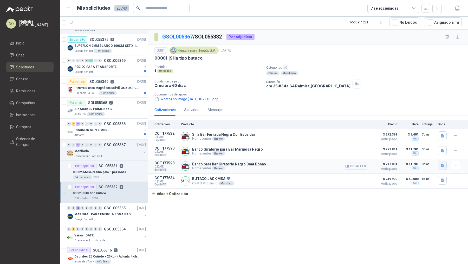
click at [442, 165] on icon "button" at bounding box center [442, 164] width 3 height 3
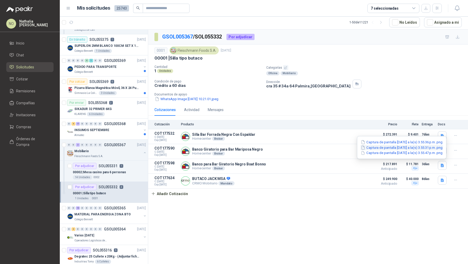
click at [412, 147] on button "Captura de pantalla [DATE] a la(s) 3.55.31 p.m..png" at bounding box center [401, 147] width 83 height 5
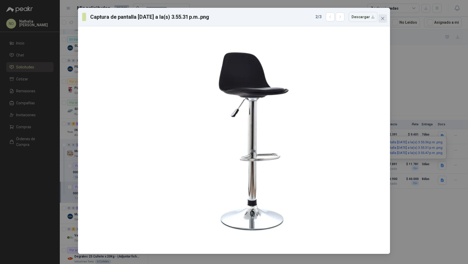
click at [384, 18] on icon "close" at bounding box center [383, 18] width 4 height 4
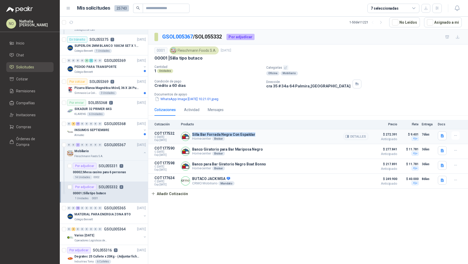
drag, startPoint x: 193, startPoint y: 134, endPoint x: 252, endPoint y: 133, distance: 58.8
click at [252, 133] on div "Silla Bar Forrada Negra Con Espaldar Homecenter Broker Detalles" at bounding box center [274, 136] width 187 height 10
copy p "Silla Bar Forrada Negra Con Espaldar"
drag, startPoint x: 170, startPoint y: 58, endPoint x: 208, endPoint y: 58, distance: 38.7
click at [209, 58] on div "00001 | Silla tipo butaco" at bounding box center [307, 57] width 307 height 5
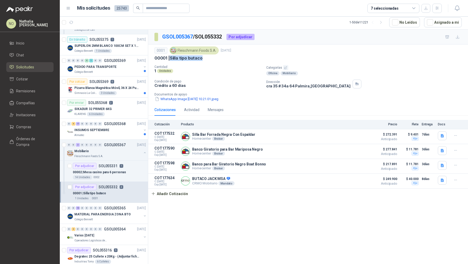
copy p "Silla tipo butaco"
click at [442, 132] on button "button" at bounding box center [442, 135] width 9 height 9
click at [415, 121] on button "Captura de pantalla [DATE] a la(s) 2.23.52 p.m..png" at bounding box center [401, 123] width 83 height 5
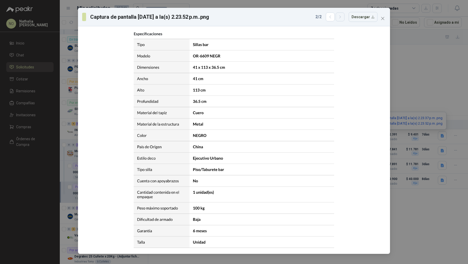
click at [338, 19] on button "button" at bounding box center [340, 16] width 9 height 9
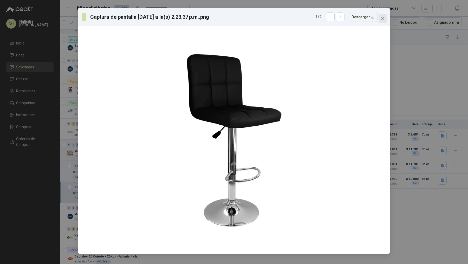
click at [383, 18] on icon "close" at bounding box center [382, 18] width 3 height 3
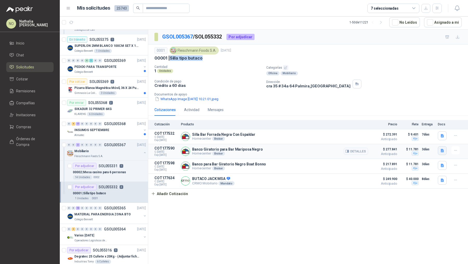
click at [442, 149] on icon "button" at bounding box center [442, 150] width 3 height 3
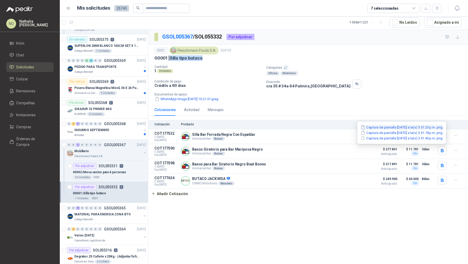
click at [400, 127] on button "Captura de pantalla [DATE] a la(s) 3.51.23 p.m..png" at bounding box center [401, 127] width 83 height 5
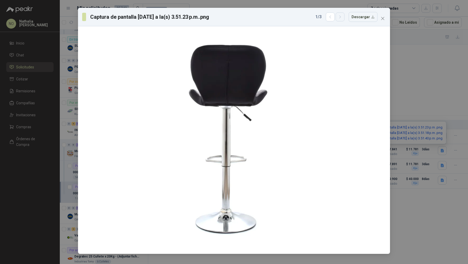
click at [341, 16] on icon "button" at bounding box center [339, 17] width 1 height 3
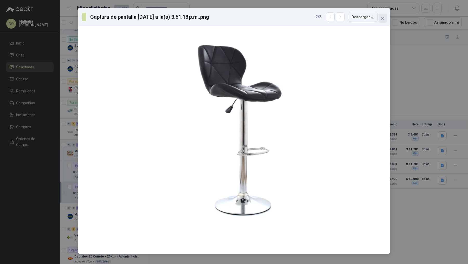
click at [381, 19] on icon "close" at bounding box center [383, 18] width 4 height 4
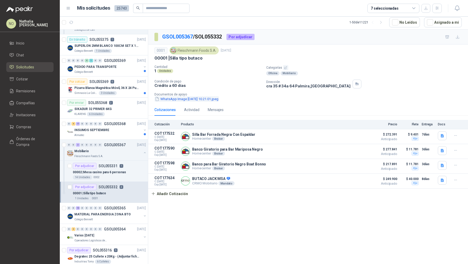
click at [217, 96] on button "WhatsApp Image [DATE] 10.21.01.jpeg" at bounding box center [186, 98] width 64 height 5
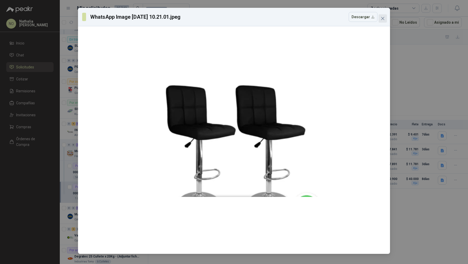
click at [383, 19] on icon "close" at bounding box center [383, 18] width 4 height 4
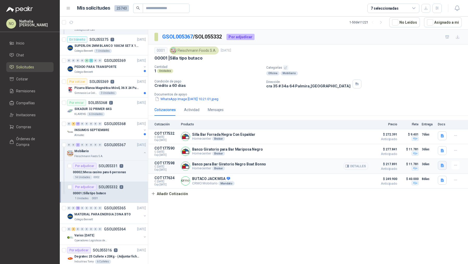
click at [441, 166] on icon "button" at bounding box center [442, 165] width 4 height 4
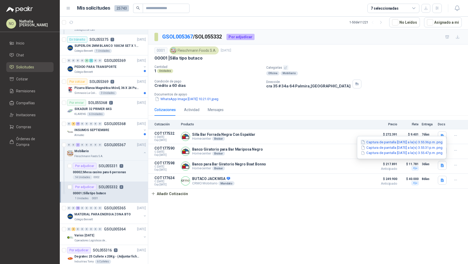
click at [413, 143] on button "Captura de pantalla [DATE] a la(s) 3.55.36 p.m..png" at bounding box center [401, 141] width 83 height 5
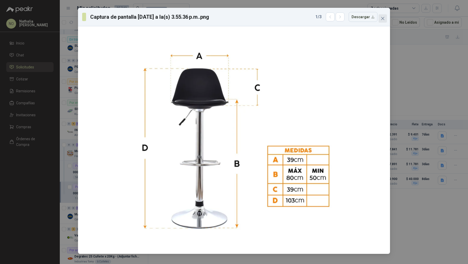
click at [382, 19] on icon "close" at bounding box center [383, 18] width 4 height 4
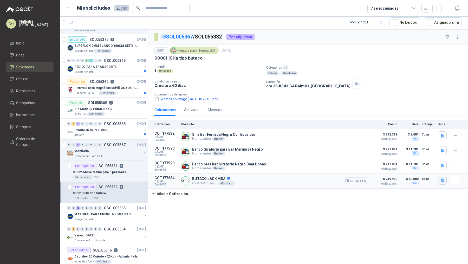
click at [441, 179] on icon "button" at bounding box center [442, 179] width 3 height 3
click at [418, 166] on button "BUTACO JACK MSA.jpg" at bounding box center [421, 167] width 43 height 5
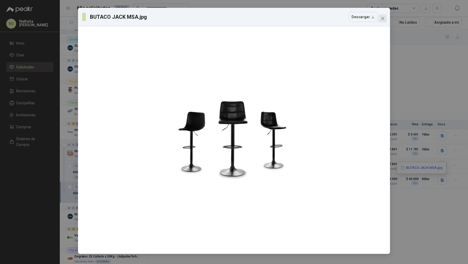
click at [383, 21] on button "Close" at bounding box center [382, 18] width 8 height 8
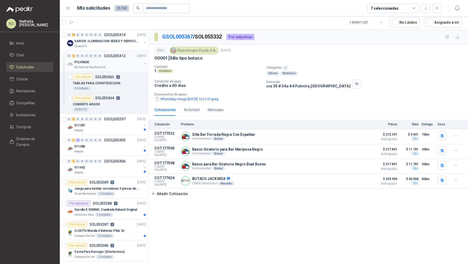
click at [119, 57] on div "0 2 0 0 0 0 0 0 GSOL005412 10/09/25" at bounding box center [107, 56] width 80 height 6
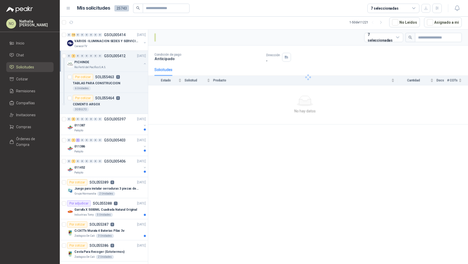
click at [119, 57] on div "0 2 0 0 0 0 0 0 GSOL005412 10/09/25" at bounding box center [107, 56] width 80 height 6
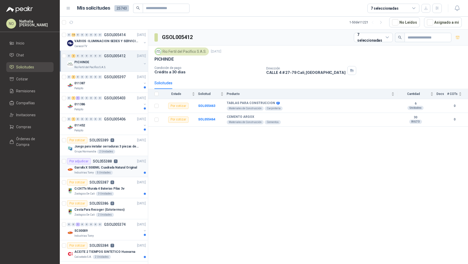
click at [126, 159] on div "Por adjudicar SOL055388 1 10/09/25" at bounding box center [106, 161] width 79 height 6
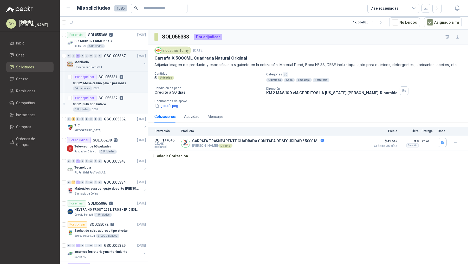
click at [122, 107] on div "1 Unidades 0001" at bounding box center [109, 109] width 73 height 4
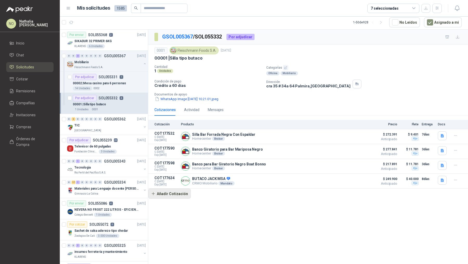
click at [180, 188] on button "Añadir Cotización" at bounding box center [169, 193] width 43 height 10
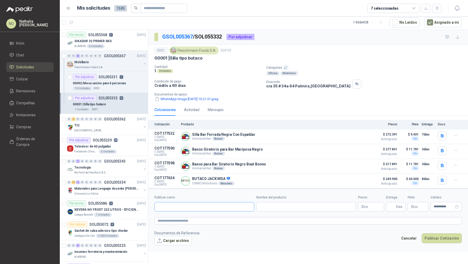
click at [184, 204] on input "Publicar como" at bounding box center [204, 206] width 99 height 9
type input "**********"
click at [197, 217] on div "Homecenter NIT : 800242106" at bounding box center [204, 218] width 91 height 6
type input "**********"
click at [289, 205] on input "Nombre del producto" at bounding box center [306, 206] width 100 height 9
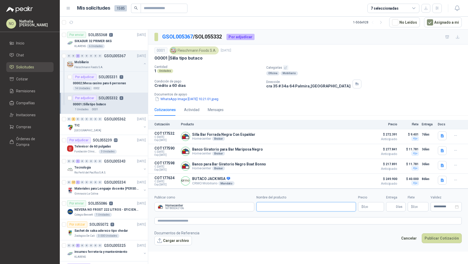
paste input "**********"
type input "**********"
click at [374, 203] on p "$ 0 ,00" at bounding box center [371, 206] width 26 height 9
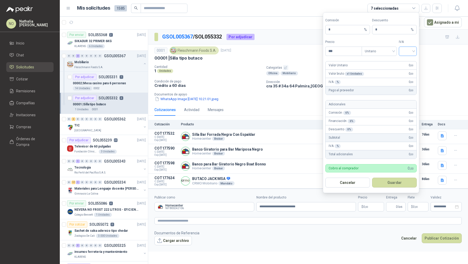
click at [407, 54] on input "search" at bounding box center [408, 51] width 12 height 8
click at [406, 64] on div "19%" at bounding box center [408, 63] width 10 height 6
click at [373, 55] on span "Unitario" at bounding box center [379, 51] width 29 height 8
click at [373, 67] on div "Unitario con IVA" at bounding box center [379, 71] width 33 height 8
click at [345, 54] on input "***" at bounding box center [343, 51] width 36 height 9
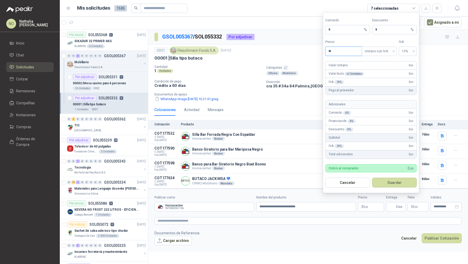
type input "*"
type input "*********"
click at [384, 29] on input "*" at bounding box center [392, 29] width 35 height 9
type input "*"
click at [397, 179] on button "Guardar" at bounding box center [394, 183] width 45 height 10
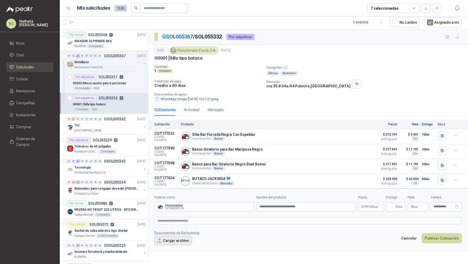
click at [182, 240] on button "Cargar archivo" at bounding box center [172, 240] width 37 height 9
click at [170, 237] on button "Cargar archivo" at bounding box center [172, 240] width 37 height 9
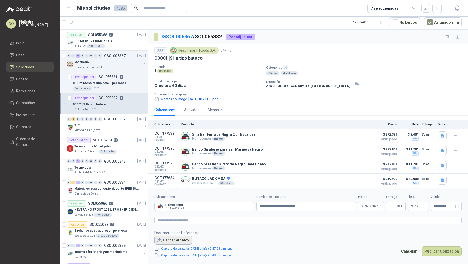
click at [174, 236] on button "Cargar archivo" at bounding box center [172, 240] width 37 height 9
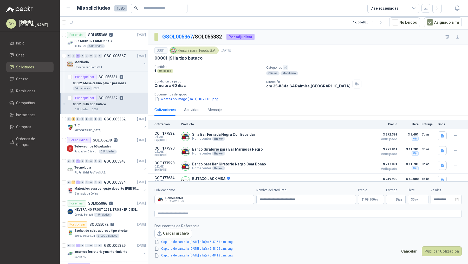
click at [420, 200] on p "$ 0 ,00" at bounding box center [418, 199] width 21 height 9
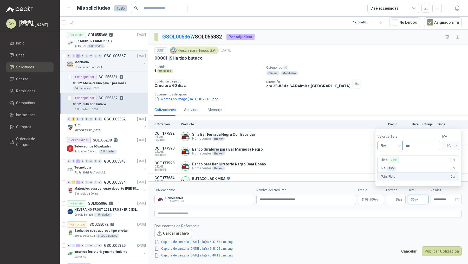
click at [393, 147] on span "Flex" at bounding box center [390, 146] width 19 height 8
click at [390, 171] on div "Fijo" at bounding box center [389, 174] width 17 height 6
click at [413, 146] on input "***" at bounding box center [421, 145] width 37 height 9
type input "*"
click at [439, 202] on div "**********" at bounding box center [445, 199] width 31 height 9
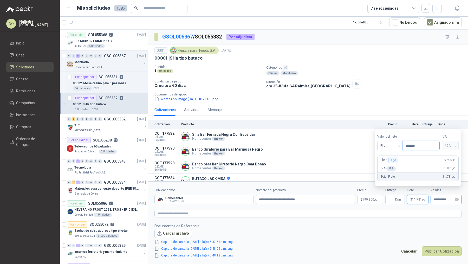
type input "*******"
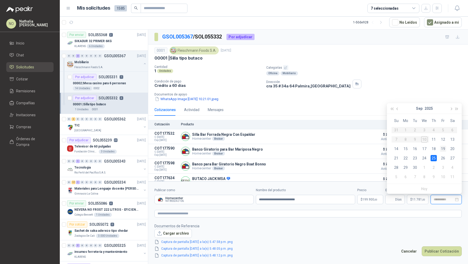
type input "**********"
click at [446, 147] on div "19" at bounding box center [443, 149] width 6 height 6
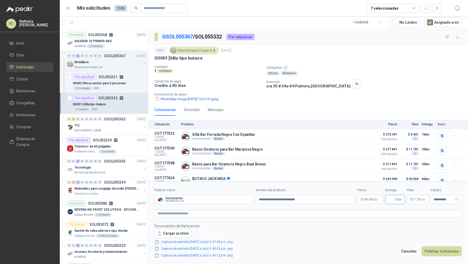
click at [392, 198] on input "Entrega" at bounding box center [391, 199] width 6 height 9
type input "*"
click at [365, 203] on p "$ 199.900 ,00" at bounding box center [370, 199] width 26 height 9
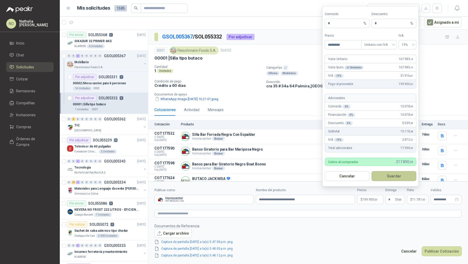
click at [392, 177] on button "Guardar" at bounding box center [393, 176] width 45 height 10
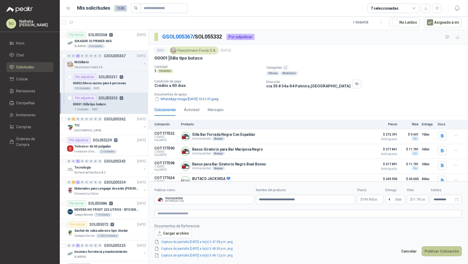
click at [437, 246] on button "Publicar Cotización" at bounding box center [442, 251] width 40 height 10
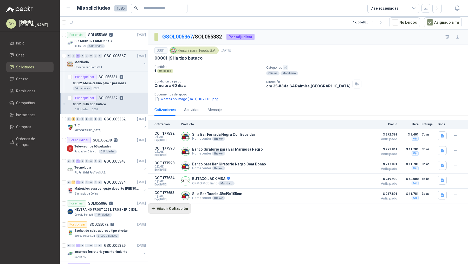
click at [177, 210] on button "Añadir Cotización" at bounding box center [169, 208] width 43 height 10
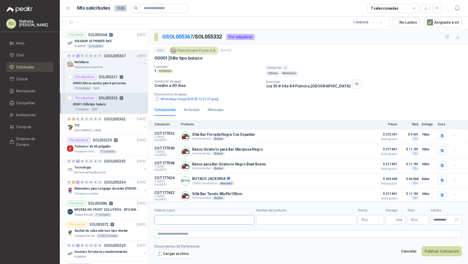
click at [187, 219] on input "Publicar como" at bounding box center [204, 219] width 99 height 9
type input "*******"
type input "********"
type input "*******"
click at [188, 202] on div "Homecenter NIT : 800242106" at bounding box center [204, 200] width 91 height 6
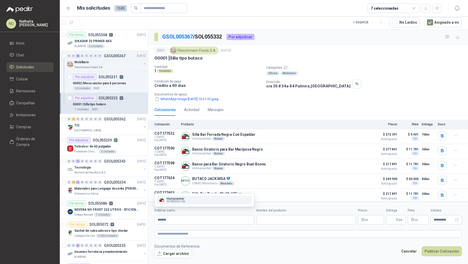
type input "**********"
click at [291, 221] on input "Nombre del producto" at bounding box center [306, 219] width 100 height 9
paste input "**********"
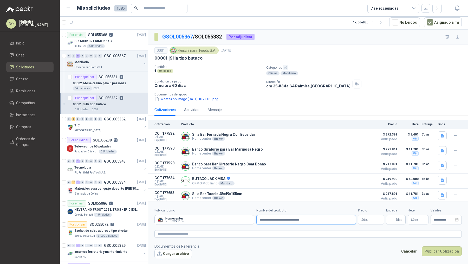
type input "**********"
click at [369, 215] on p "$ 0 ,00" at bounding box center [371, 219] width 26 height 9
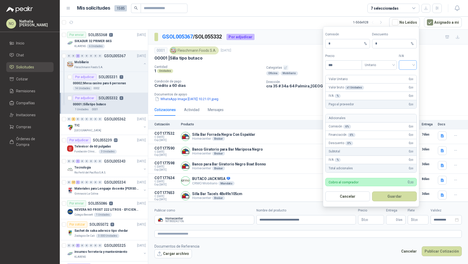
click at [404, 66] on input "search" at bounding box center [408, 65] width 12 height 8
click at [406, 79] on div "19%" at bounding box center [408, 77] width 10 height 6
click at [365, 63] on span "Unitario" at bounding box center [379, 65] width 29 height 8
click at [375, 83] on div "Unitario con IVA" at bounding box center [379, 85] width 27 height 6
click at [341, 67] on input "***" at bounding box center [343, 65] width 36 height 9
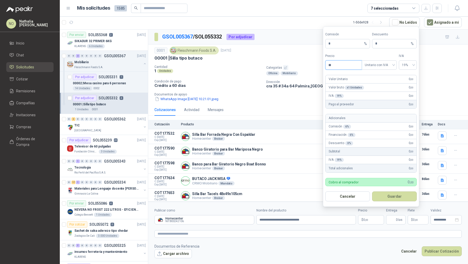
type input "*"
type input "*********"
click at [381, 46] on input "*" at bounding box center [392, 43] width 35 height 9
type input "*"
click at [391, 197] on button "Guardar" at bounding box center [394, 196] width 45 height 10
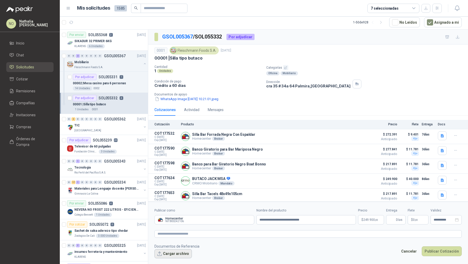
click at [163, 255] on button "Cargar archivo" at bounding box center [172, 253] width 37 height 9
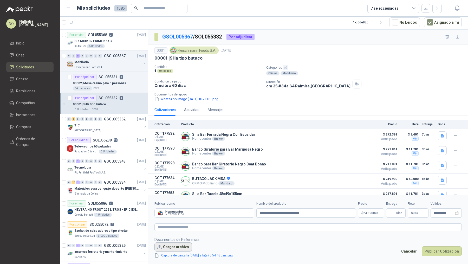
click at [173, 246] on button "Cargar archivo" at bounding box center [172, 246] width 37 height 9
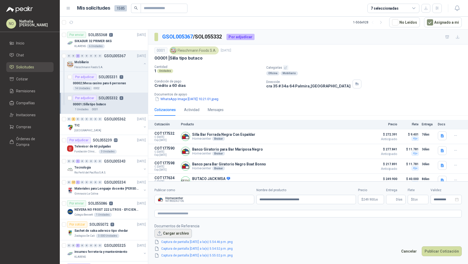
click at [166, 232] on button "Cargar archivo" at bounding box center [172, 233] width 37 height 9
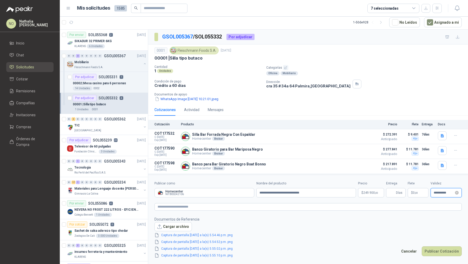
click at [438, 192] on input "**********" at bounding box center [444, 192] width 20 height 3
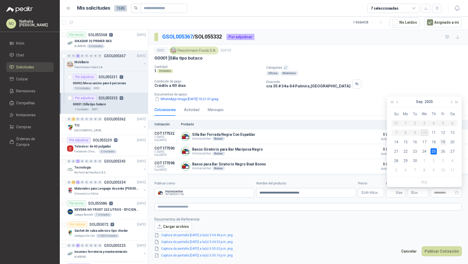
click at [445, 142] on div "19" at bounding box center [443, 142] width 6 height 6
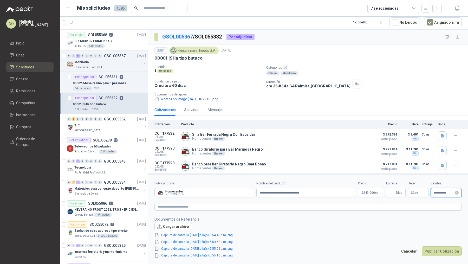
click at [437, 192] on input "**********" at bounding box center [444, 192] width 20 height 3
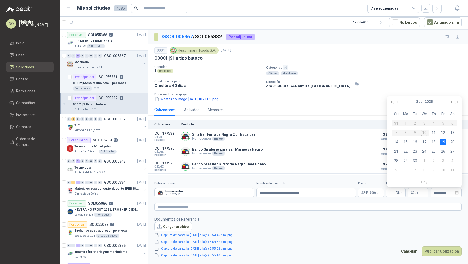
click at [416, 193] on span ",00" at bounding box center [416, 192] width 3 height 3
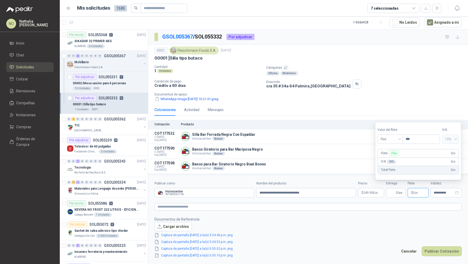
type input "**********"
click at [390, 139] on span "Flex" at bounding box center [390, 139] width 19 height 8
click at [387, 166] on div "Fijo" at bounding box center [389, 167] width 17 height 6
click at [418, 140] on input "***" at bounding box center [421, 138] width 37 height 9
type input "*"
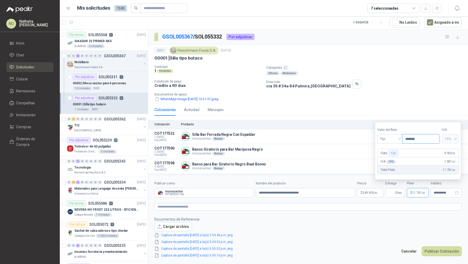
type input "*******"
click at [388, 191] on span "Días" at bounding box center [394, 192] width 19 height 9
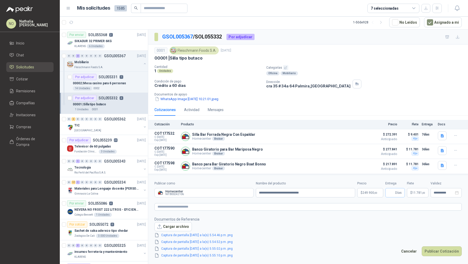
click at [388, 191] on span "Días" at bounding box center [394, 192] width 19 height 9
click at [390, 193] on input "Entrega" at bounding box center [391, 192] width 6 height 9
type input "**"
click at [437, 249] on button "Publicar Cotización" at bounding box center [442, 251] width 40 height 10
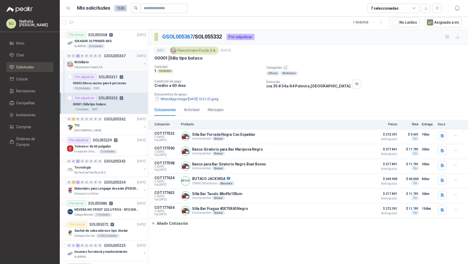
click at [119, 64] on div "Mobiliario" at bounding box center [107, 62] width 67 height 6
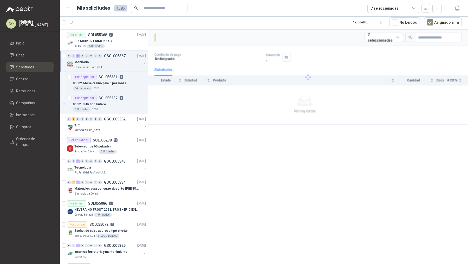
click at [119, 64] on div "Mobiliario" at bounding box center [107, 62] width 67 height 6
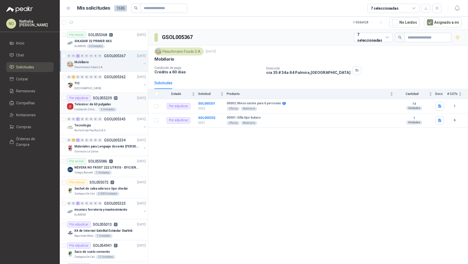
click at [121, 107] on div "Fundación Clínica Shaio 3 Unidades" at bounding box center [109, 109] width 71 height 4
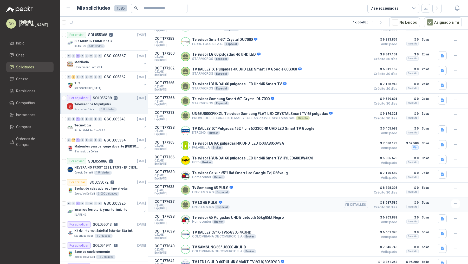
scroll to position [163, 0]
